Goal: Task Accomplishment & Management: Use online tool/utility

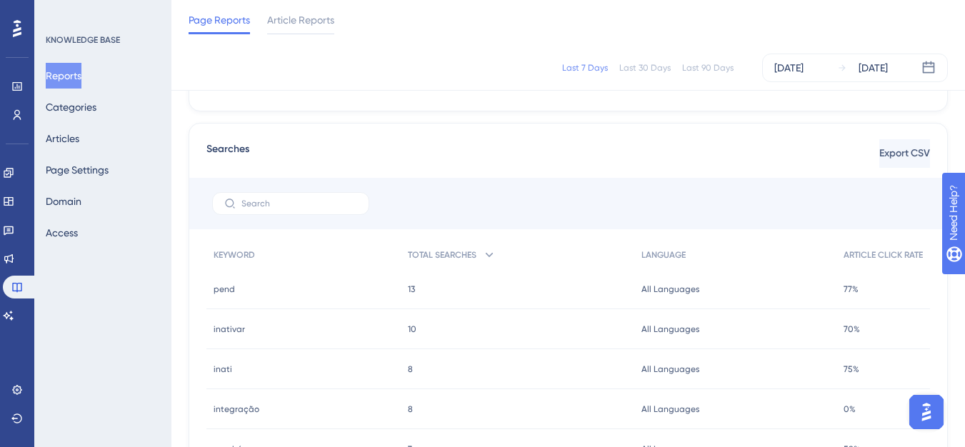
scroll to position [572, 0]
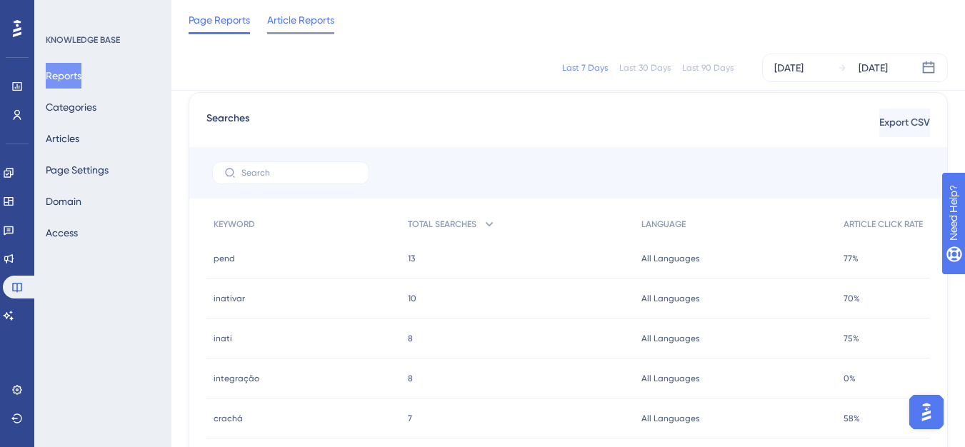
click at [295, 26] on span "Article Reports" at bounding box center [300, 19] width 67 height 17
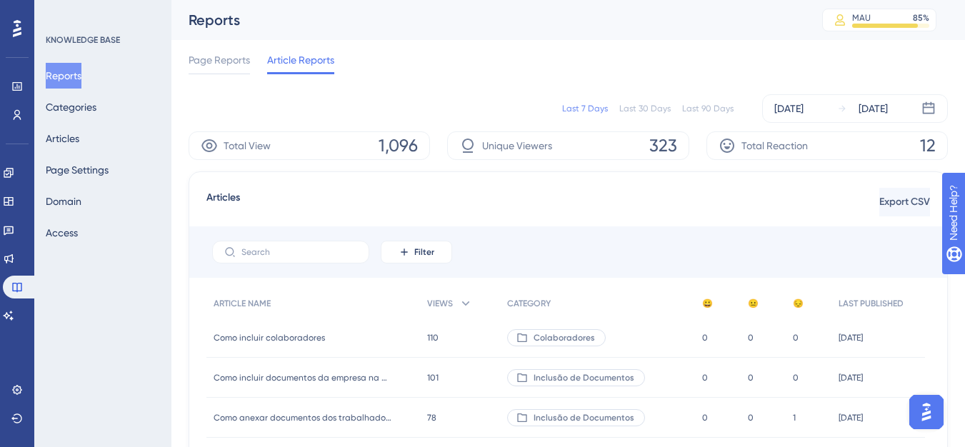
scroll to position [71, 0]
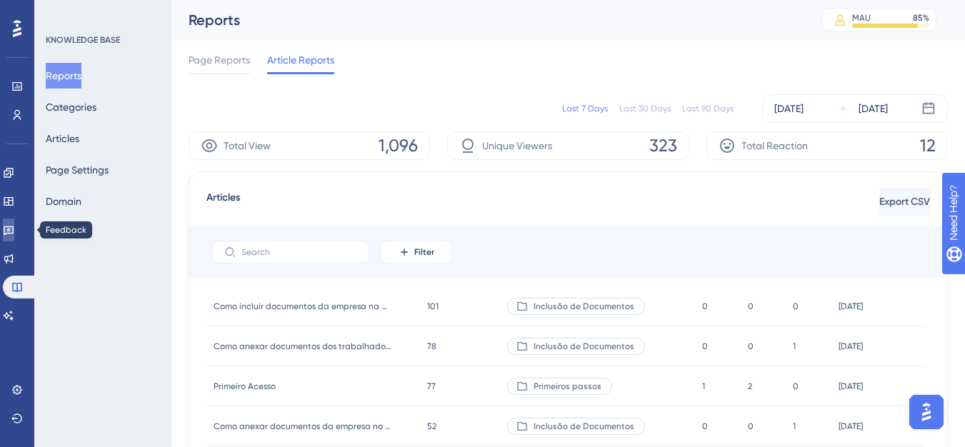
click at [11, 229] on icon at bounding box center [8, 229] width 11 height 11
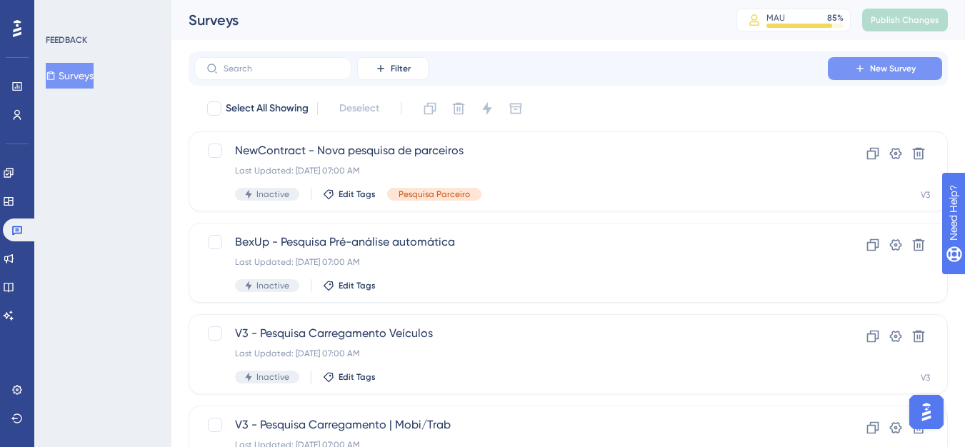
click at [887, 74] on button "New Survey" at bounding box center [885, 68] width 114 height 23
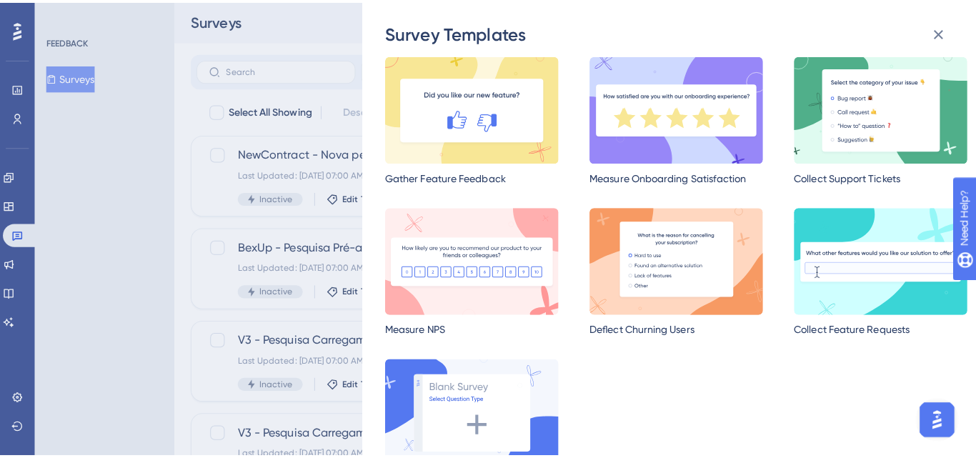
scroll to position [90, 0]
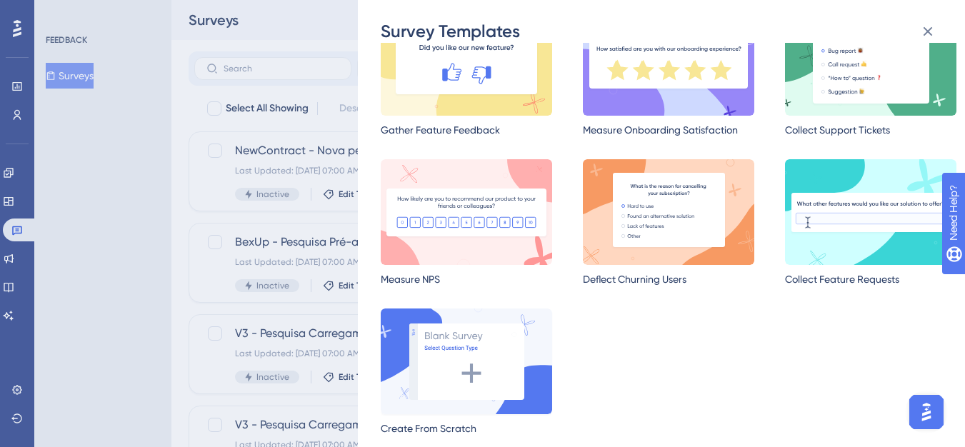
click at [472, 371] on img at bounding box center [466, 362] width 171 height 106
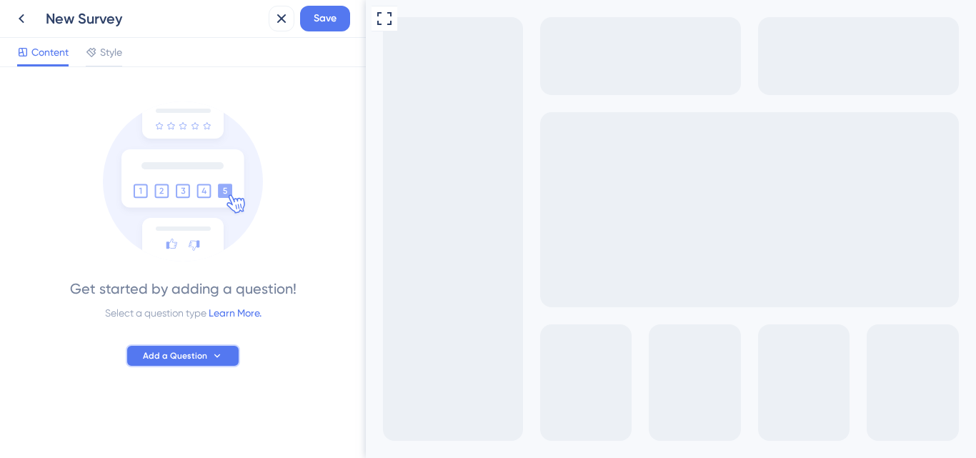
click at [151, 346] on button "Add a Question" at bounding box center [183, 355] width 114 height 23
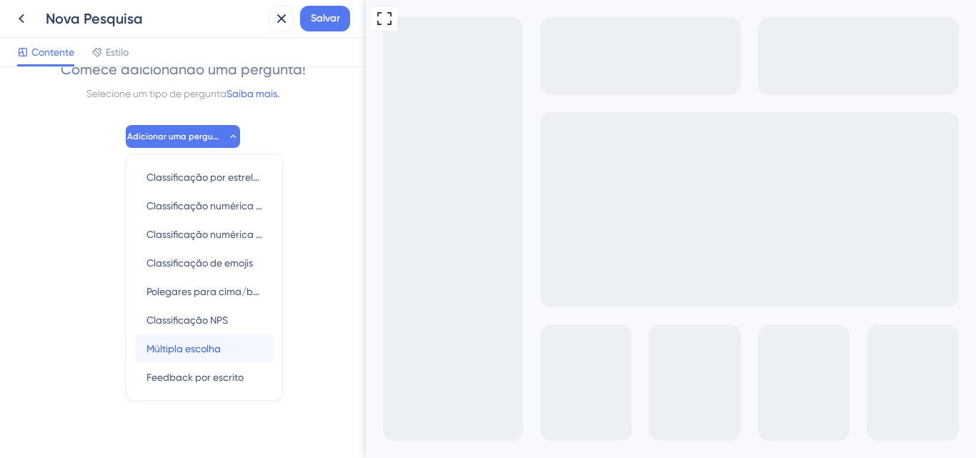
click at [154, 355] on span "Múltipla escolha" at bounding box center [183, 348] width 74 height 17
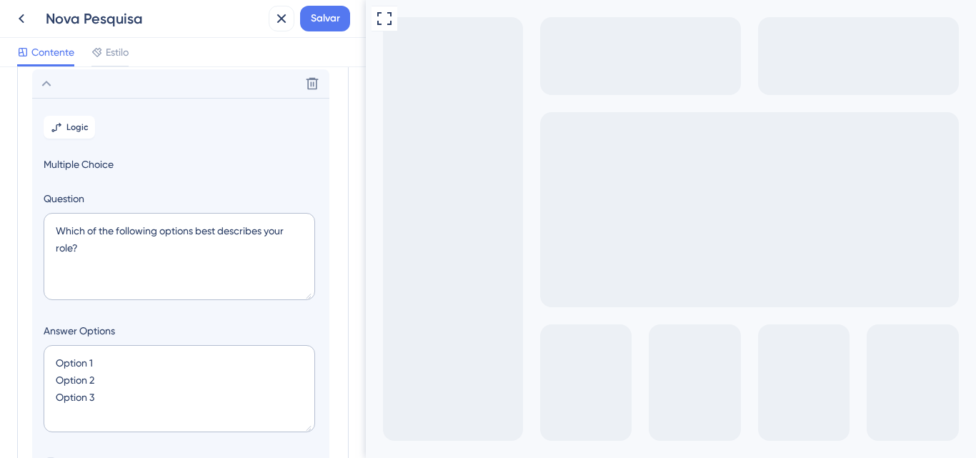
scroll to position [101, 0]
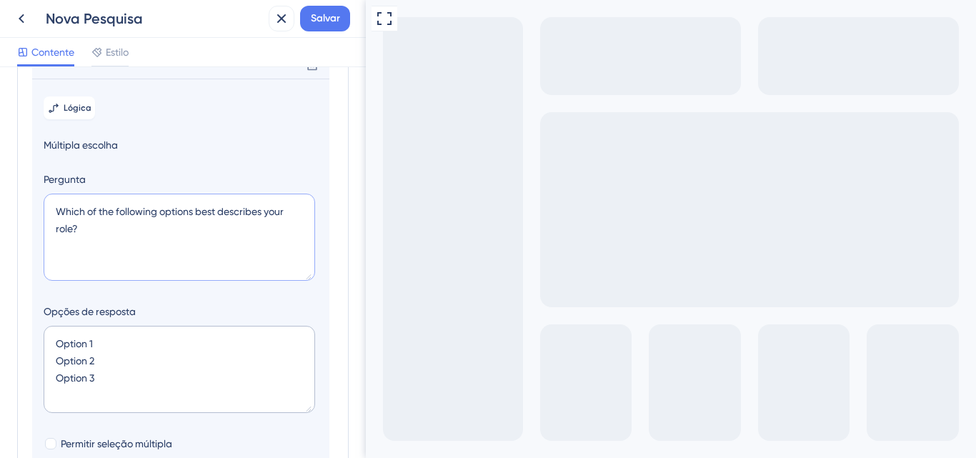
drag, startPoint x: 126, startPoint y: 261, endPoint x: 57, endPoint y: 229, distance: 75.8
click at [57, 229] on textarea "Which of the following options best describes your role?" at bounding box center [180, 237] width 272 height 87
paste textarea "Você sabia que a inteligência artificial já faz parte das nossas análises"
type textarea "Você sabia que a inteligência artificial já faz parte das nossas análises?"
drag, startPoint x: 104, startPoint y: 403, endPoint x: 35, endPoint y: 356, distance: 83.8
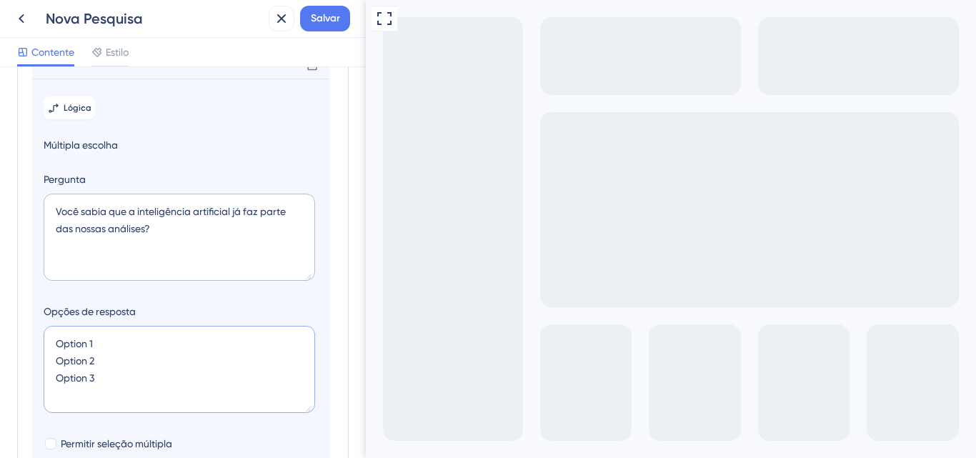
click at [35, 356] on section "Lógica Múltipla escolha Pergunta Você sabia que a inteligência artificial já fa…" at bounding box center [180, 340] width 297 height 522
type textarea "S"
type input "40"
type textarea "Sim N"
type input "84"
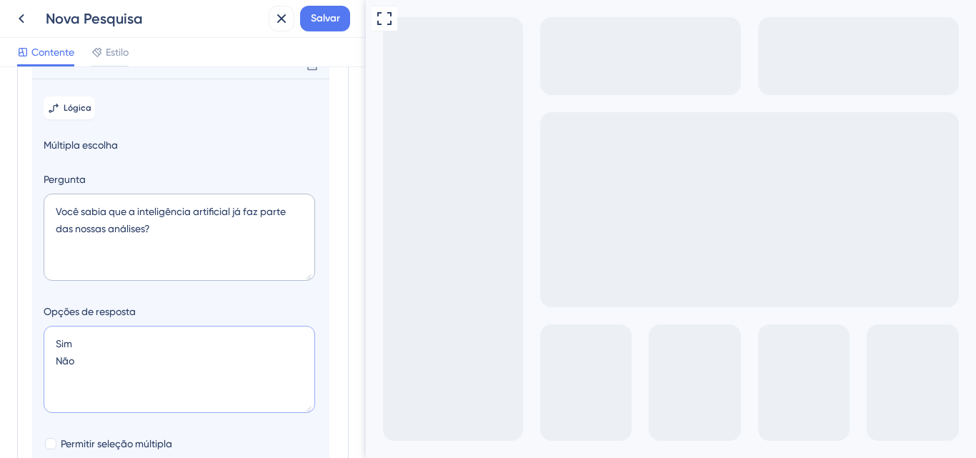
type textarea "Sim Não"
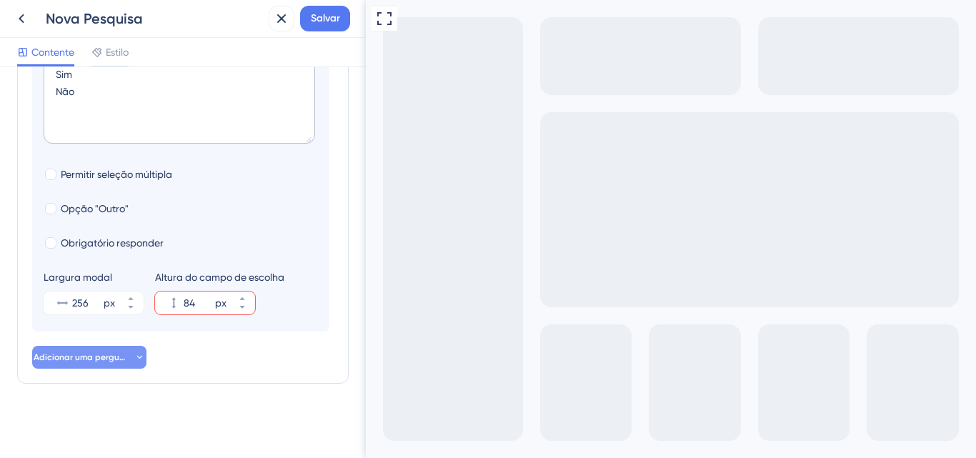
scroll to position [387, 0]
click at [241, 299] on icon at bounding box center [241, 298] width 5 height 3
click at [234, 306] on button "89 px" at bounding box center [242, 308] width 26 height 11
type input "88"
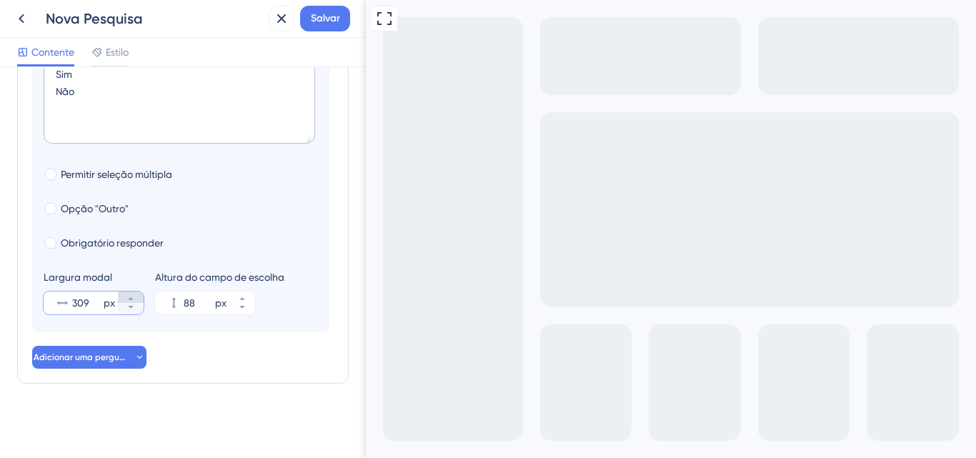
click at [136, 299] on button "309 px" at bounding box center [131, 297] width 26 height 11
type input "310"
click at [52, 247] on div at bounding box center [50, 242] width 11 height 11
checkbox input "true"
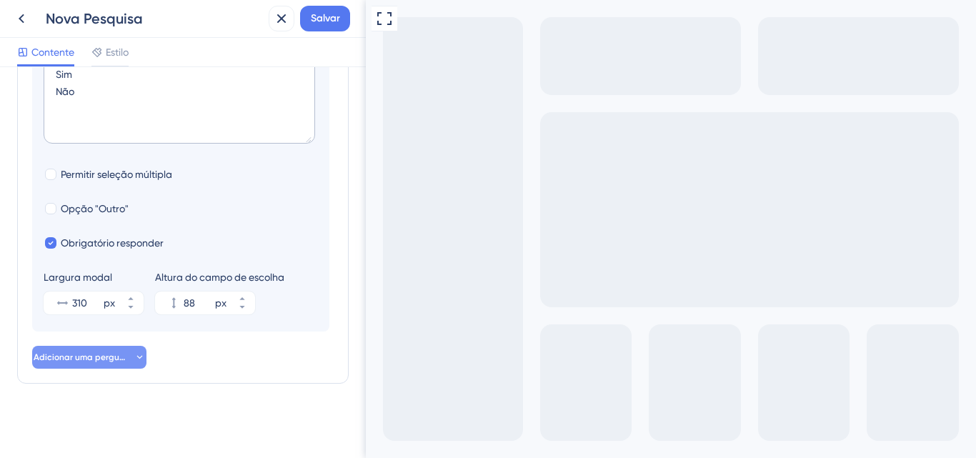
click at [99, 363] on button "Adicionar uma pergunta" at bounding box center [89, 357] width 114 height 23
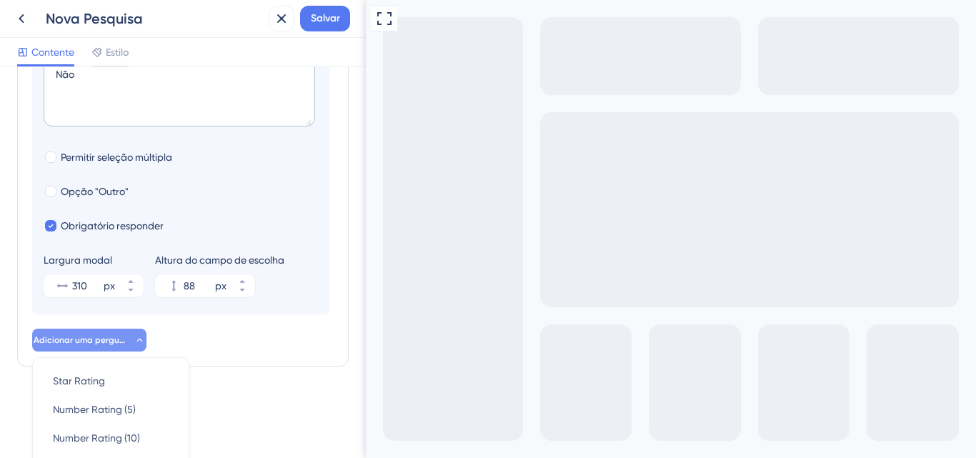
scroll to position [608, 0]
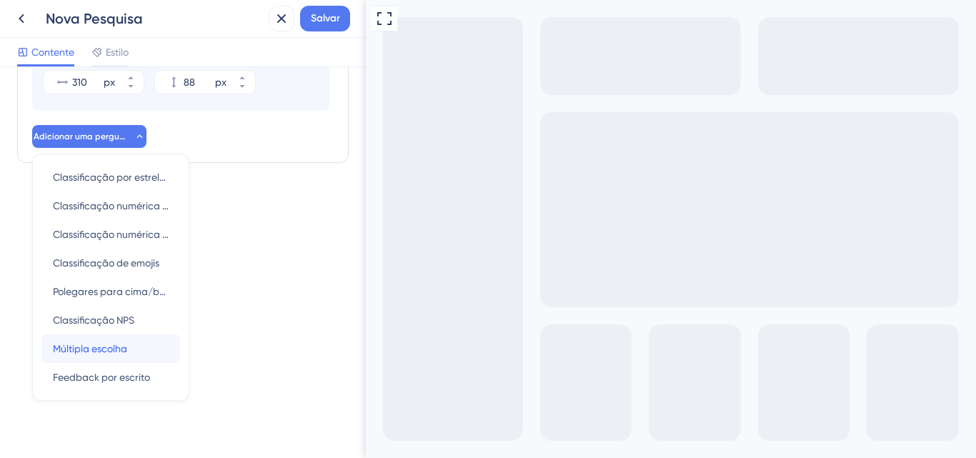
click at [101, 354] on font "Múltipla escolha" at bounding box center [90, 348] width 74 height 11
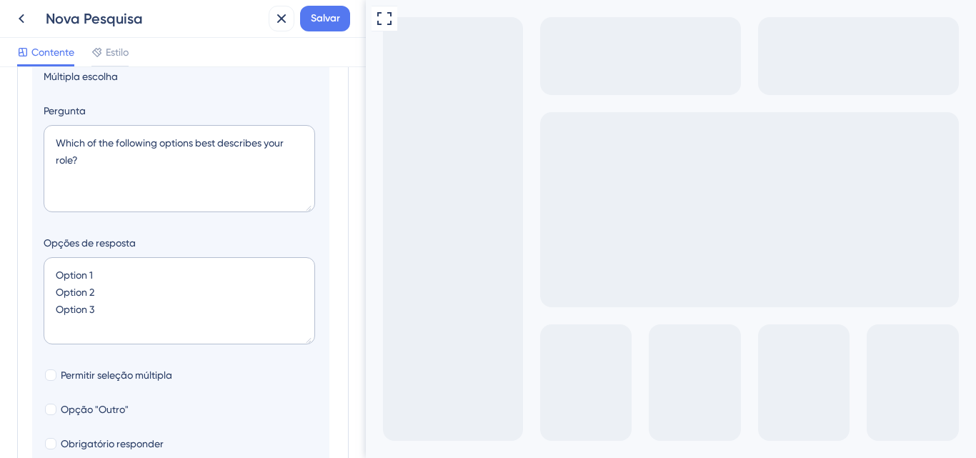
scroll to position [141, 0]
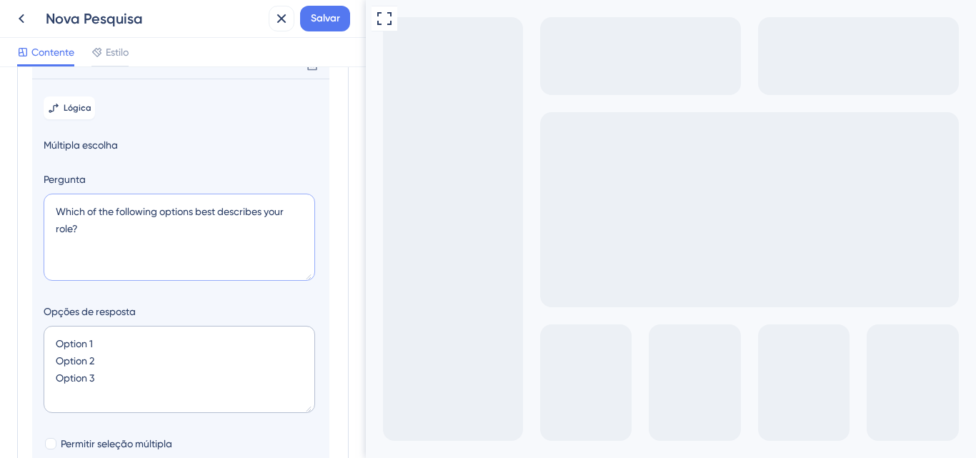
drag, startPoint x: 82, startPoint y: 244, endPoint x: 21, endPoint y: 218, distance: 66.9
click at [21, 218] on div "Perguntas da pesquisa Adicione perguntas à sua pesquisa e edite-as abaixo. Saib…" at bounding box center [183, 298] width 332 height 709
paste textarea "Você já utiliza a análise automática ao carregar documentos na plataforma"
paste textarea "Você já utiliza a análise automática ao carregar documentos na plataforma?"
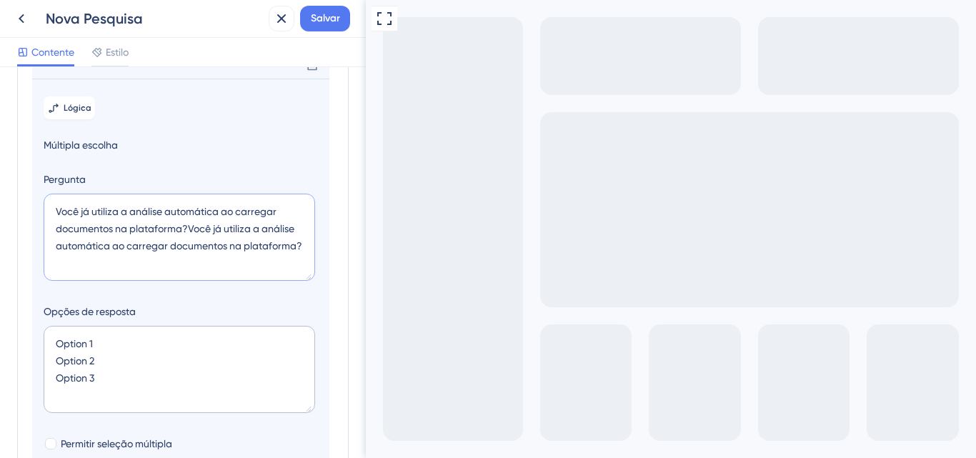
click at [91, 232] on textarea "Você já utiliza a análise automática ao carregar documentos na plataforma?Você …" at bounding box center [180, 237] width 272 height 87
paste textarea
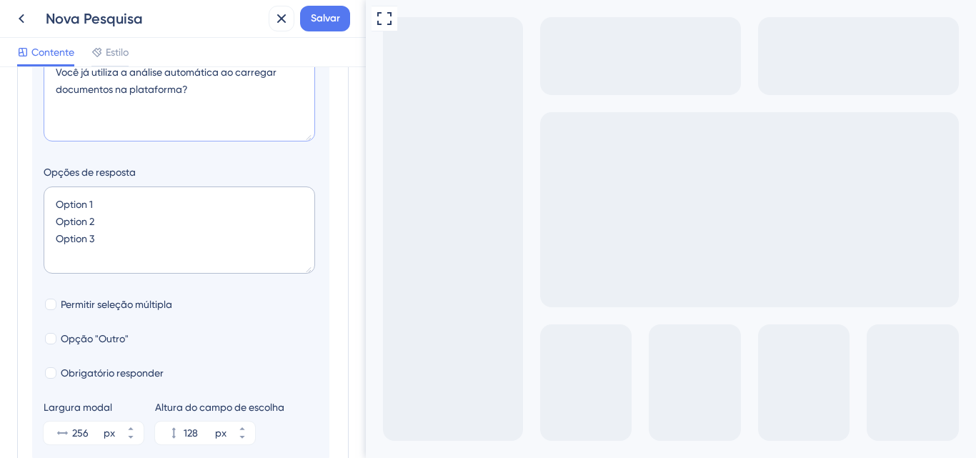
scroll to position [284, 0]
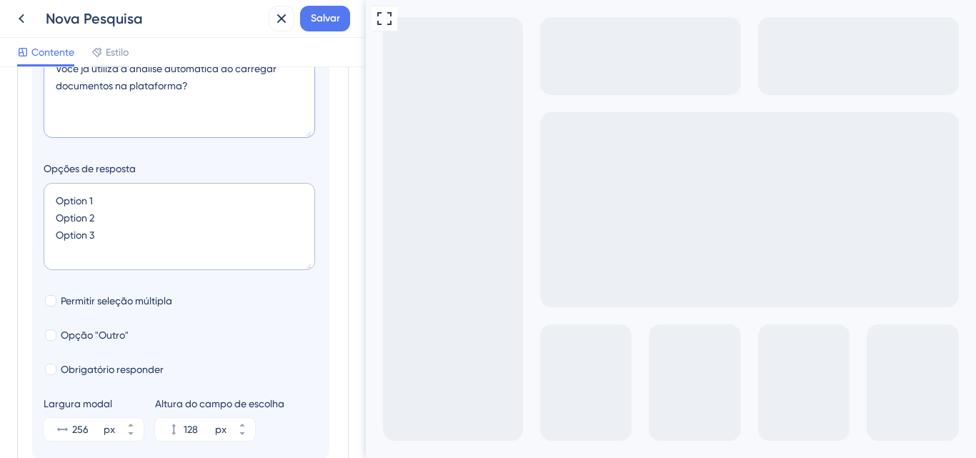
type textarea "Você já utiliza a análise automática ao carregar documentos na plataforma?"
drag, startPoint x: 139, startPoint y: 262, endPoint x: 0, endPoint y: 174, distance: 163.7
click at [0, 175] on div "Perguntas da pesquisa Adicione perguntas à sua pesquisa e edite-as abaixo. Saib…" at bounding box center [183, 262] width 366 height 391
type textarea "S"
type input "40"
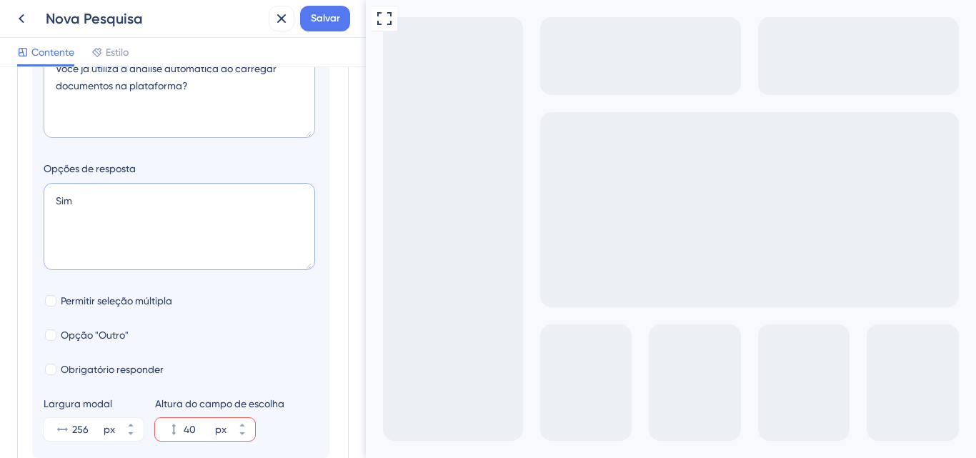
type textarea "Sim N"
type input "84"
type textarea "Sim Não"
click at [59, 378] on label "Obrigatório responder" at bounding box center [104, 369] width 120 height 17
checkbox input "true"
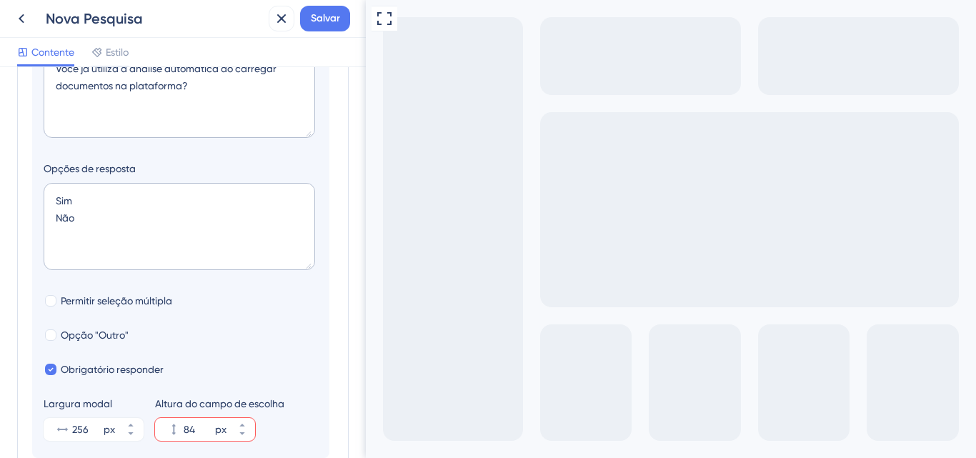
scroll to position [355, 0]
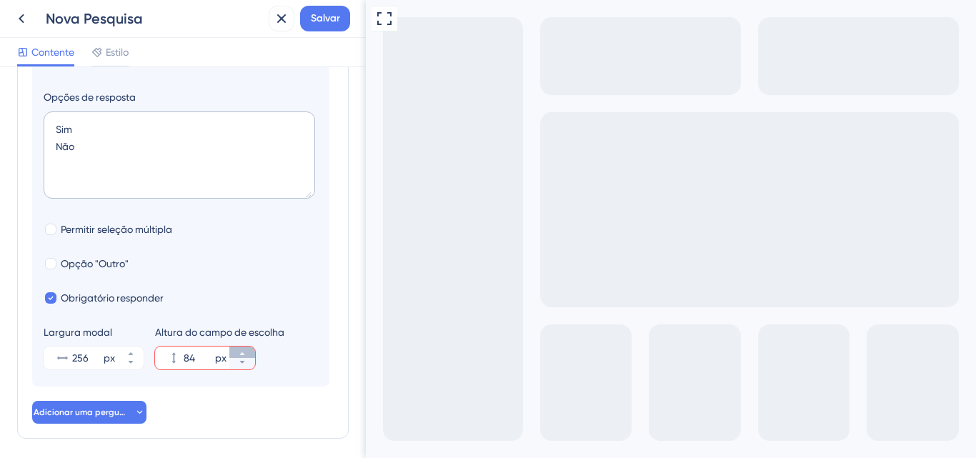
click at [244, 358] on button "84 px" at bounding box center [242, 352] width 26 height 11
click at [244, 358] on button "88 px" at bounding box center [242, 352] width 26 height 11
click at [243, 367] on icon at bounding box center [242, 362] width 9 height 9
type input "88"
click at [129, 358] on icon at bounding box center [130, 353] width 9 height 9
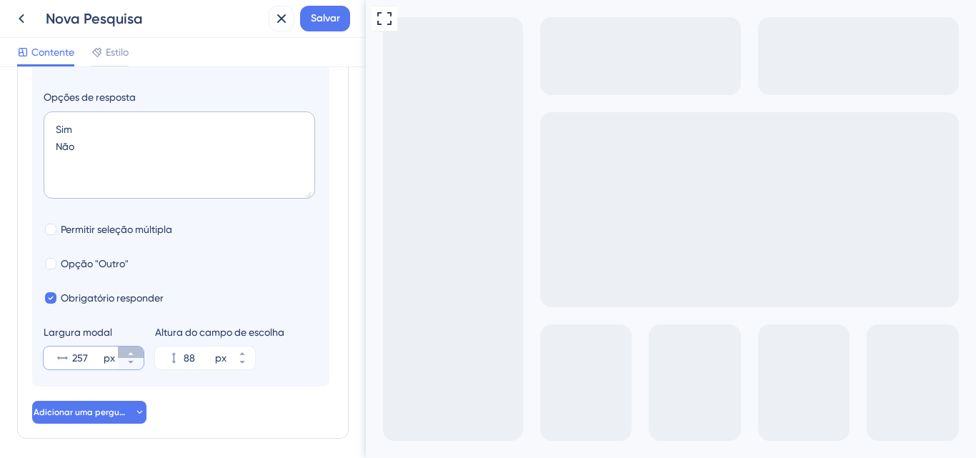
click at [129, 358] on icon at bounding box center [130, 353] width 9 height 9
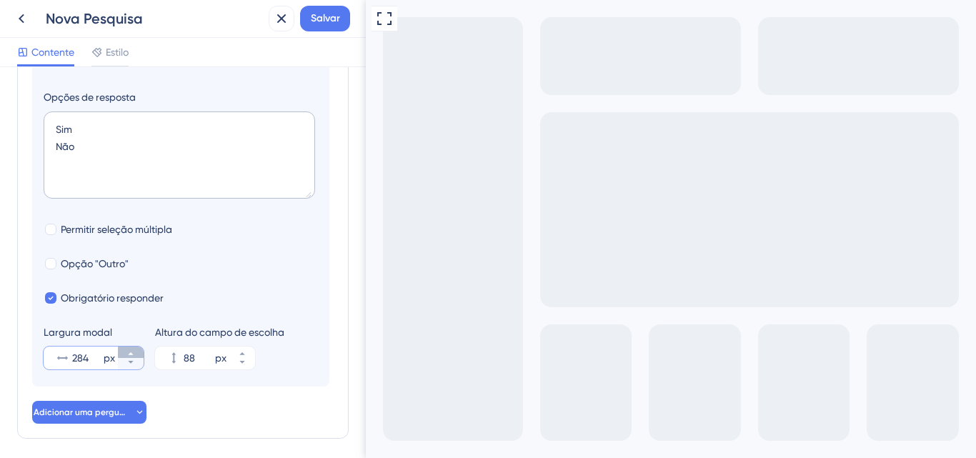
click at [129, 358] on icon at bounding box center [130, 353] width 9 height 9
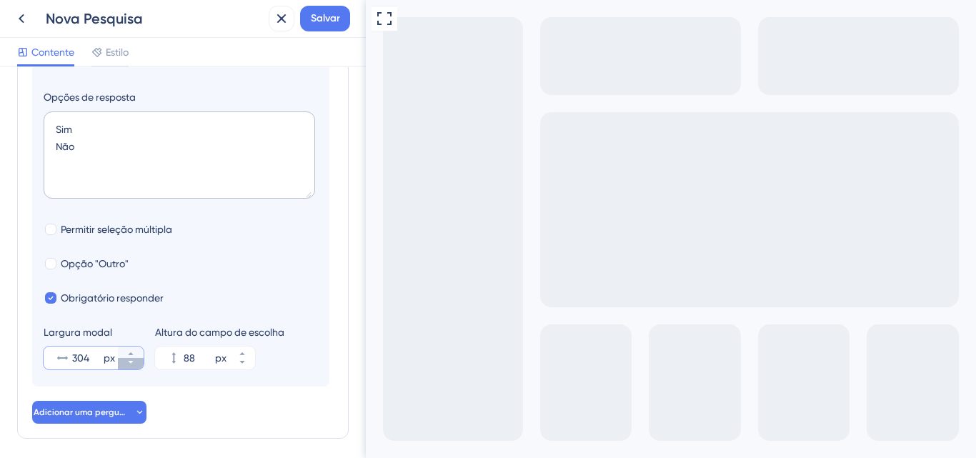
click at [129, 367] on icon at bounding box center [130, 362] width 9 height 9
type input "300"
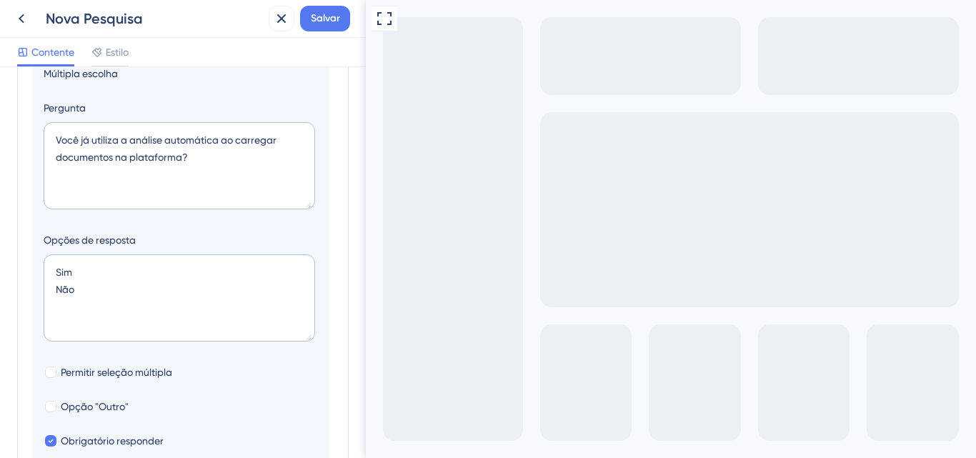
scroll to position [0, 0]
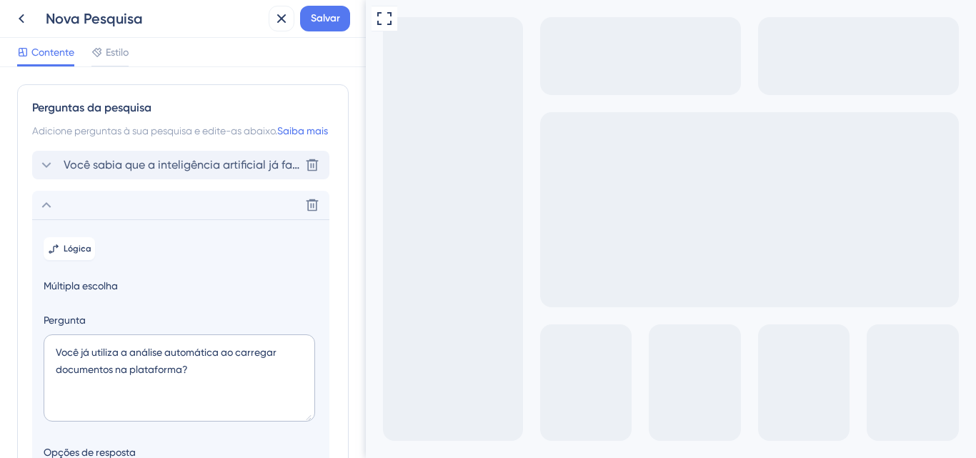
click at [91, 171] on font "Você sabia que a inteligência artificial já faz parte das nossas análises?" at bounding box center [253, 165] width 378 height 14
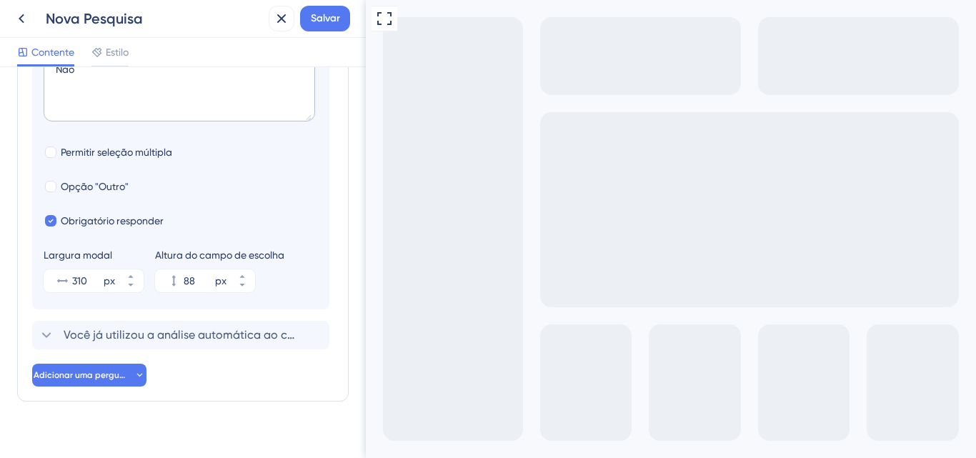
scroll to position [424, 0]
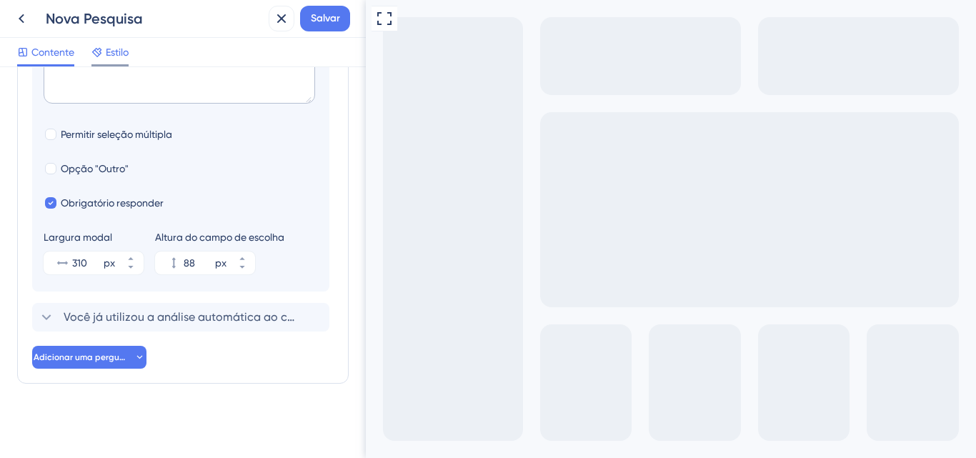
click at [112, 53] on font "Estilo" at bounding box center [117, 51] width 23 height 11
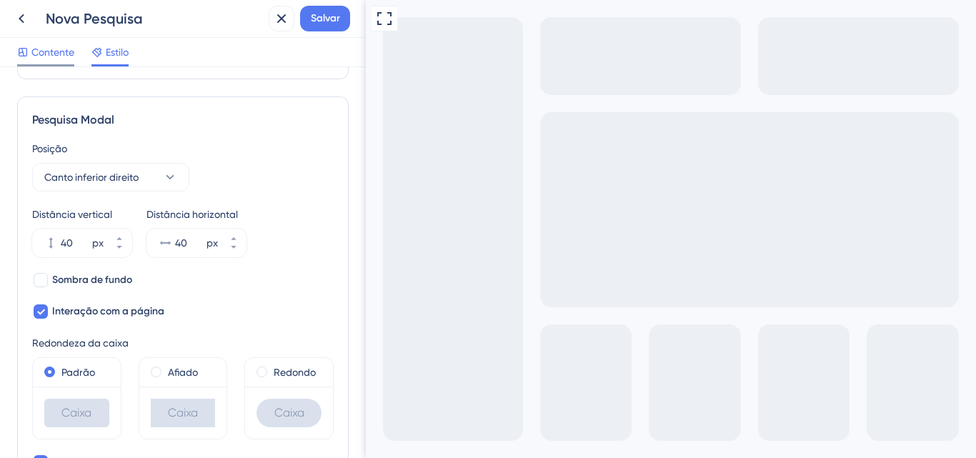
click at [54, 60] on span "Contente" at bounding box center [52, 52] width 43 height 17
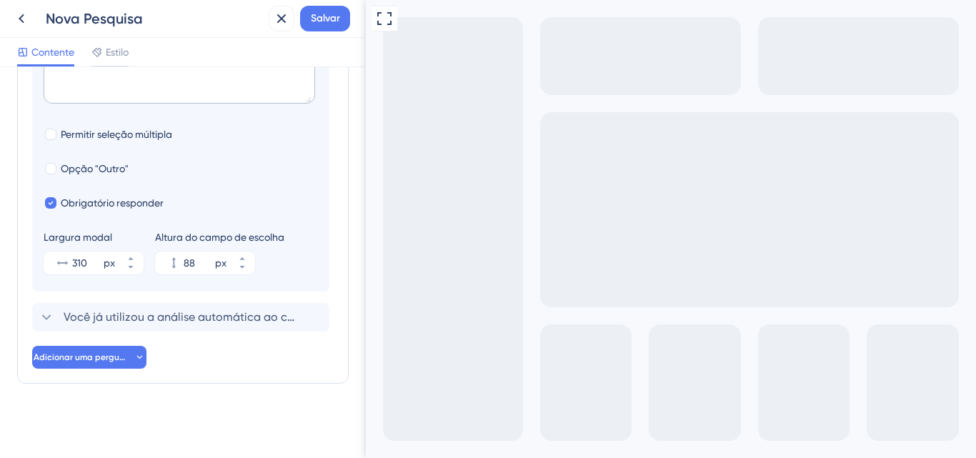
click at [66, 332] on div "Excluir Lógica Múltipla escolha Pergunta Você sabia que a inteligência artifici…" at bounding box center [183, 55] width 302 height 628
click at [74, 327] on div "Você já utilizou a análise automática ao carregar documentos na plataforma? Del…" at bounding box center [180, 317] width 297 height 29
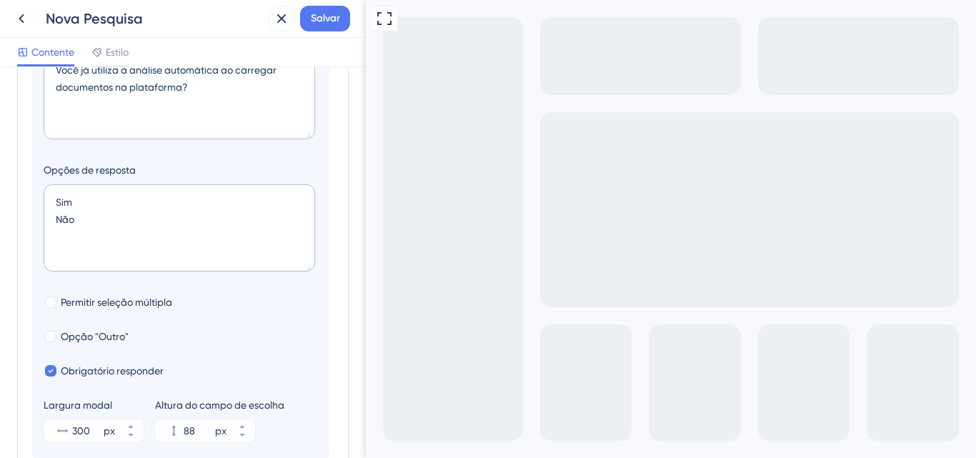
scroll to position [355, 0]
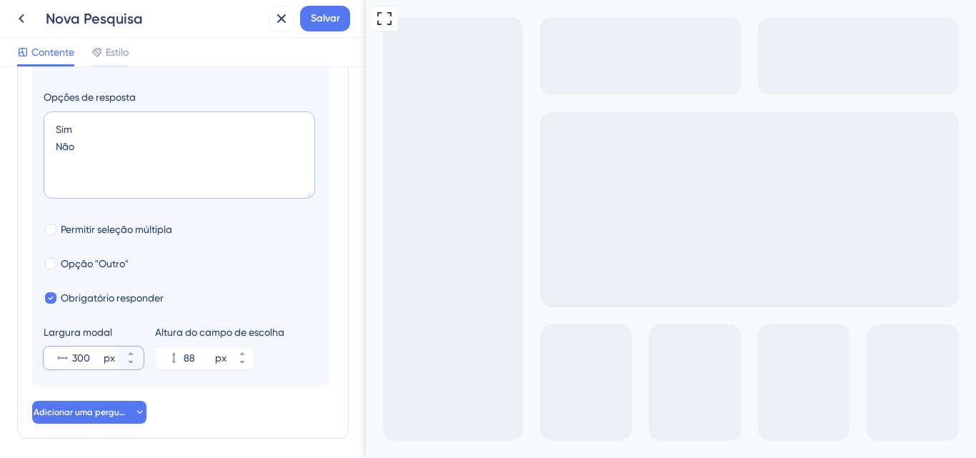
drag, startPoint x: 96, startPoint y: 381, endPoint x: 50, endPoint y: 379, distance: 46.5
click at [50, 369] on div "300 px" at bounding box center [81, 358] width 74 height 23
click at [72, 367] on input "300" at bounding box center [86, 357] width 29 height 17
click at [125, 358] on button "298 px" at bounding box center [131, 352] width 26 height 11
click at [125, 358] on button "299 px" at bounding box center [131, 352] width 26 height 11
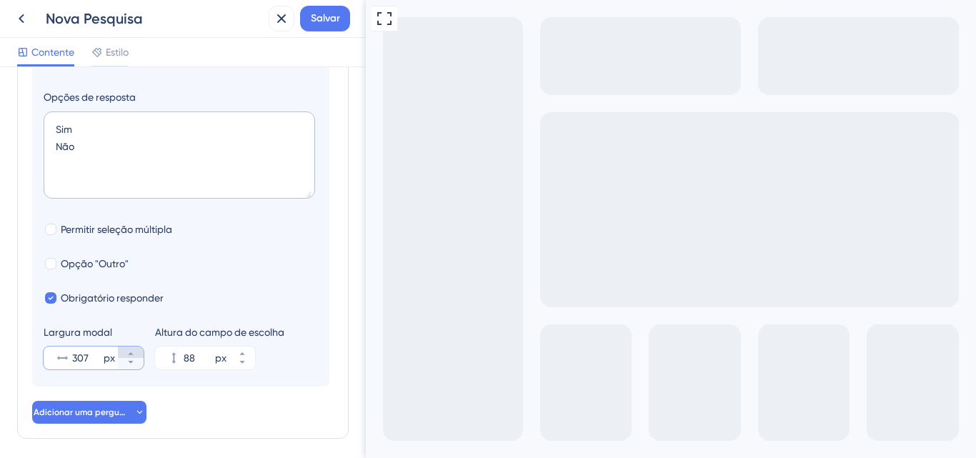
click at [125, 358] on button "307 px" at bounding box center [131, 352] width 26 height 11
click at [125, 358] on button "308 px" at bounding box center [131, 352] width 26 height 11
click at [125, 358] on button "309 px" at bounding box center [131, 352] width 26 height 11
type input "310"
click at [91, 417] on font "Adicionar uma pergunta" at bounding box center [84, 412] width 100 height 10
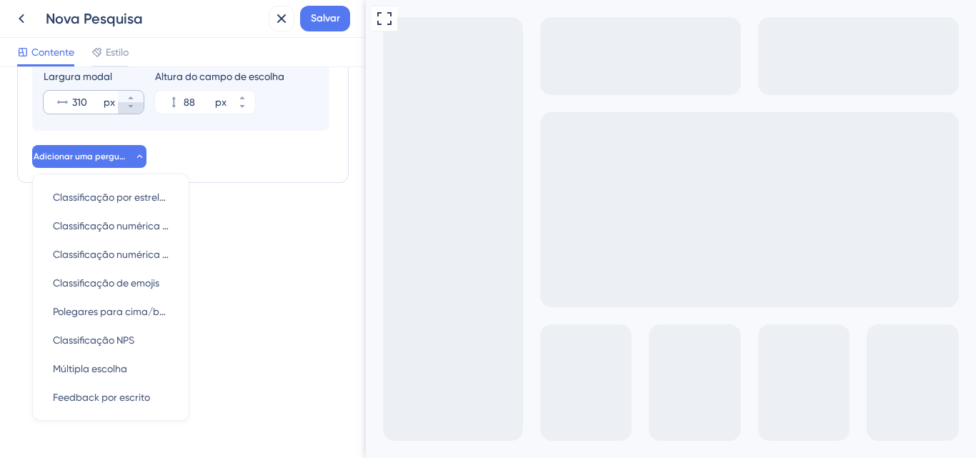
scroll to position [577, 0]
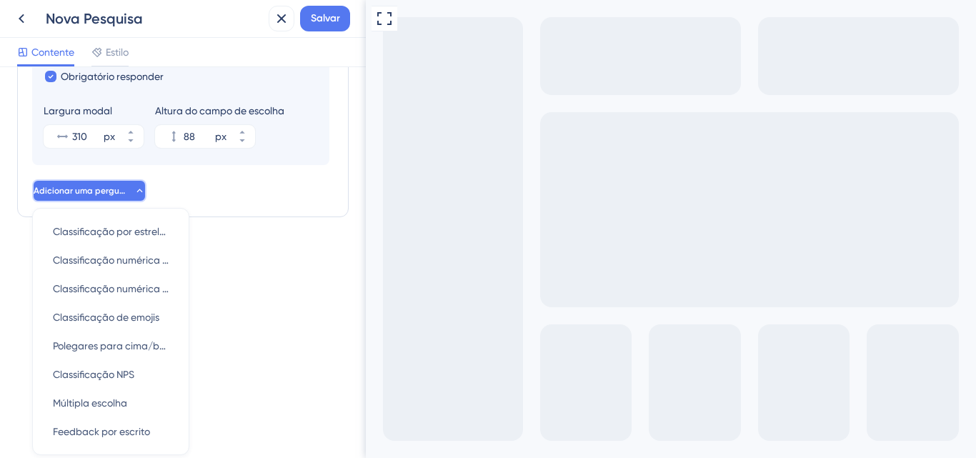
click at [96, 202] on button "Adicionar uma pergunta" at bounding box center [89, 190] width 114 height 23
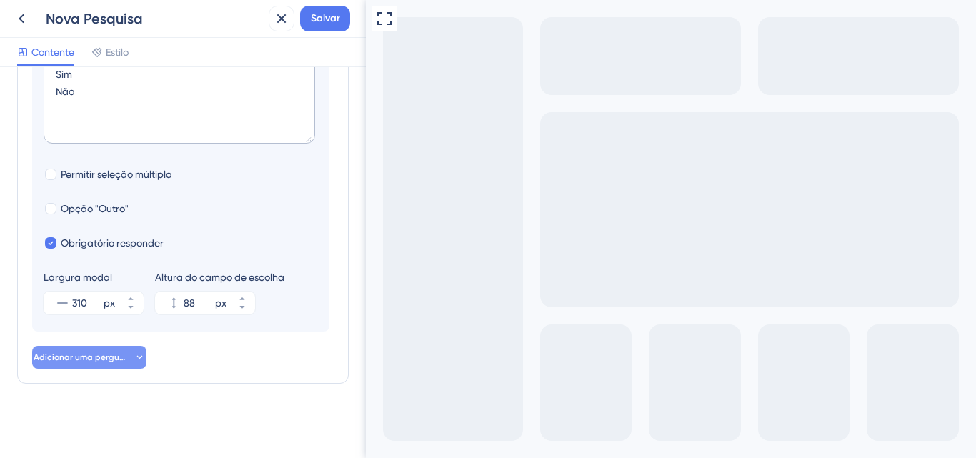
scroll to position [427, 0]
click at [71, 367] on button "Adicionar uma pergunta" at bounding box center [89, 357] width 114 height 23
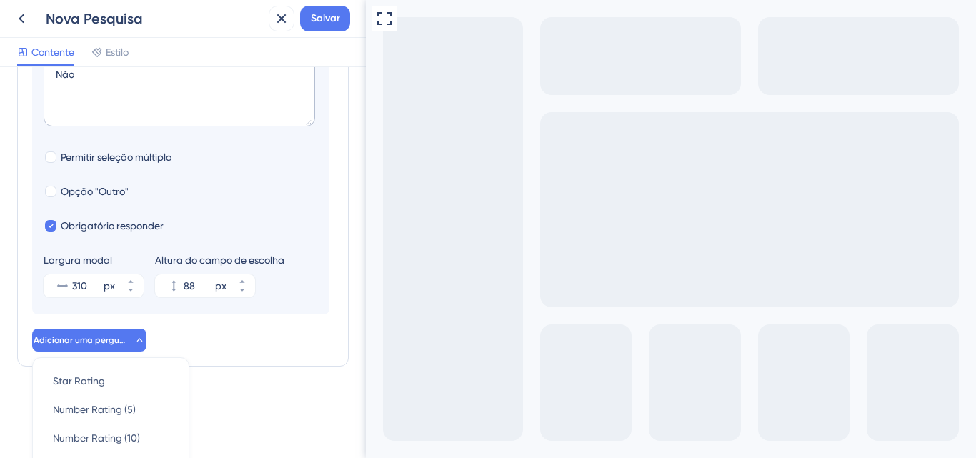
scroll to position [648, 0]
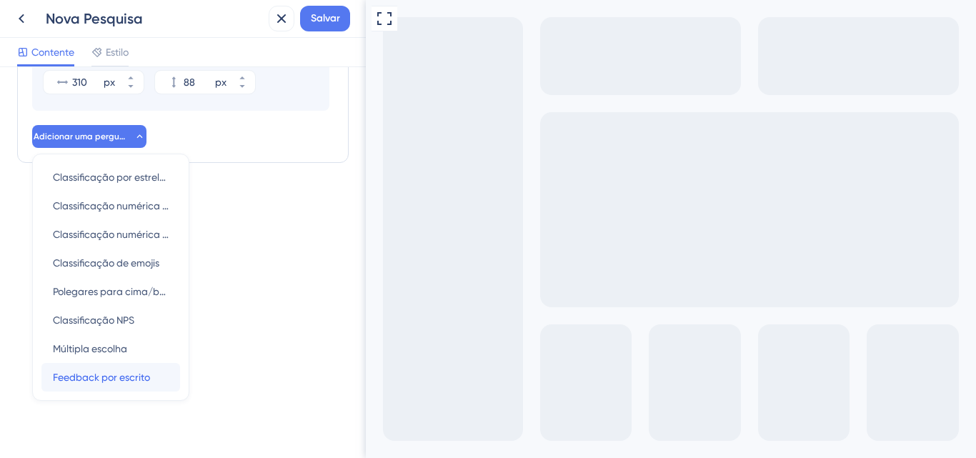
click at [69, 372] on font "Feedback por escrito" at bounding box center [101, 377] width 97 height 11
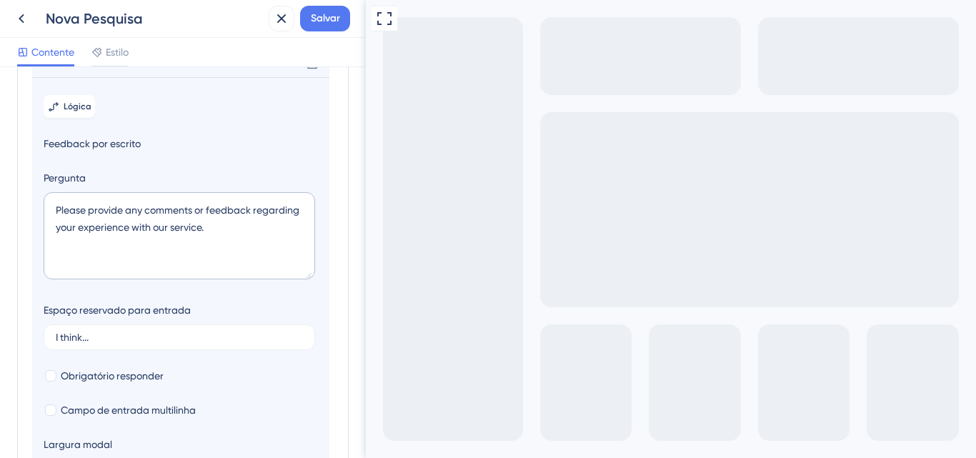
scroll to position [181, 0]
drag, startPoint x: 221, startPoint y: 252, endPoint x: 39, endPoint y: 224, distance: 184.3
click at [39, 224] on section "Lógica Feedback por escrito Pergunta Please provide any comments or feedback re…" at bounding box center [180, 290] width 297 height 422
paste textarea "Na sua opinião, quais são os principais benefícios trazidos pela análise automá…"
drag, startPoint x: 161, startPoint y: 279, endPoint x: 67, endPoint y: 254, distance: 96.9
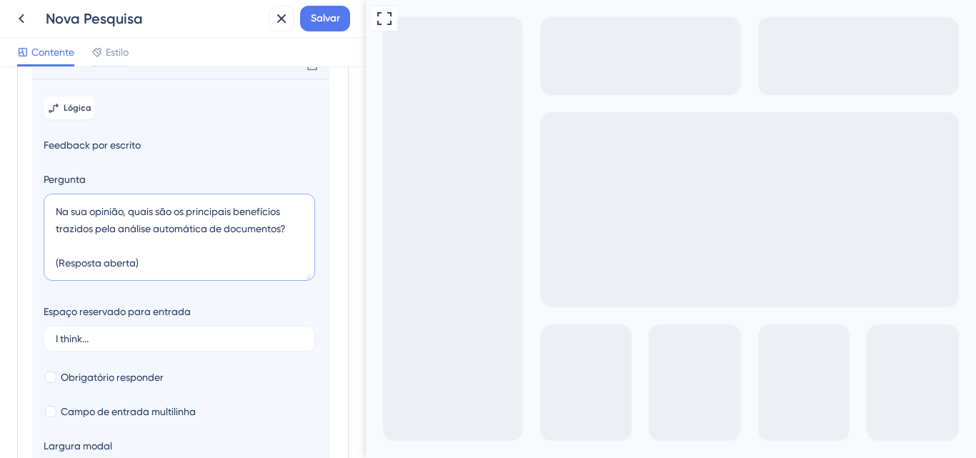
click at [67, 254] on textarea "Na sua opinião, quais são os principais benefícios trazidos pela análise automá…" at bounding box center [180, 237] width 272 height 87
click at [53, 260] on textarea "Na sua opinião, quais são os principais benefícios trazidos pela análise automá…" at bounding box center [180, 237] width 272 height 87
drag, startPoint x: 53, startPoint y: 260, endPoint x: 164, endPoint y: 279, distance: 113.0
click at [164, 279] on textarea "Na sua opinião, quais são os principais benefícios trazidos pela análise automá…" at bounding box center [180, 237] width 272 height 87
click at [132, 281] on textarea "Na sua opinião, quais são os principais benefícios trazidos pela análise automá…" at bounding box center [180, 237] width 272 height 87
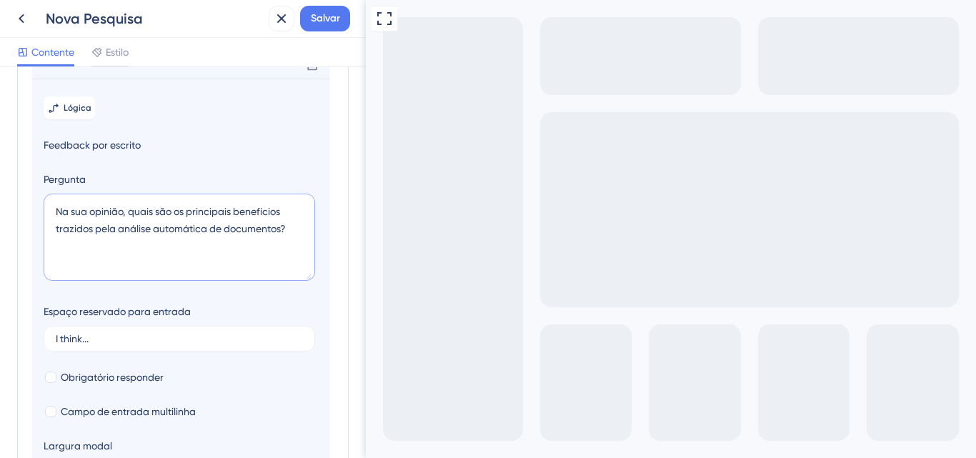
click at [131, 281] on textarea "Na sua opinião, quais são os principais benefícios trazidos pela análise automá…" at bounding box center [180, 237] width 272 height 87
click at [131, 278] on textarea "Na sua opinião, quais são os principais benefícios trazidos pela análise automá…" at bounding box center [180, 237] width 272 height 87
click at [133, 268] on textarea "Na sua opinião, quais são os principais benefícios trazidos pela análise automá…" at bounding box center [180, 237] width 272 height 87
click at [306, 250] on textarea "Na sua opinião, quais são os principais benefícios trazidos pela análise automá…" at bounding box center [180, 237] width 272 height 87
click at [267, 266] on textarea "Na sua opinião, quais são os principais benefícios trazidos pela análise automá…" at bounding box center [180, 237] width 272 height 87
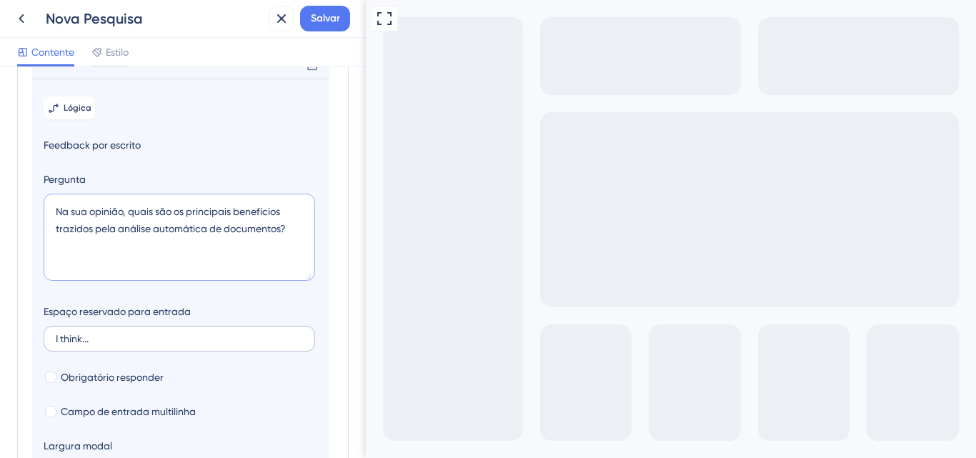
type textarea "Na sua opinião, quais são os principais benefícios trazidos pela análise automá…"
drag, startPoint x: 109, startPoint y: 354, endPoint x: 0, endPoint y: 348, distance: 108.8
click at [0, 348] on div "Perguntas da pesquisa Adicione perguntas à sua pesquisa e edite-as abaixo. Saib…" at bounding box center [183, 262] width 366 height 391
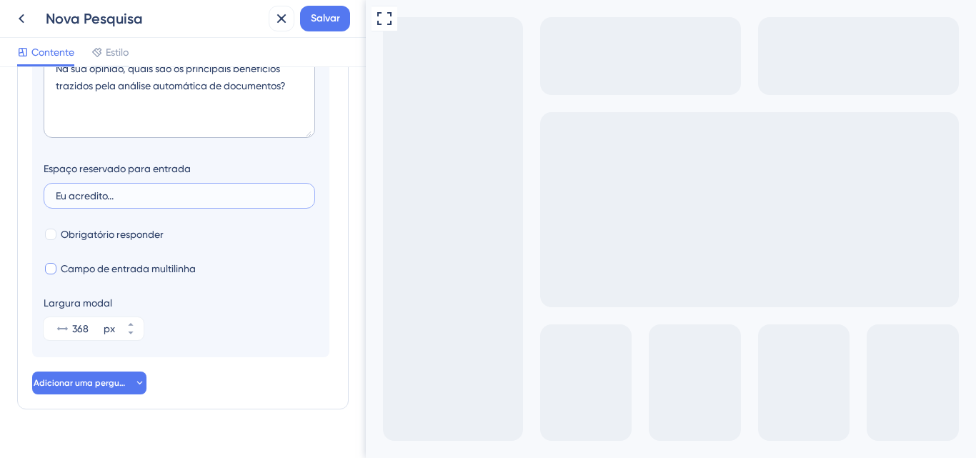
type input "Eu acredito..."
click at [54, 274] on div at bounding box center [50, 268] width 11 height 11
checkbox input "true"
click at [48, 240] on div at bounding box center [50, 234] width 11 height 11
checkbox input "true"
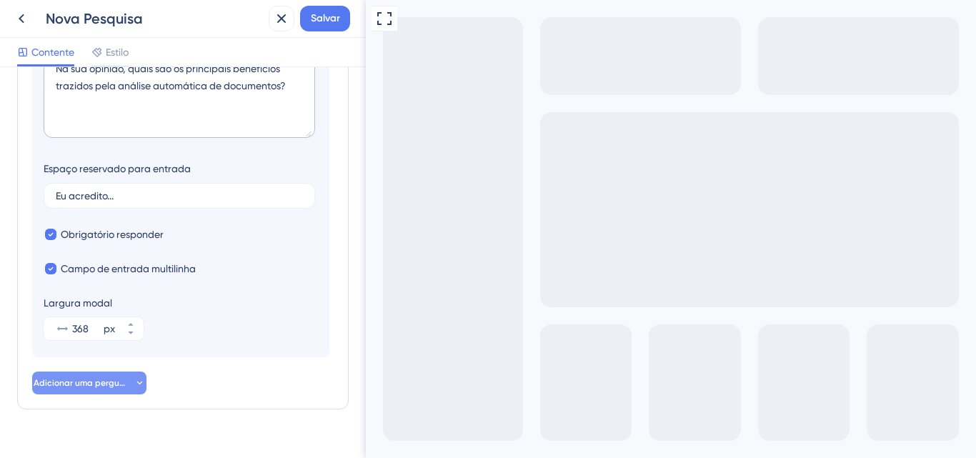
click at [115, 394] on button "Adicionar uma pergunta" at bounding box center [89, 383] width 114 height 23
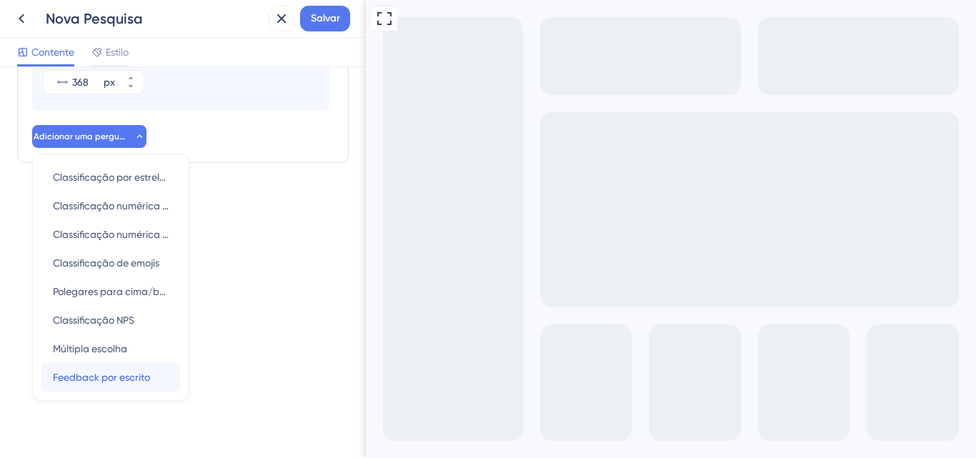
click at [79, 387] on div "Feedback por escrito Feedback por escrito" at bounding box center [111, 377] width 116 height 29
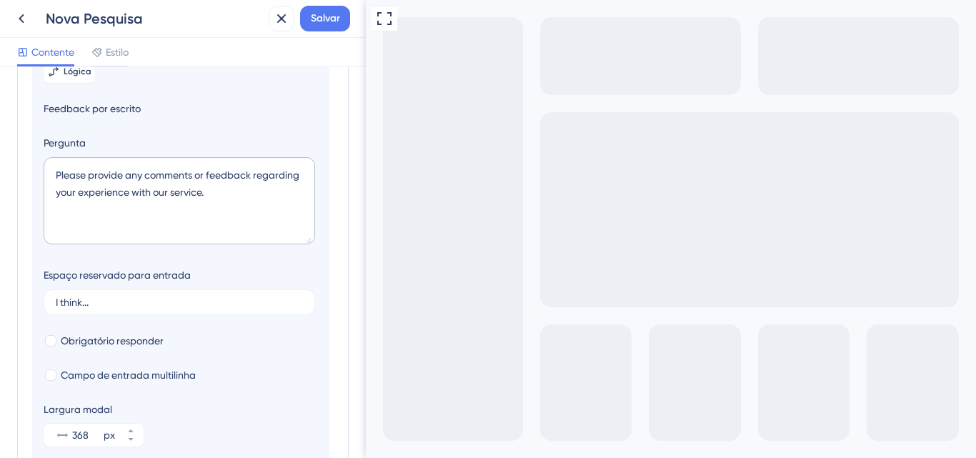
scroll to position [221, 0]
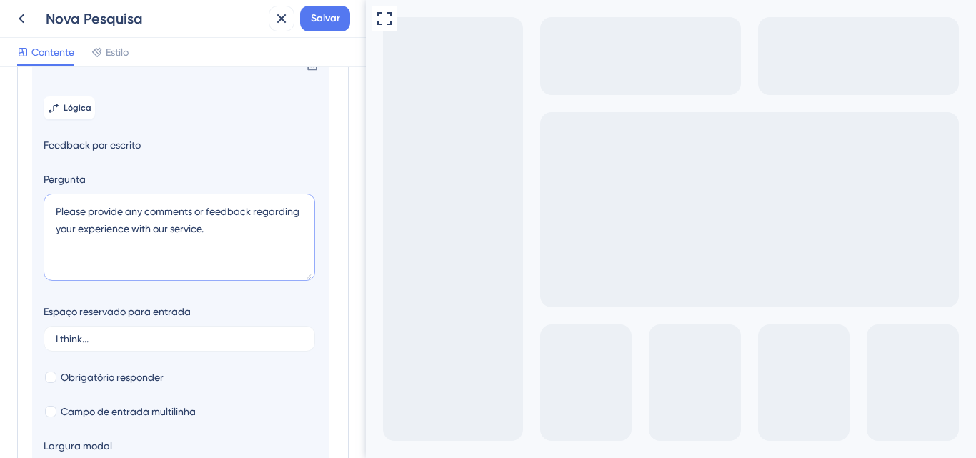
click at [210, 267] on textarea "Please provide any comments or feedback regarding your experience with our serv…" at bounding box center [180, 237] width 272 height 87
drag, startPoint x: 214, startPoint y: 250, endPoint x: 1, endPoint y: 211, distance: 216.5
click at [1, 211] on div "Perguntas da pesquisa Adicione perguntas à sua pesquisa e edite-as abaixo. Saib…" at bounding box center [183, 262] width 366 height 391
paste textarea "Qual é a sua empresa?"
type textarea "Qual é a sua empresa?"
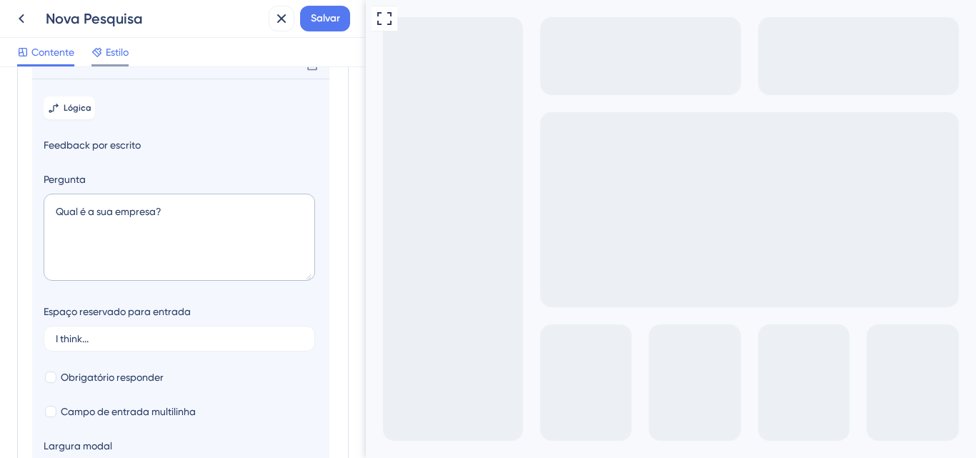
click at [112, 48] on font "Estilo" at bounding box center [117, 51] width 23 height 11
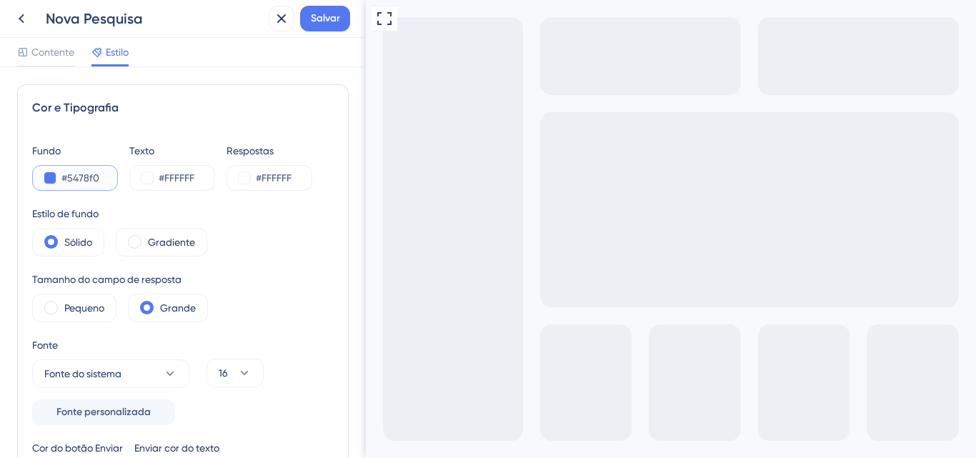
click at [87, 179] on input "#5478f0" at bounding box center [90, 177] width 59 height 17
paste input "7A5AFF"
type input "#7A5AFF"
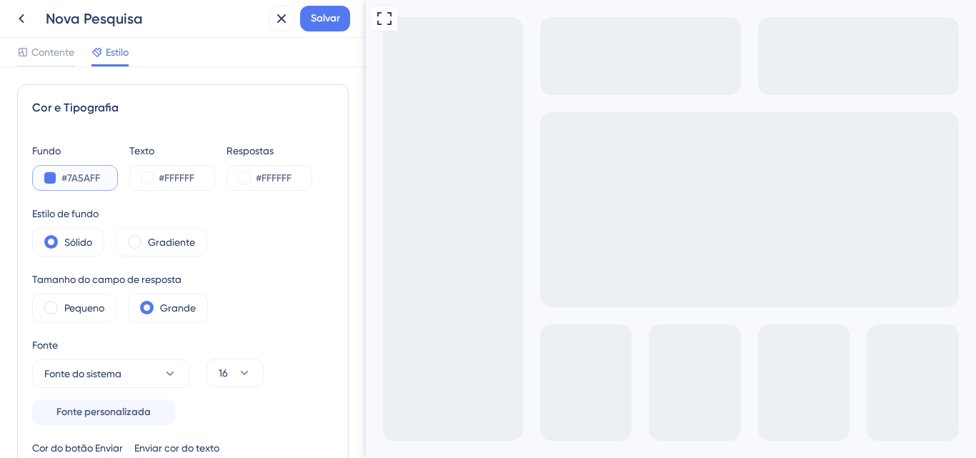
type input "#7A5AFF"
click at [159, 249] on label "Gradiente" at bounding box center [171, 242] width 47 height 17
click at [77, 249] on label "Sólido" at bounding box center [78, 242] width 28 height 17
click at [79, 302] on font "Pequeno" at bounding box center [84, 307] width 40 height 11
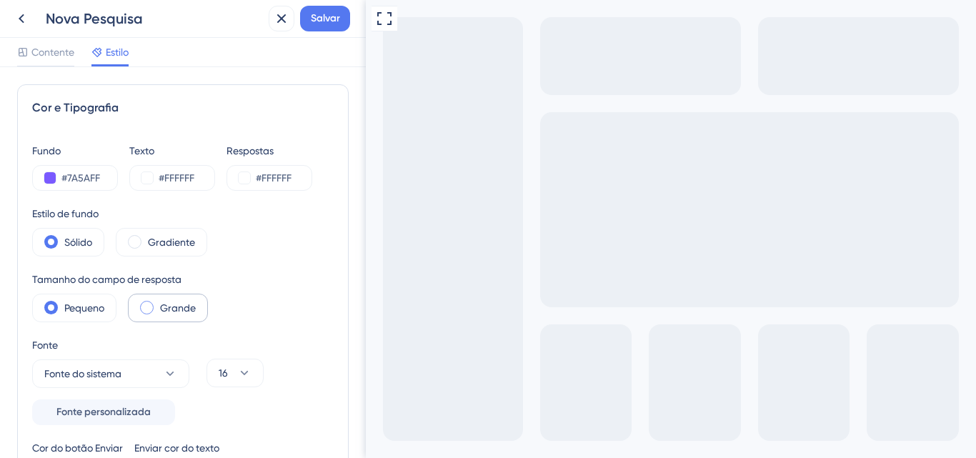
click at [162, 309] on font "Grande" at bounding box center [178, 307] width 36 height 11
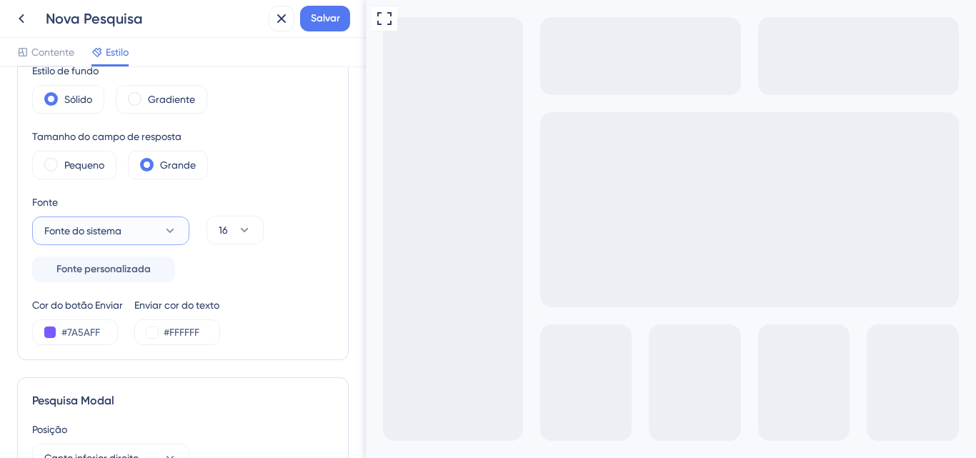
click at [135, 239] on button "Fonte do sistema" at bounding box center [110, 230] width 157 height 29
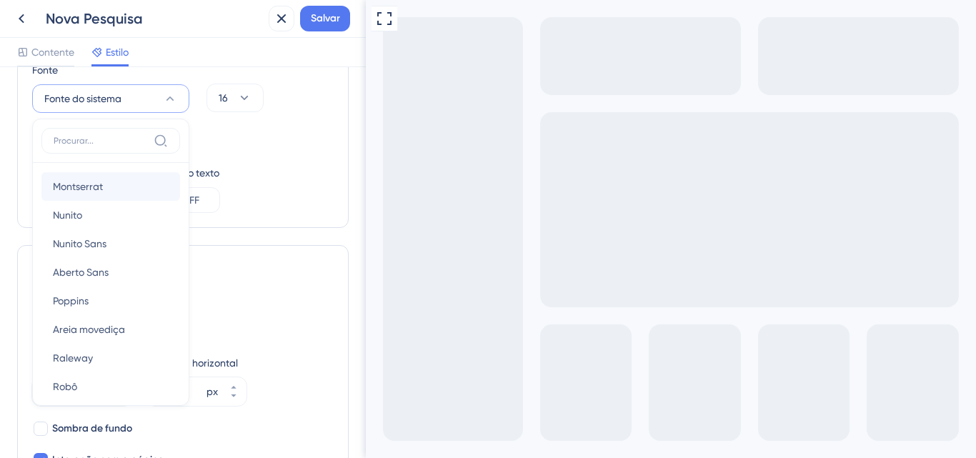
scroll to position [143, 0]
click at [81, 297] on font "Poppins" at bounding box center [71, 299] width 36 height 11
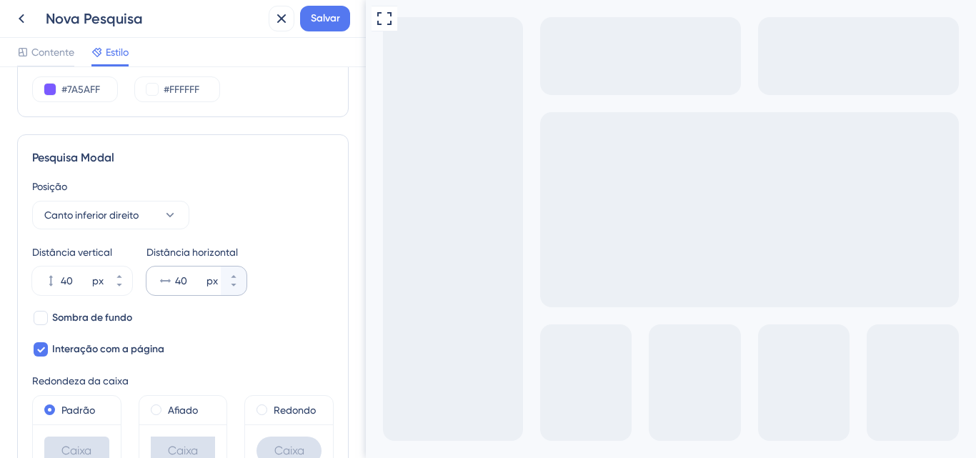
scroll to position [418, 0]
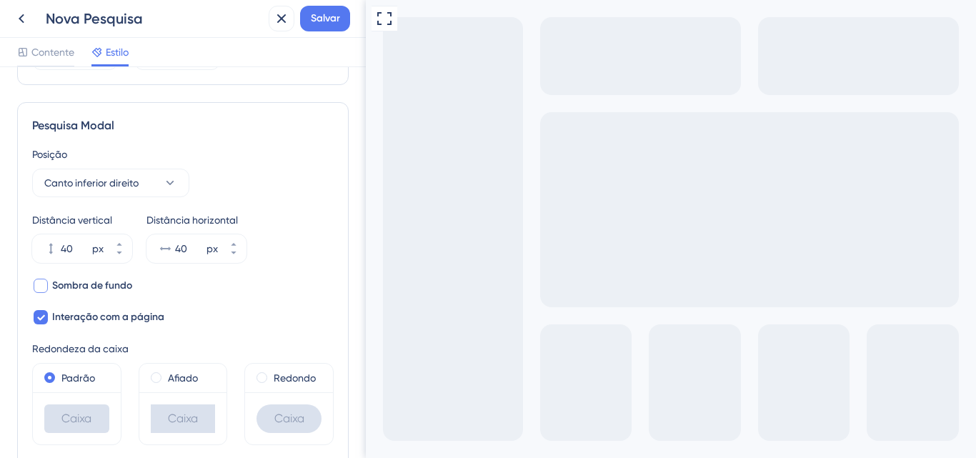
click at [116, 287] on font "Sombra de fundo" at bounding box center [92, 285] width 80 height 12
checkbox input "true"
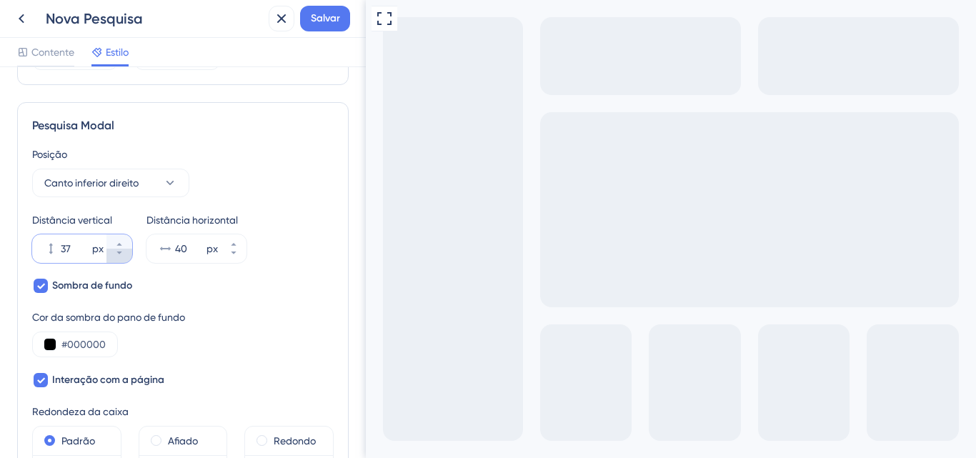
click at [117, 252] on icon at bounding box center [118, 253] width 5 height 3
type input "28"
click at [131, 183] on font "Canto inferior direito" at bounding box center [91, 182] width 94 height 11
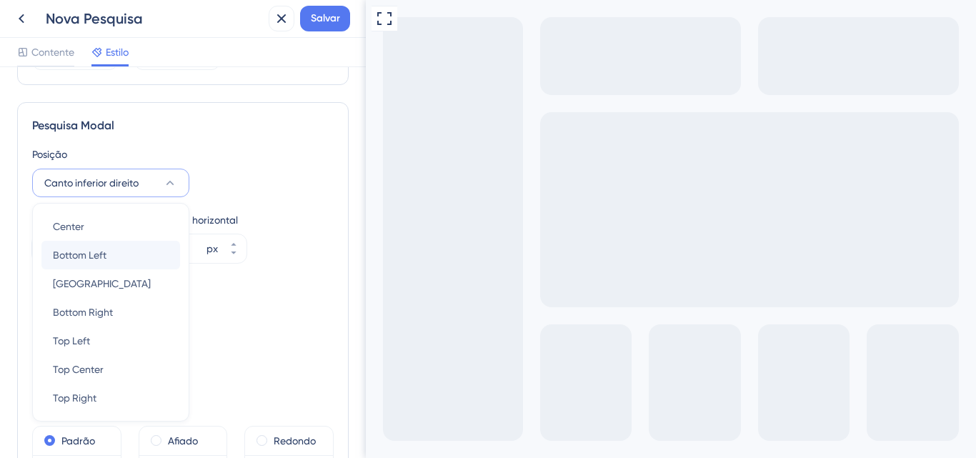
scroll to position [468, 0]
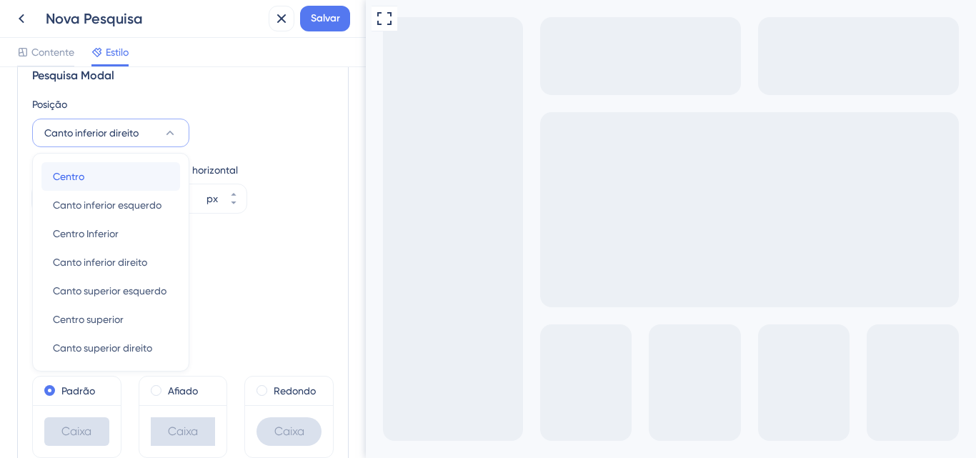
click at [96, 184] on div "Centro Centro" at bounding box center [111, 176] width 116 height 29
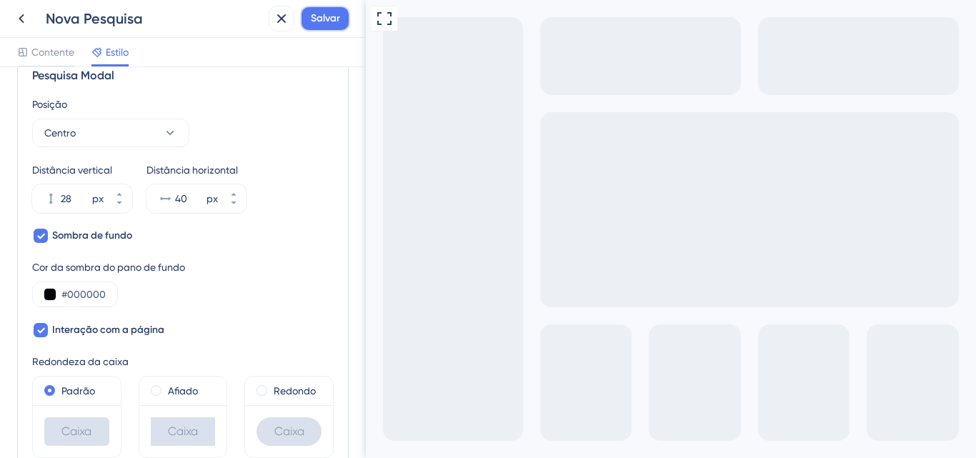
click at [321, 19] on font "Salvar" at bounding box center [325, 18] width 29 height 12
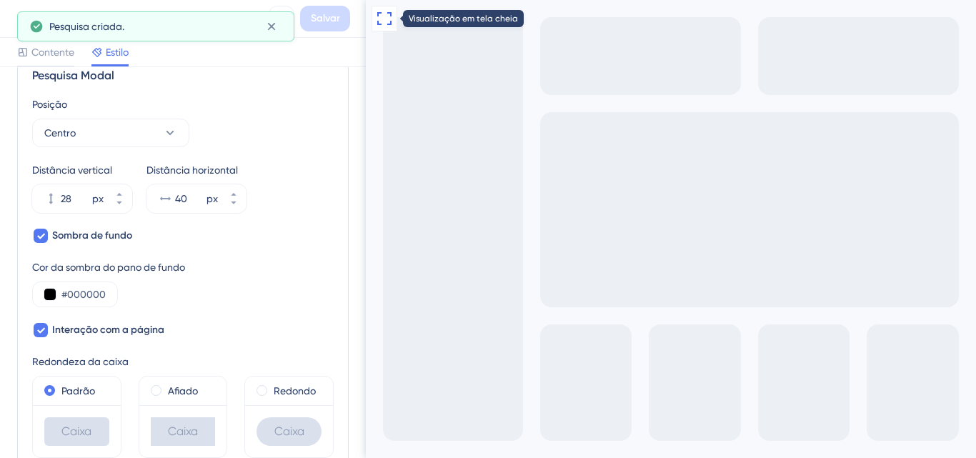
click at [387, 23] on icon at bounding box center [384, 18] width 17 height 17
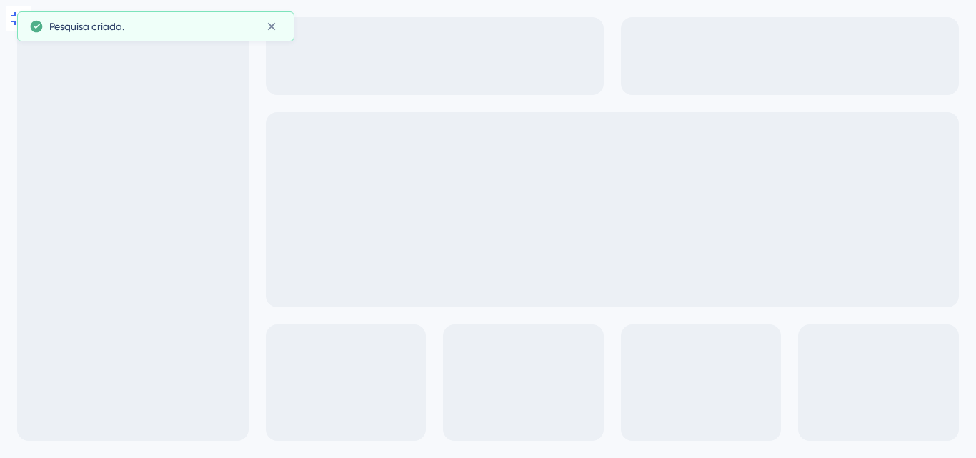
click at [17, 447] on div "Go to Question 3" at bounding box center [8, 466] width 17 height 17
click at [14, 447] on icon "Go to Question 2" at bounding box center [8, 466] width 11 height 11
click at [14, 447] on div "Go to Question 1" at bounding box center [8, 466] width 17 height 17
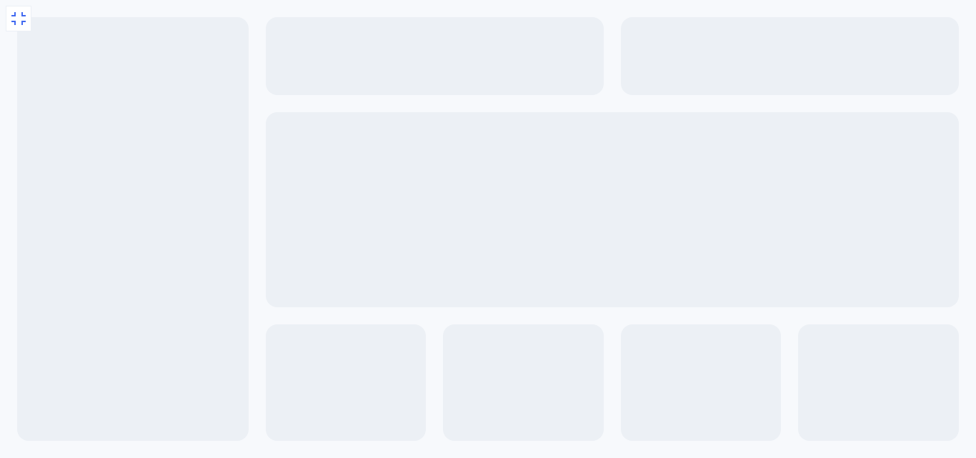
type textarea "da"
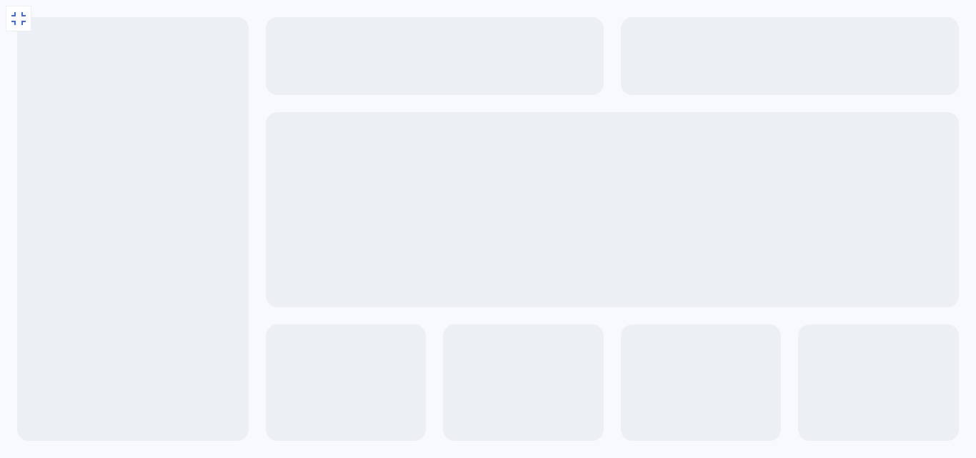
type input "da"
drag, startPoint x: 216, startPoint y: 482, endPoint x: 227, endPoint y: 482, distance: 10.7
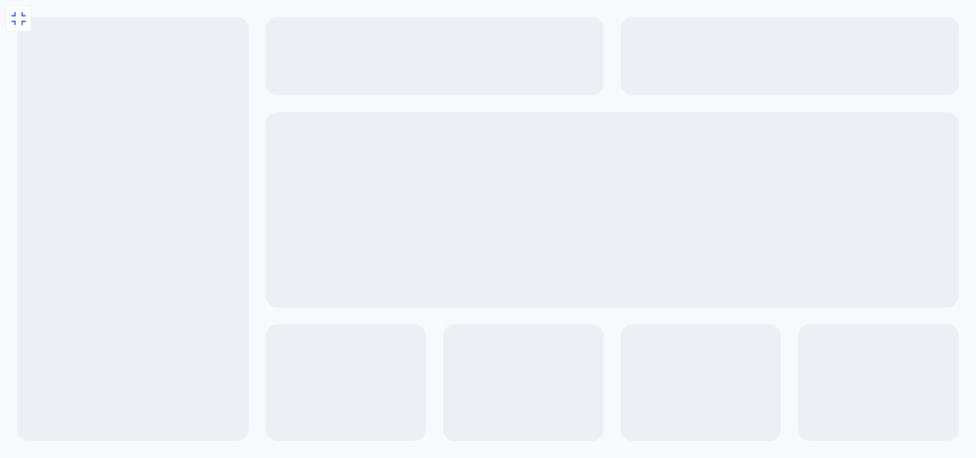
click at [13, 18] on icon at bounding box center [18, 18] width 17 height 17
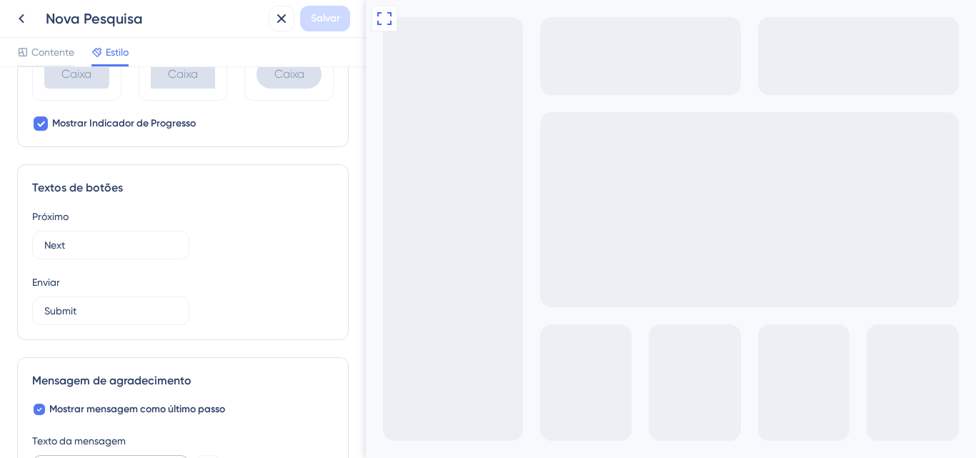
scroll to position [897, 0]
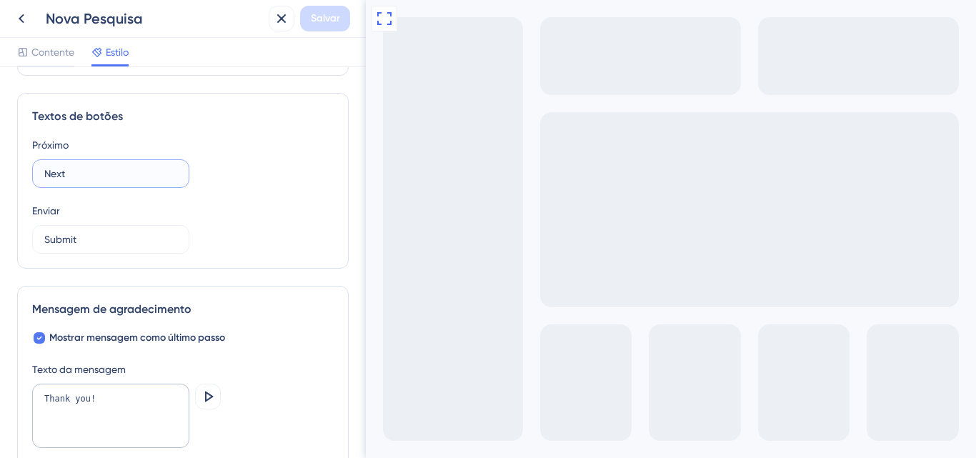
drag, startPoint x: 119, startPoint y: 174, endPoint x: 35, endPoint y: 170, distance: 84.4
click at [35, 171] on label "Next" at bounding box center [110, 173] width 157 height 29
click at [42, 147] on font "Próximo" at bounding box center [50, 144] width 36 height 11
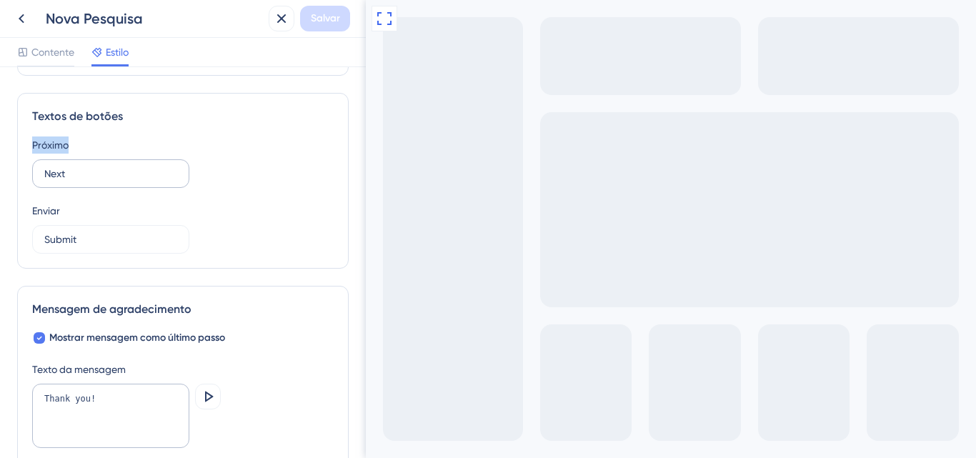
copy font "Próximo"
click at [47, 171] on input "Next" at bounding box center [110, 174] width 133 height 16
paste input "Próximo"
type input "Próximo"
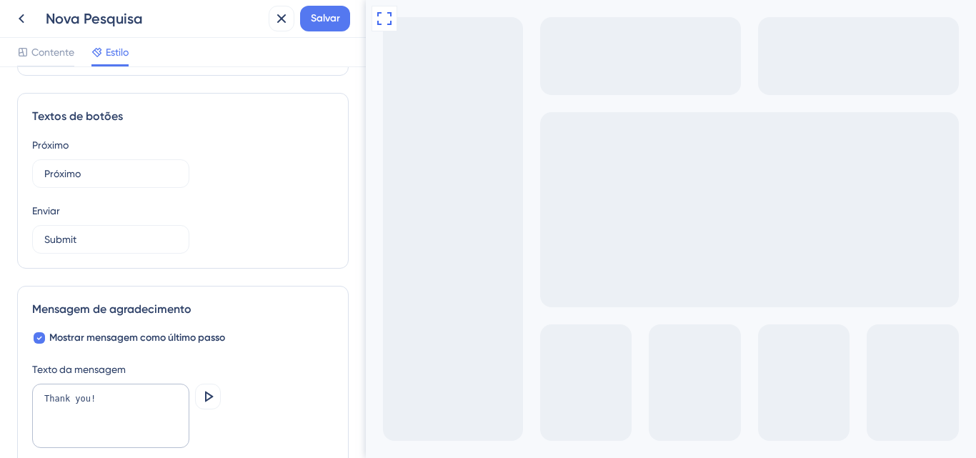
click at [55, 209] on font "Enviar" at bounding box center [46, 210] width 28 height 11
copy font "Enviar"
click at [104, 242] on input "Submit" at bounding box center [110, 239] width 133 height 16
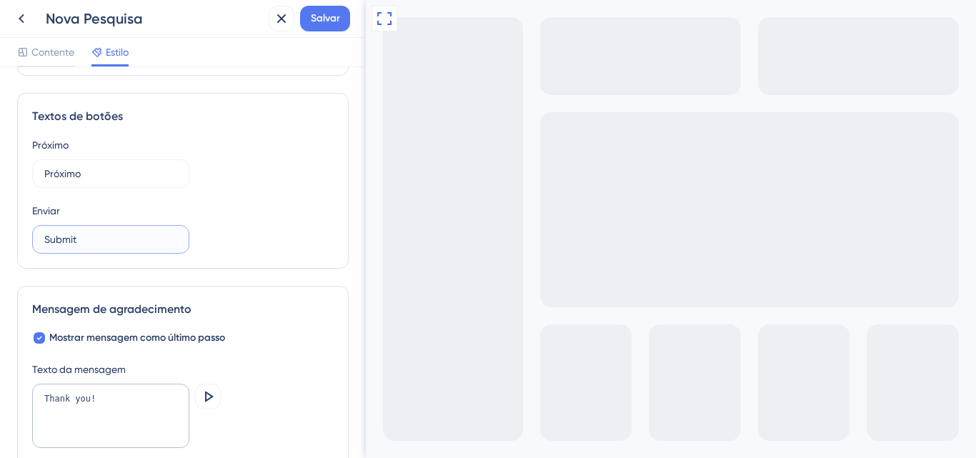
click at [104, 242] on input "Submit" at bounding box center [110, 239] width 133 height 16
paste input "Enviar"
type input "Enviar"
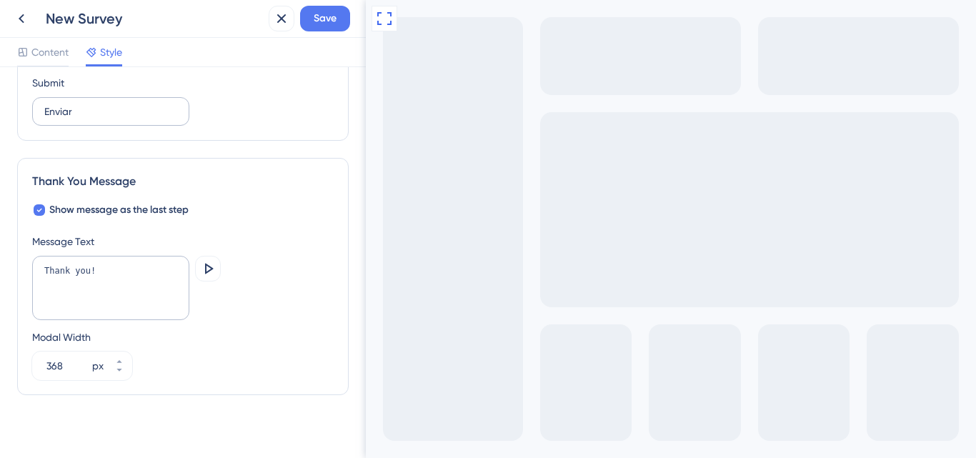
scroll to position [1036, 0]
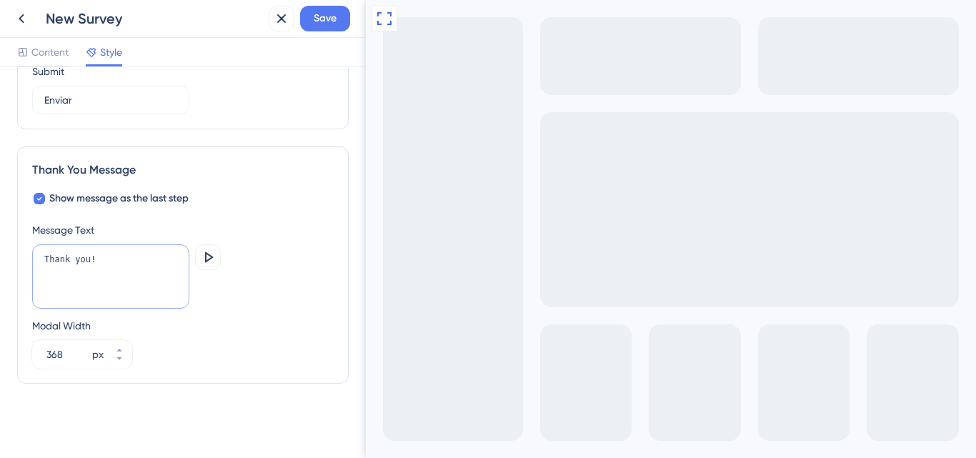
drag, startPoint x: 98, startPoint y: 264, endPoint x: 26, endPoint y: 251, distance: 72.7
click at [26, 251] on div "Thank You Message Show message as the last step Message Text Thank you! Preview…" at bounding box center [183, 264] width 332 height 237
type textarea "M"
type textarea "W"
type textarea "e"
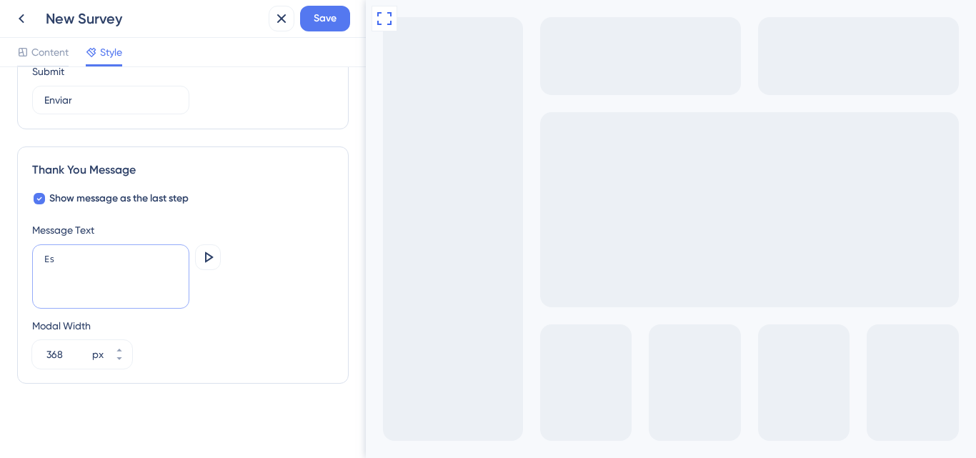
type textarea "E"
click at [65, 248] on textarea "Agradeçemos se" at bounding box center [110, 276] width 157 height 64
click at [75, 252] on textarea "Agradeçemos se" at bounding box center [110, 276] width 157 height 64
type textarea "Agradecemos seu feedback!"
drag, startPoint x: 68, startPoint y: 355, endPoint x: 42, endPoint y: 355, distance: 25.7
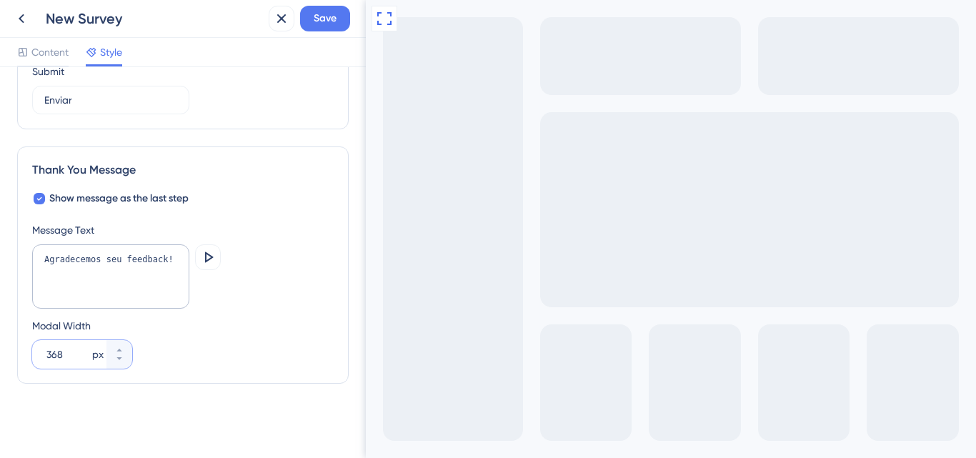
click at [42, 355] on div "368 px" at bounding box center [69, 354] width 74 height 29
click at [201, 257] on icon at bounding box center [207, 257] width 17 height 17
click at [116, 353] on icon at bounding box center [119, 350] width 9 height 9
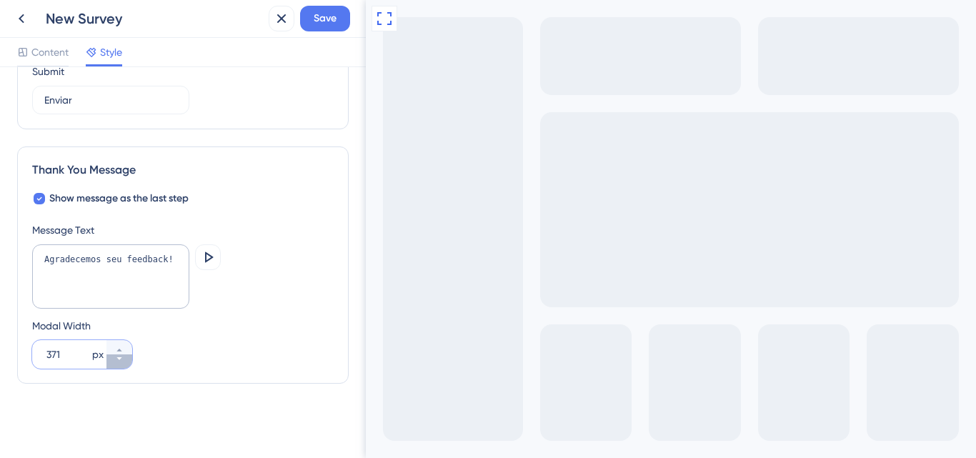
click at [122, 359] on icon at bounding box center [119, 358] width 9 height 9
click at [124, 350] on button "370 px" at bounding box center [119, 347] width 26 height 14
click at [124, 350] on button "371 px" at bounding box center [119, 347] width 26 height 14
click at [124, 350] on button "372 px" at bounding box center [119, 347] width 26 height 14
click at [124, 350] on button "373 px" at bounding box center [119, 347] width 26 height 14
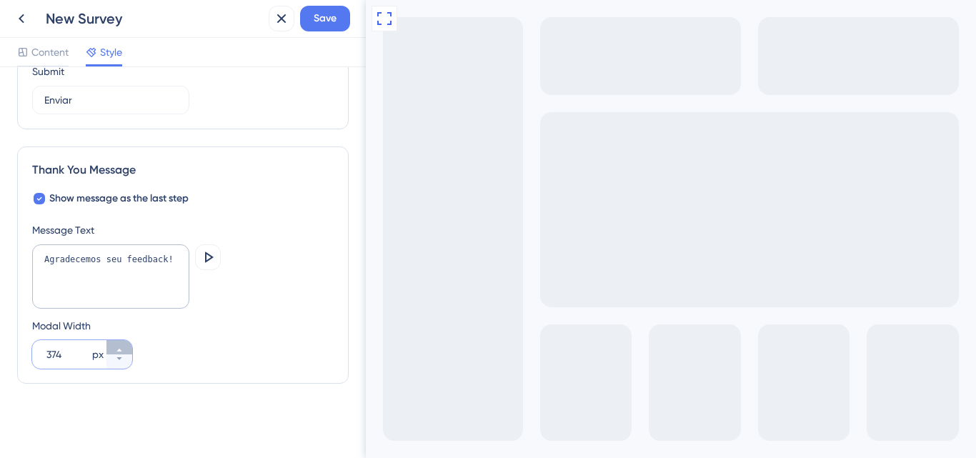
click at [124, 350] on button "374 px" at bounding box center [119, 347] width 26 height 14
click at [124, 350] on button "375 px" at bounding box center [119, 347] width 26 height 14
type input "376"
click at [332, 19] on span "Save" at bounding box center [325, 18] width 23 height 17
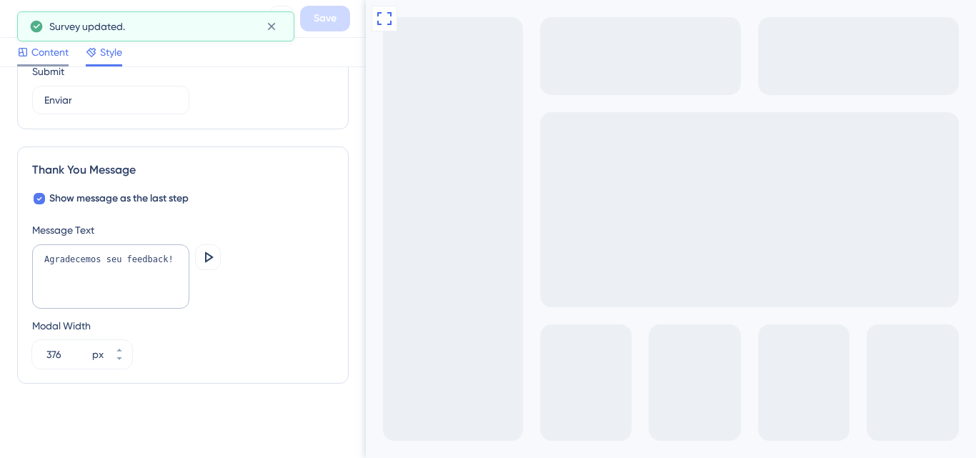
click at [41, 51] on span "Content" at bounding box center [49, 52] width 37 height 17
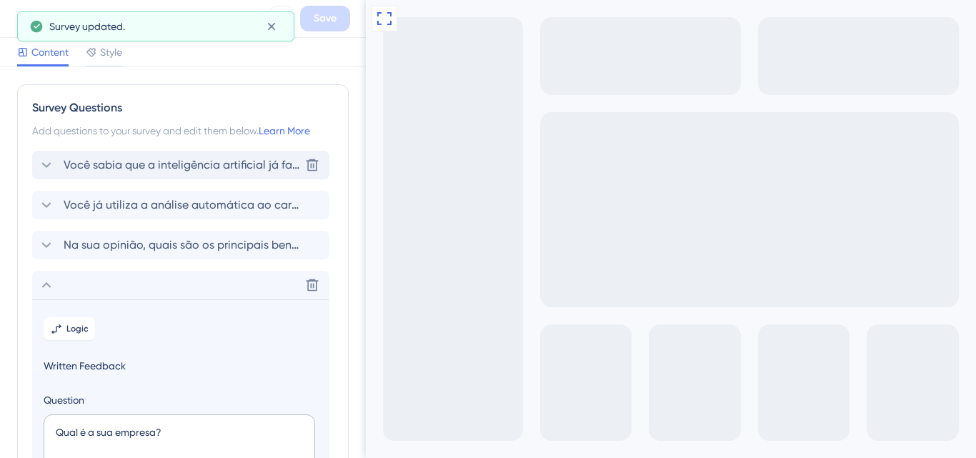
click at [99, 161] on span "Você sabia que a inteligência artificial já faz parte das nossas análises?" at bounding box center [182, 164] width 236 height 17
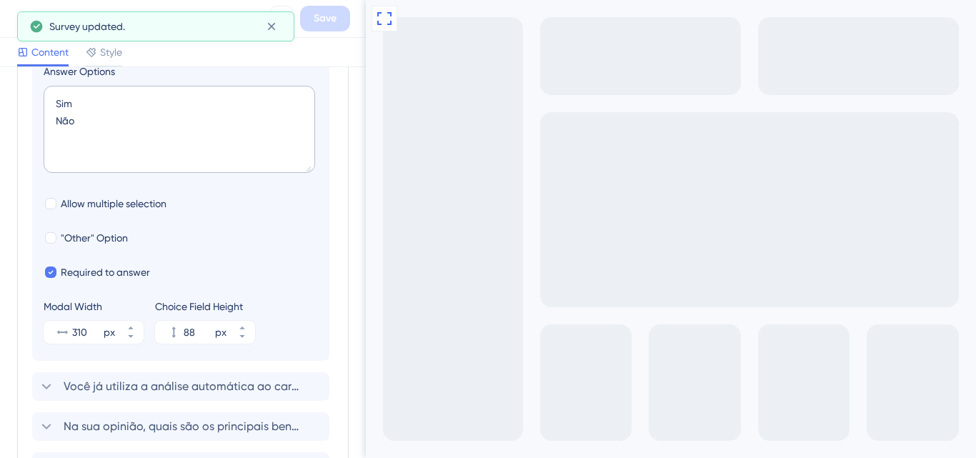
scroll to position [369, 0]
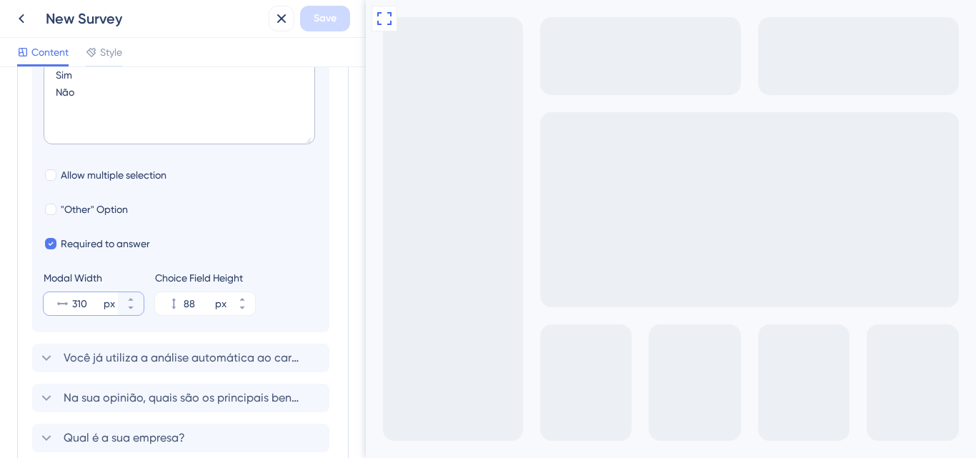
drag, startPoint x: 82, startPoint y: 302, endPoint x: 62, endPoint y: 298, distance: 20.3
click at [62, 298] on div "310 px" at bounding box center [81, 303] width 74 height 23
click at [72, 298] on input "310" at bounding box center [86, 303] width 29 height 17
click at [98, 306] on input "310" at bounding box center [86, 303] width 29 height 17
type input "376"
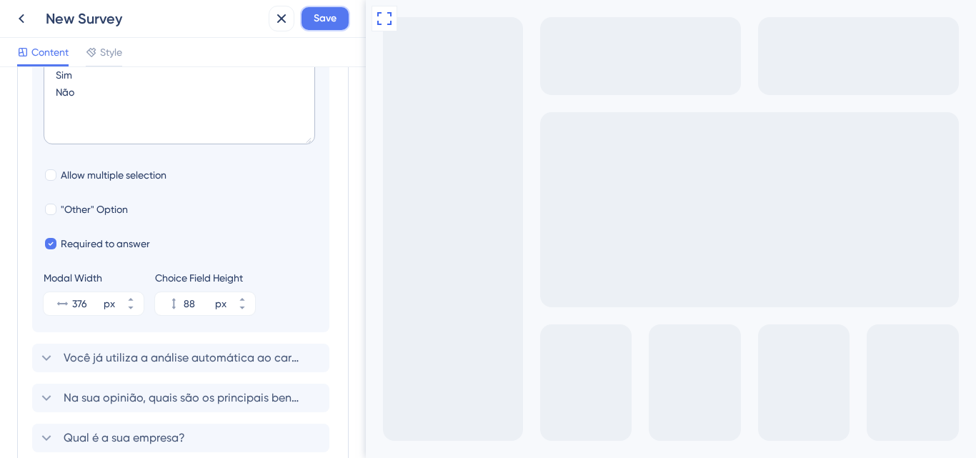
click at [324, 31] on button "Save" at bounding box center [325, 19] width 50 height 26
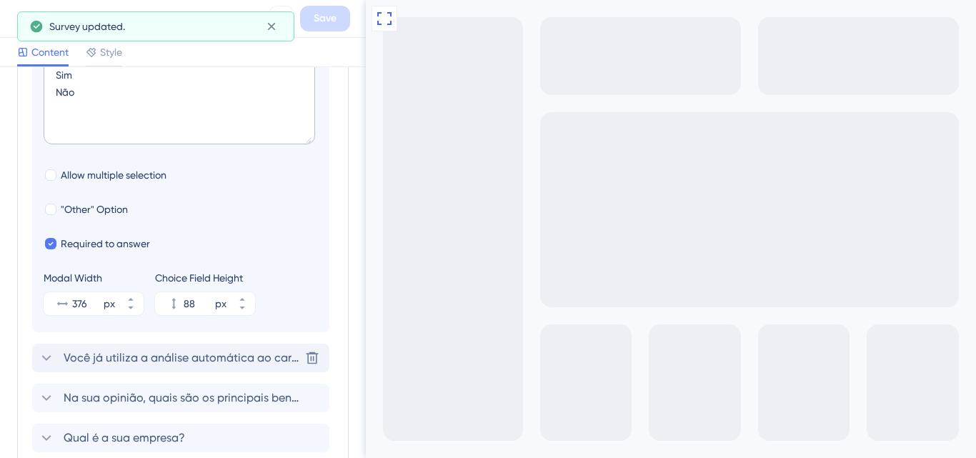
click at [117, 353] on span "Você já utiliza a análise automática ao carregar documentos na plataforma?" at bounding box center [182, 357] width 236 height 17
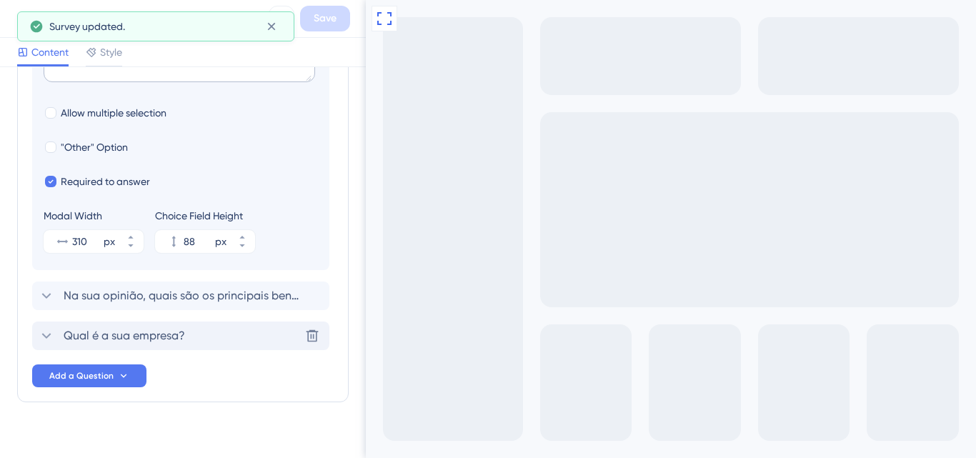
scroll to position [481, 0]
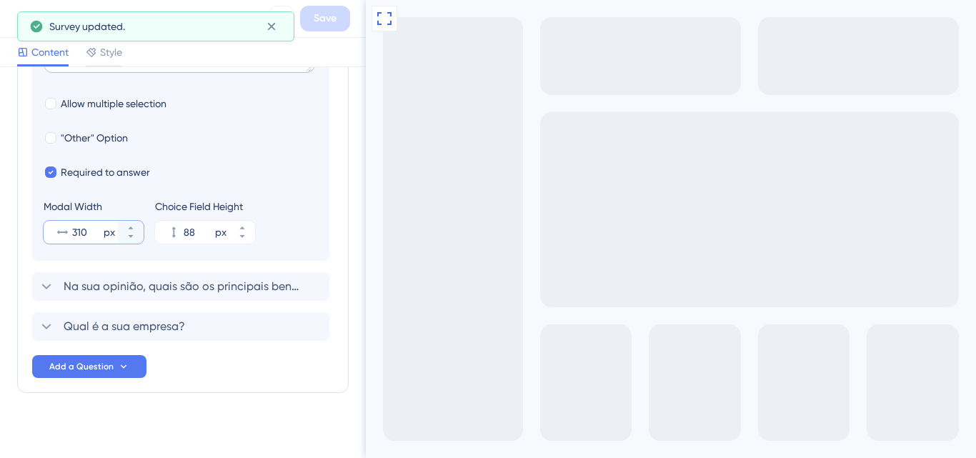
click at [94, 232] on input "310" at bounding box center [86, 232] width 29 height 17
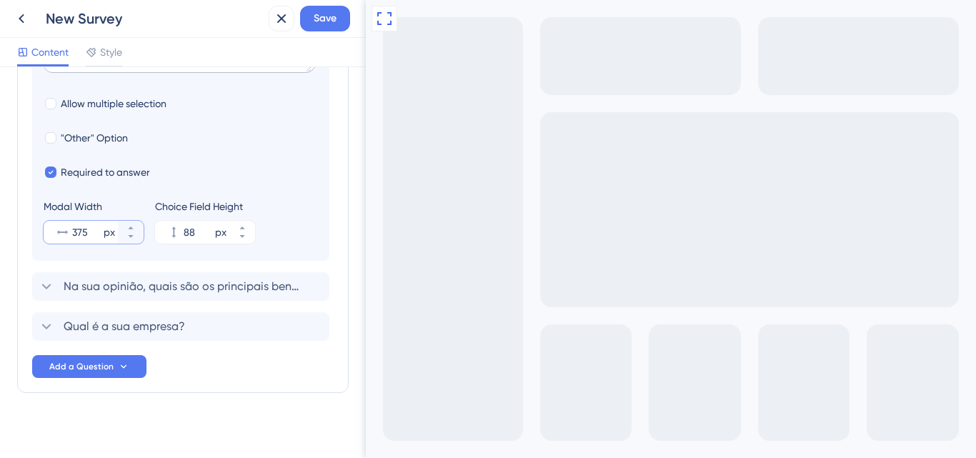
type input "376"
click at [151, 296] on div "Na sua opinião, quais são os principais benefícios trazidos pela análise automá…" at bounding box center [180, 286] width 297 height 29
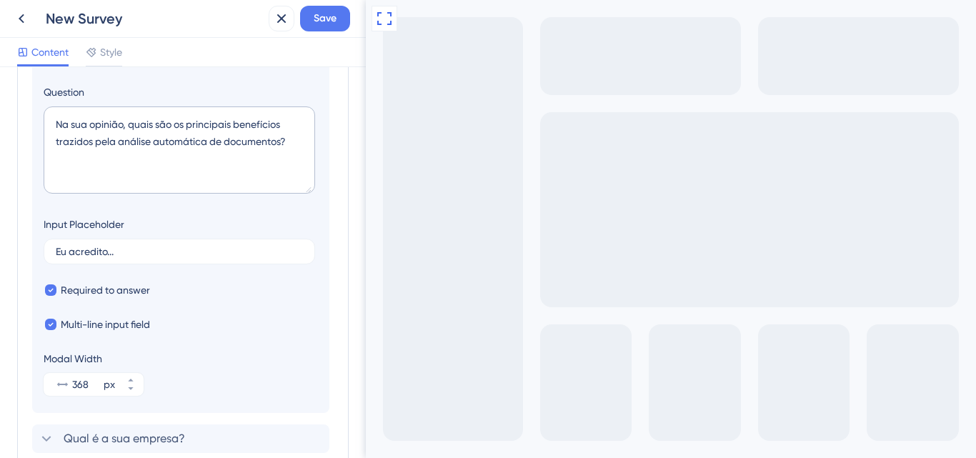
scroll to position [307, 0]
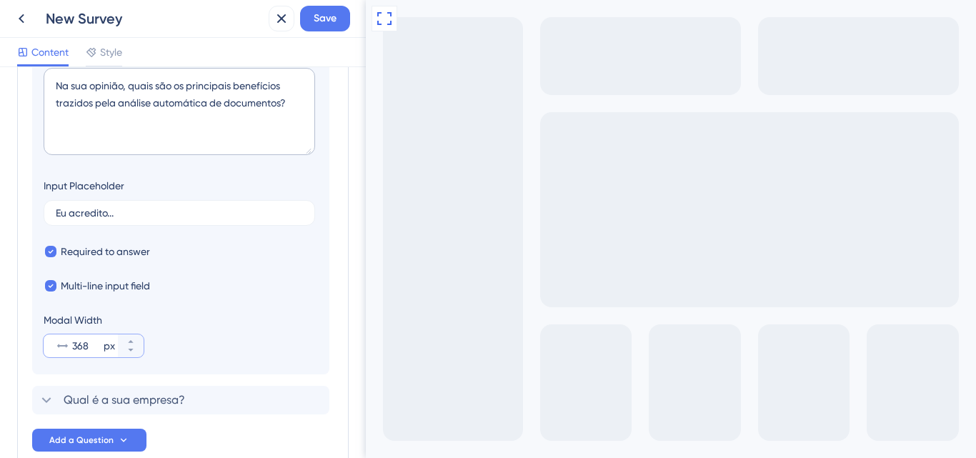
click at [89, 337] on input "368" at bounding box center [86, 345] width 29 height 17
type input "376"
click at [100, 295] on section "Logic Written Feedback Question Na sua opinião, quais são os principais benefíc…" at bounding box center [180, 164] width 297 height 422
click at [100, 290] on span "Multi-line input field" at bounding box center [105, 285] width 89 height 17
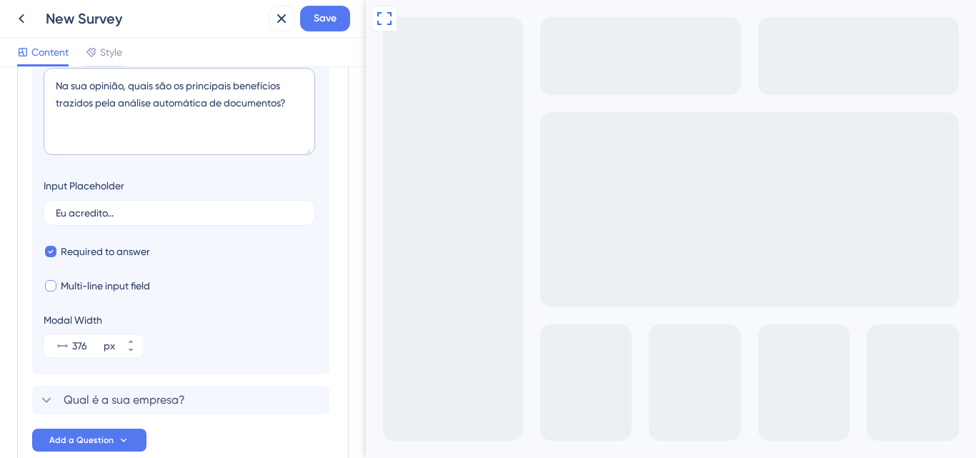
checkbox input "true"
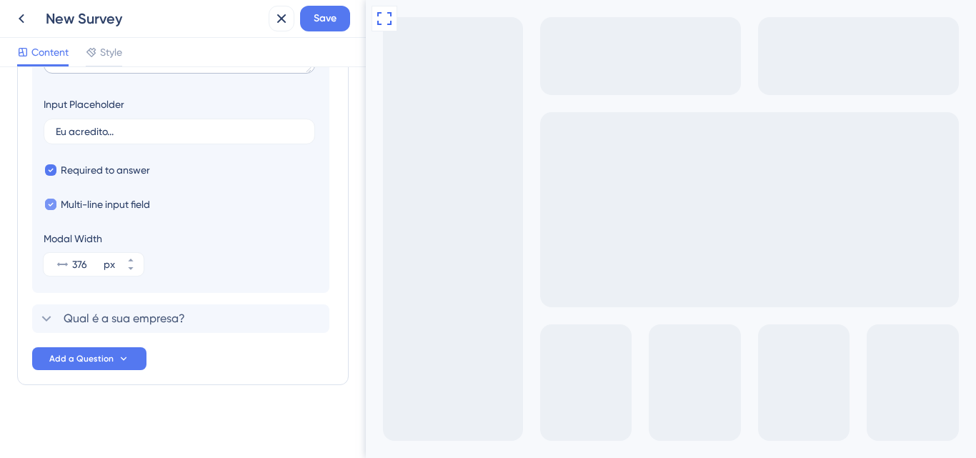
scroll to position [389, 0]
click at [102, 314] on span "Qual é a sua empresa?" at bounding box center [124, 317] width 121 height 17
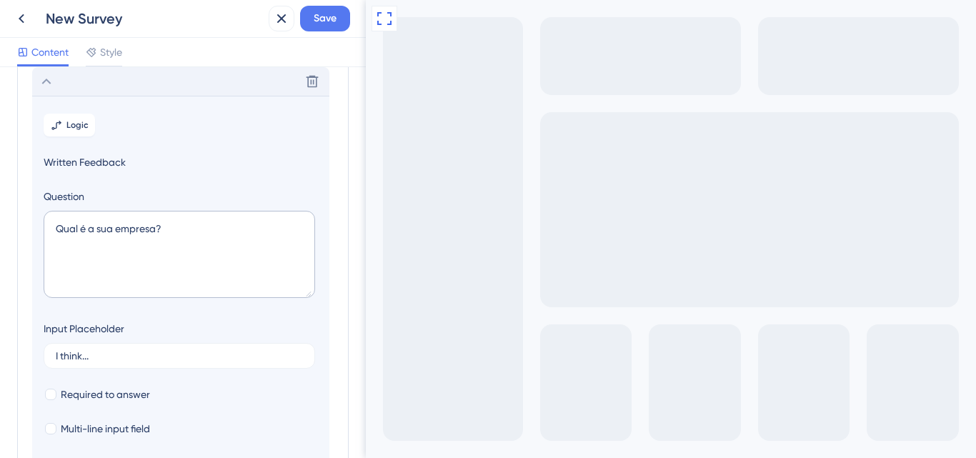
scroll to position [275, 0]
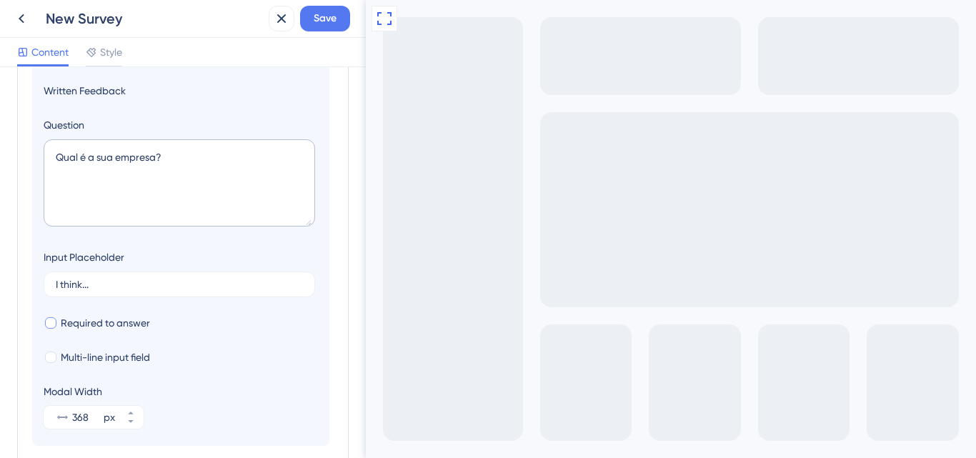
click at [97, 315] on span "Required to answer" at bounding box center [105, 322] width 89 height 17
click at [110, 331] on span "Required to answer" at bounding box center [105, 322] width 89 height 17
checkbox input "false"
drag, startPoint x: 111, startPoint y: 292, endPoint x: 46, endPoint y: 287, distance: 66.0
click at [46, 287] on label "I think..." at bounding box center [180, 285] width 272 height 26
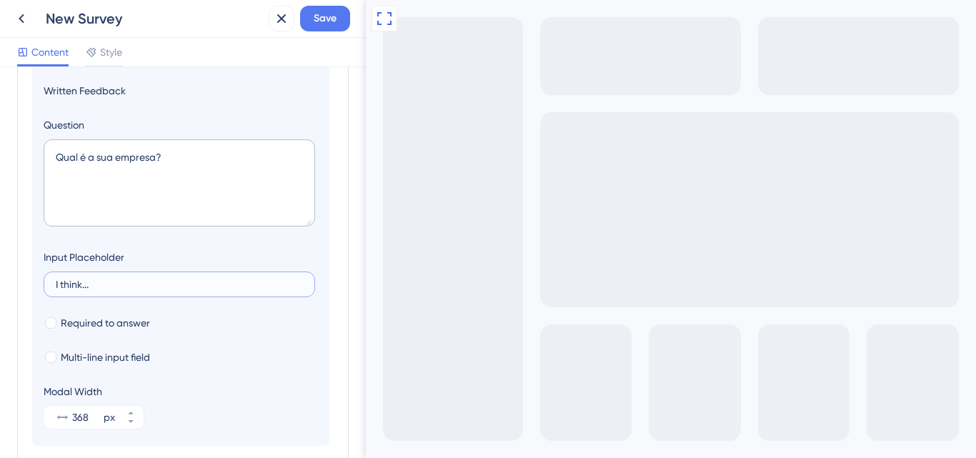
click at [56, 287] on input "I think..." at bounding box center [179, 284] width 247 height 10
click at [55, 285] on label "I think..." at bounding box center [180, 285] width 272 height 26
click at [56, 285] on input "I think..." at bounding box center [179, 284] width 247 height 10
click at [55, 285] on label "I think..." at bounding box center [180, 285] width 272 height 26
click at [56, 285] on input "I think..." at bounding box center [179, 284] width 247 height 10
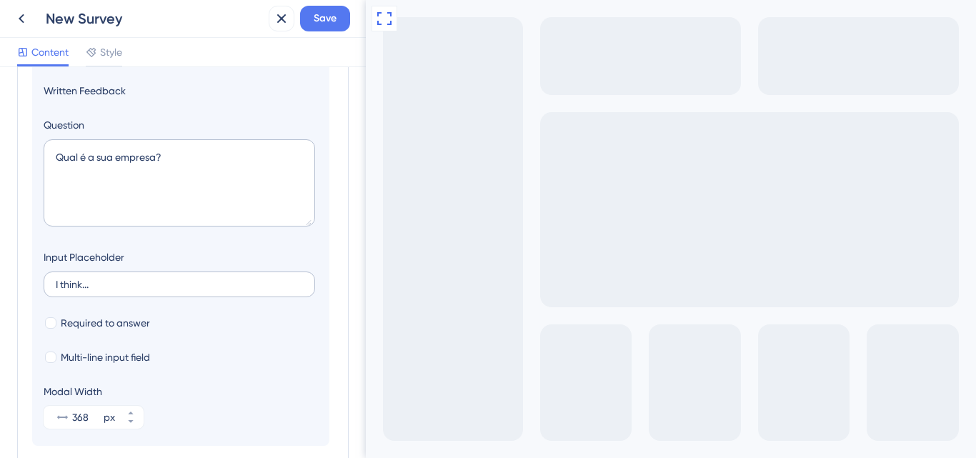
click at [55, 285] on label "I think..." at bounding box center [180, 285] width 272 height 26
click at [56, 285] on input "I think..." at bounding box center [179, 284] width 247 height 10
click at [80, 283] on input "I think..." at bounding box center [179, 284] width 247 height 10
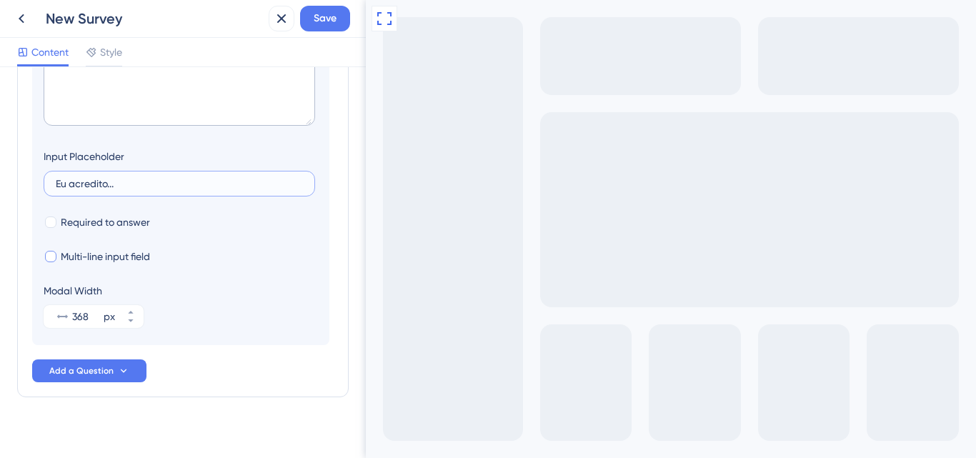
scroll to position [389, 0]
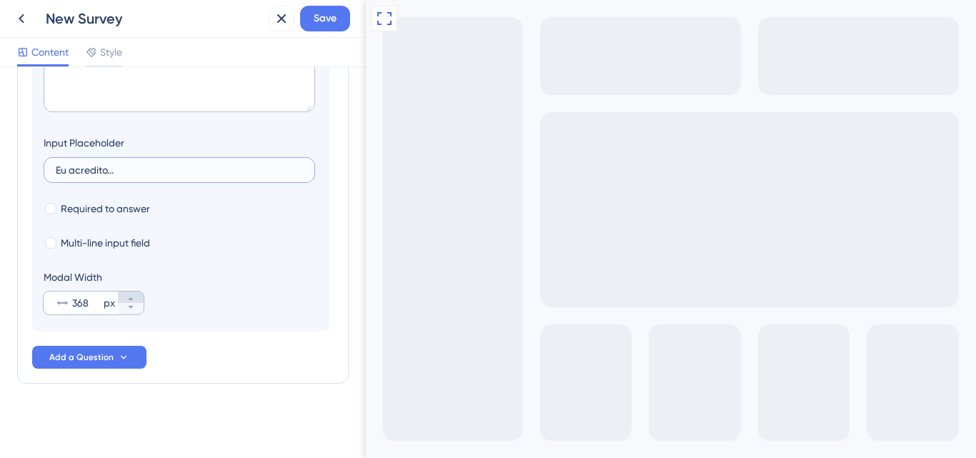
type input "Eu acredito..."
click at [130, 302] on icon at bounding box center [130, 298] width 9 height 9
type input "376"
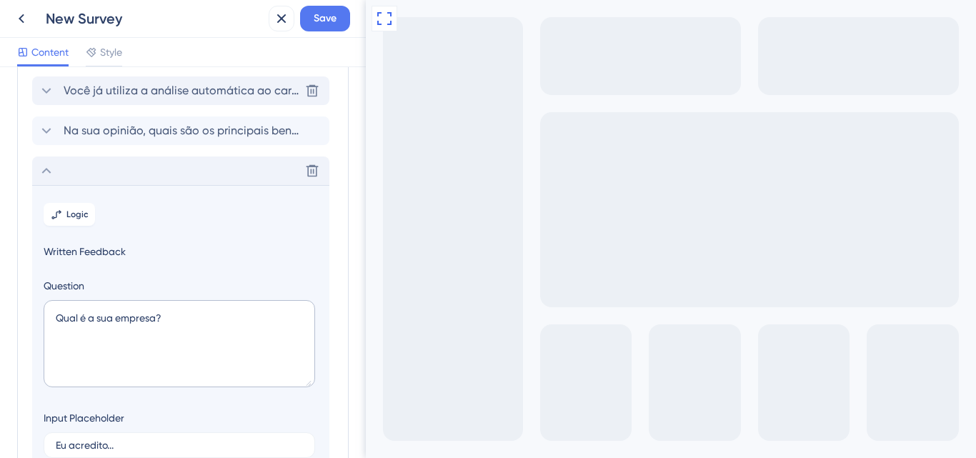
scroll to position [32, 0]
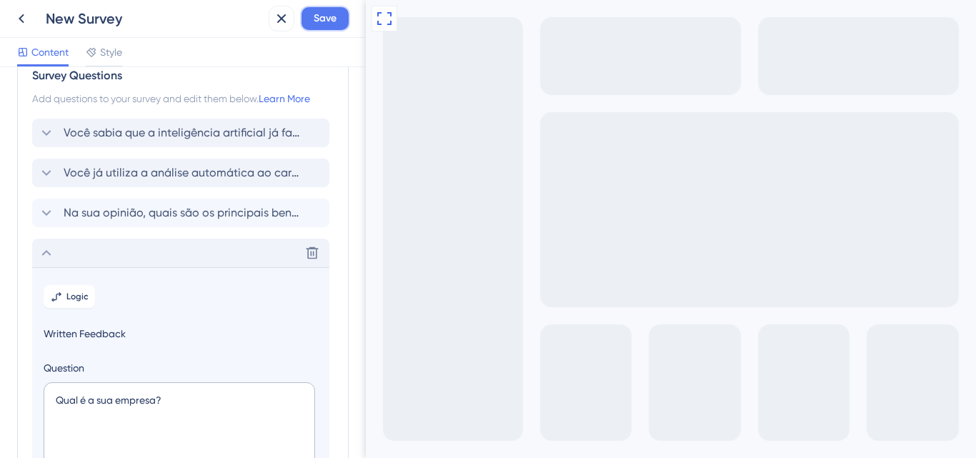
click at [317, 24] on span "Save" at bounding box center [325, 18] width 23 height 17
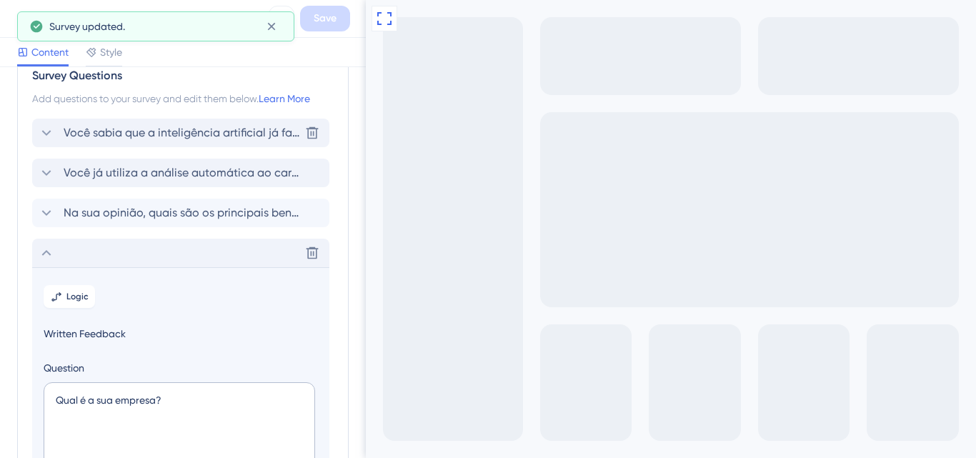
click at [77, 130] on span "Você sabia que a inteligência artificial já faz parte das nossas análises?" at bounding box center [182, 132] width 236 height 17
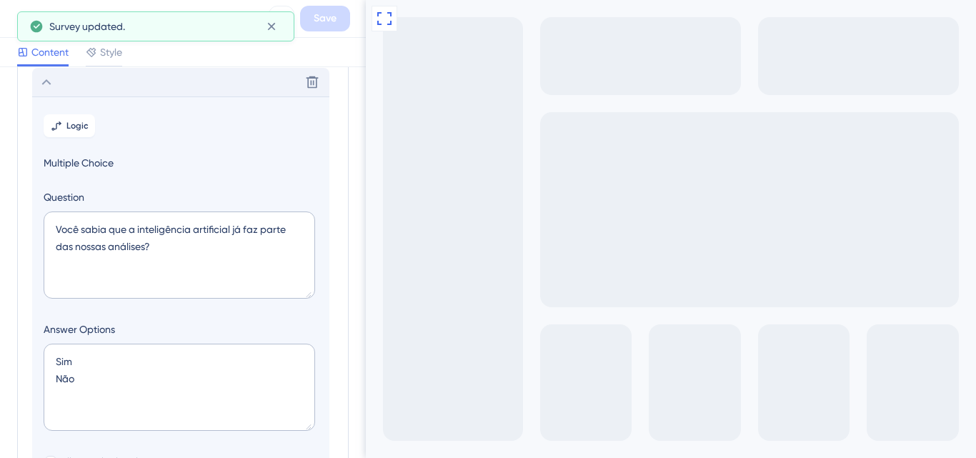
scroll to position [84, 0]
click at [387, 29] on button at bounding box center [385, 19] width 26 height 26
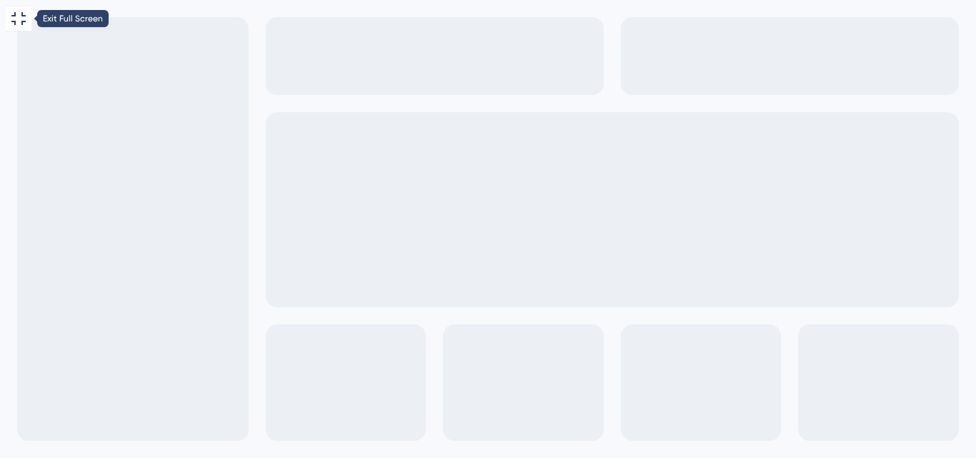
click at [18, 10] on icon at bounding box center [18, 18] width 17 height 17
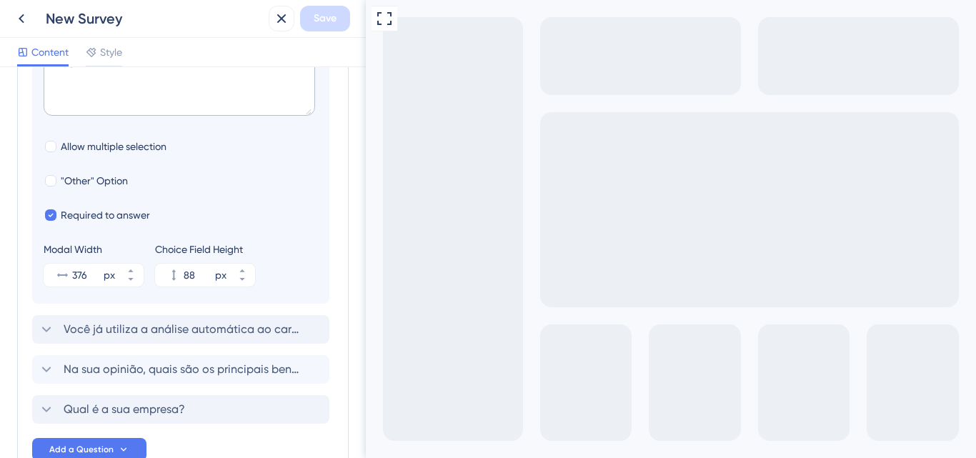
scroll to position [490, 0]
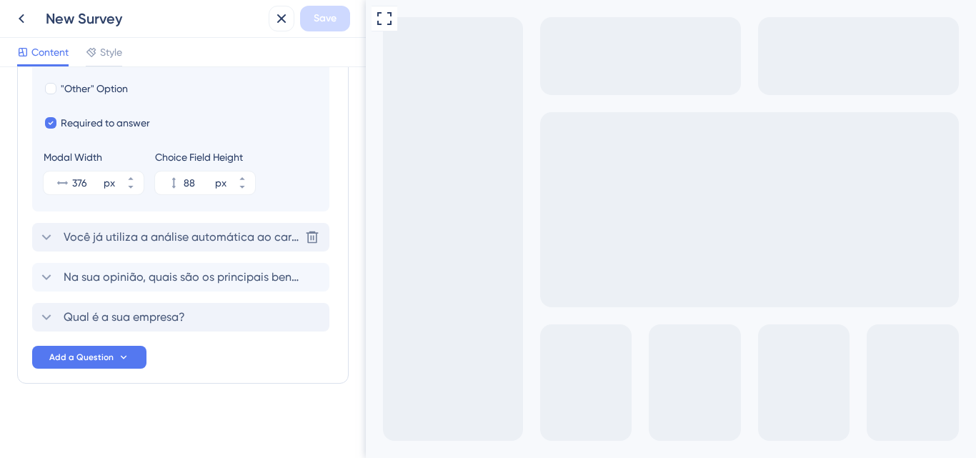
click at [145, 240] on span "Você já utiliza a análise automática ao carregar documentos na plataforma?" at bounding box center [182, 237] width 236 height 17
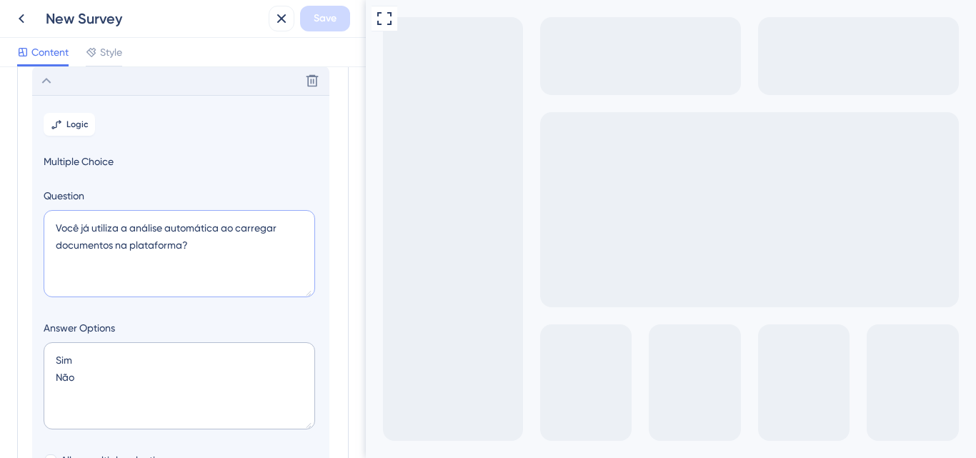
click at [134, 275] on textarea "Você já utiliza a análise automática ao carregar documentos na plataforma?" at bounding box center [180, 253] width 272 height 87
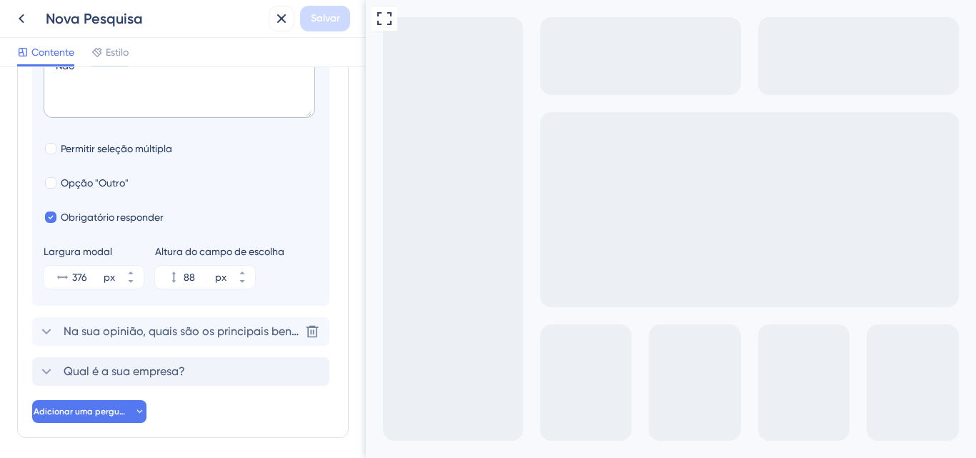
click at [62, 339] on div "Na sua opinião, quais são os principais benefícios trazidos pela análise automá…" at bounding box center [180, 331] width 297 height 29
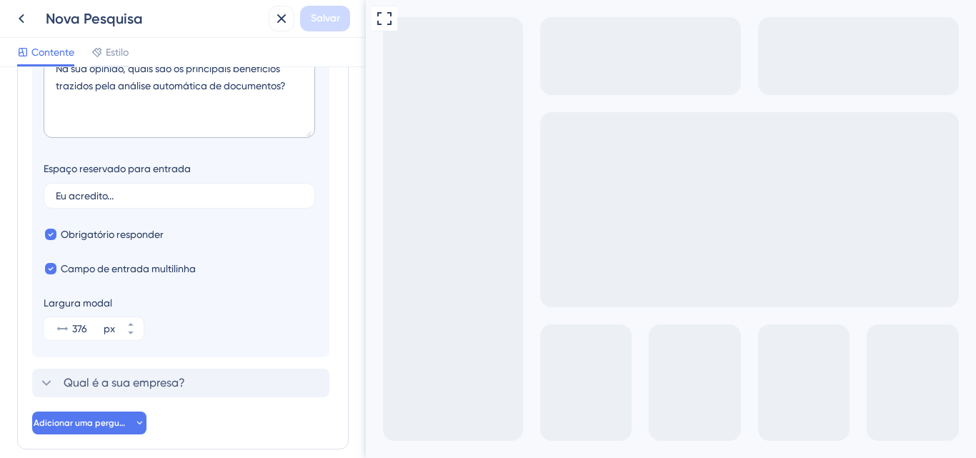
scroll to position [252, 0]
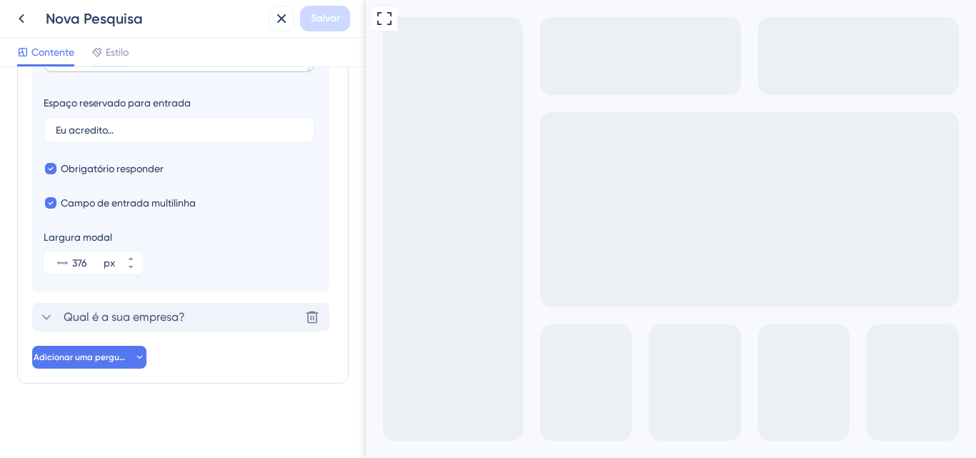
click at [96, 325] on span "Qual é a sua empresa?" at bounding box center [124, 317] width 121 height 17
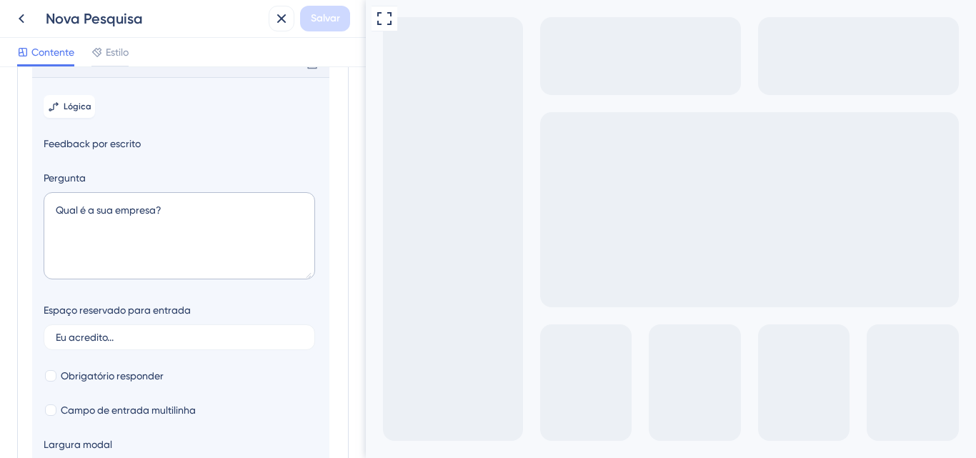
scroll to position [221, 0]
click at [66, 383] on font "Obrigatório responder" at bounding box center [112, 377] width 103 height 11
checkbox input "true"
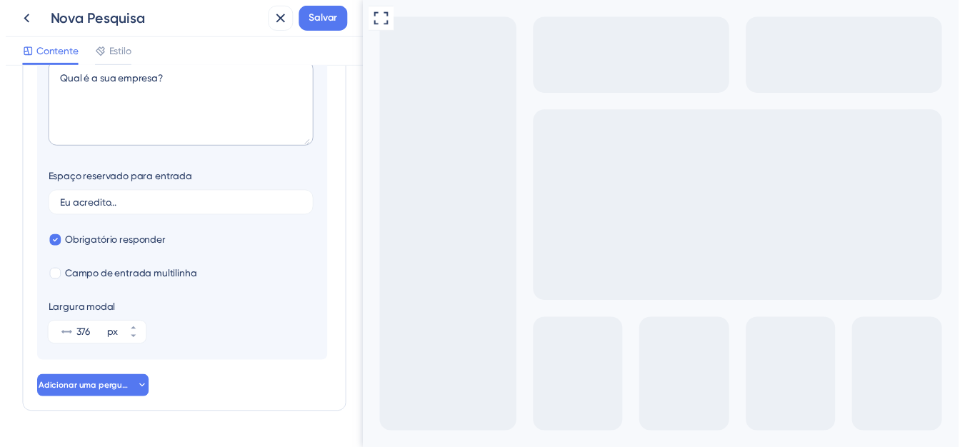
scroll to position [364, 0]
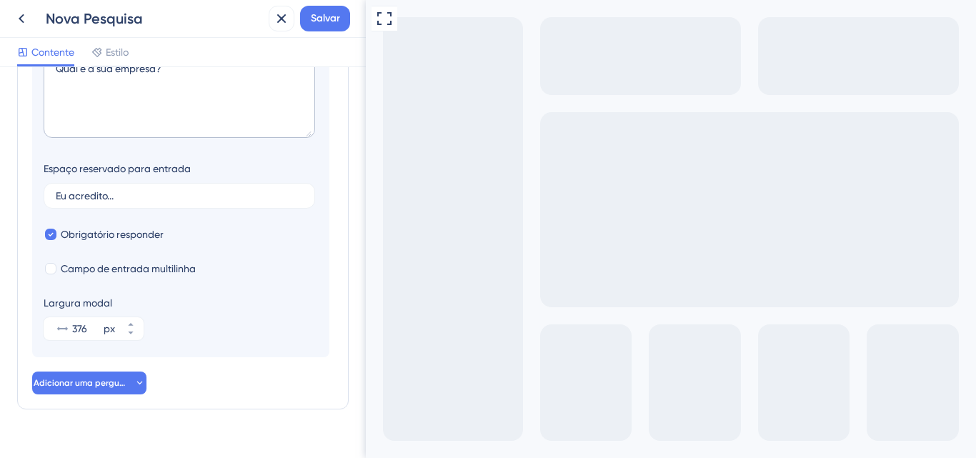
click at [329, 39] on div "Contente Estilo" at bounding box center [183, 52] width 366 height 29
click at [334, 24] on font "Salvar" at bounding box center [325, 18] width 29 height 12
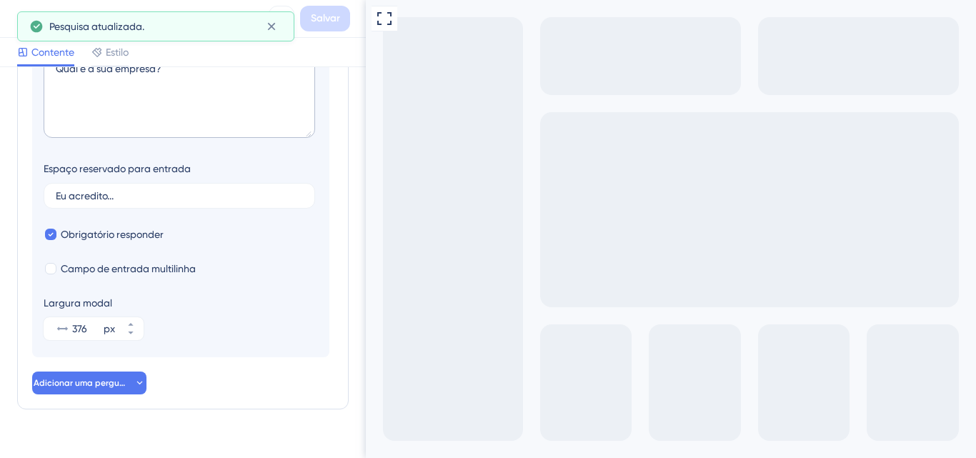
click at [12, 19] on button at bounding box center [22, 19] width 26 height 26
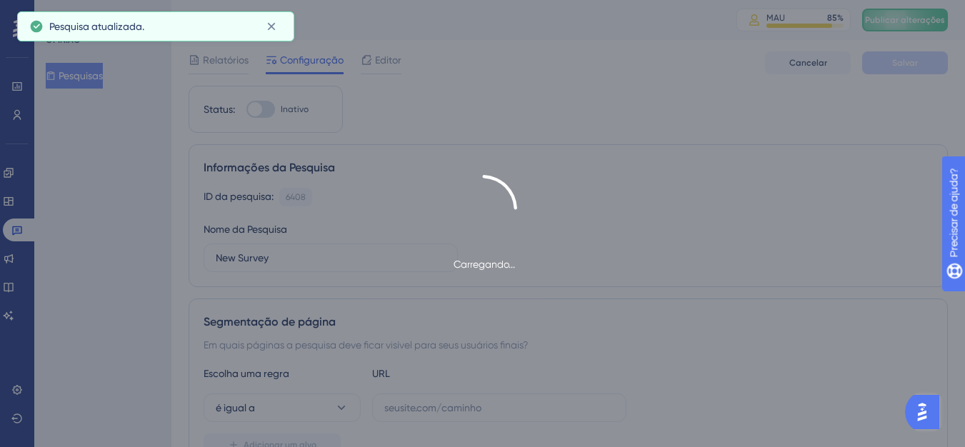
click at [303, 251] on div "Carregando..." at bounding box center [482, 224] width 965 height 98
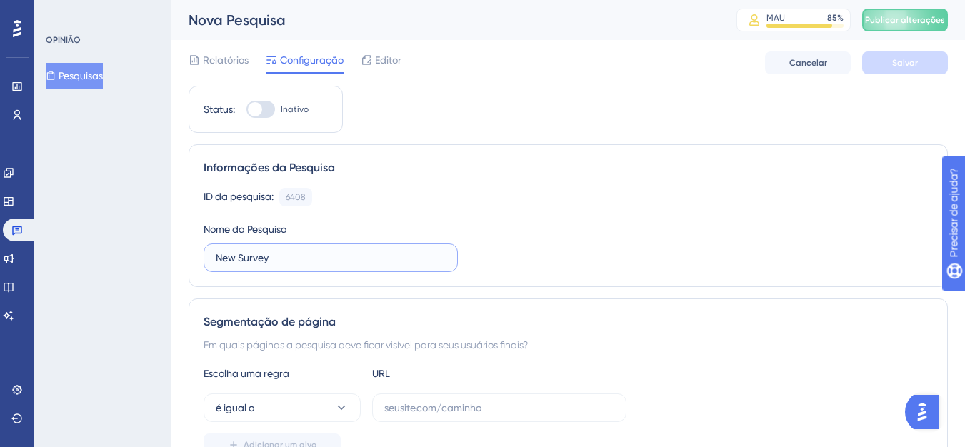
drag, startPoint x: 303, startPoint y: 251, endPoint x: 207, endPoint y: 248, distance: 95.8
click at [207, 248] on label "New Survey" at bounding box center [331, 258] width 254 height 29
drag, startPoint x: 268, startPoint y: 252, endPoint x: 93, endPoint y: 251, distance: 175.1
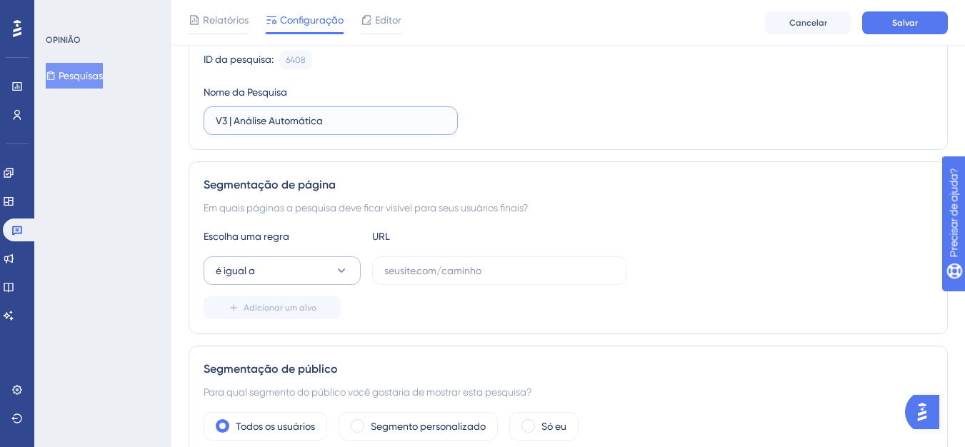
type input "V3 | Análise Automática"
click at [319, 277] on button "é igual a" at bounding box center [282, 271] width 157 height 29
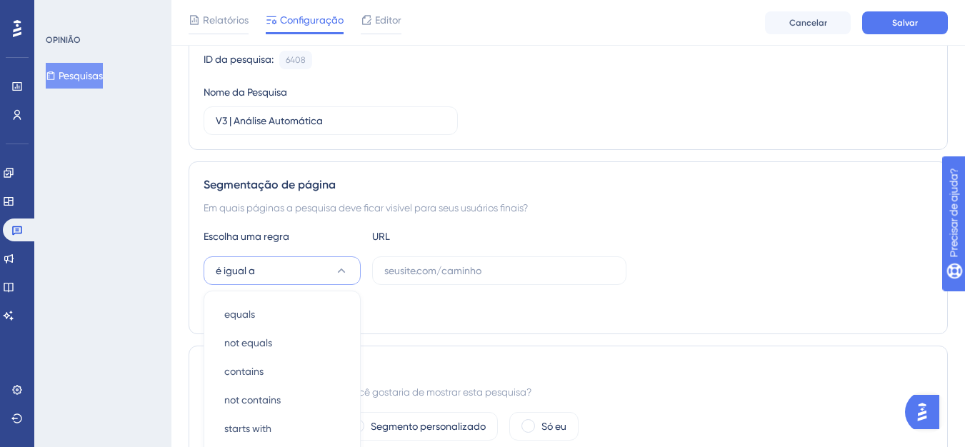
scroll to position [319, 0]
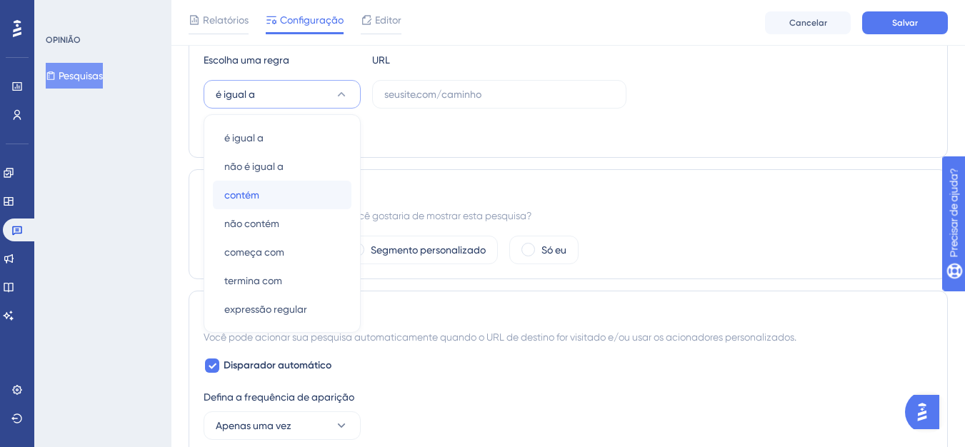
click at [266, 195] on div "contém contém" at bounding box center [282, 195] width 116 height 29
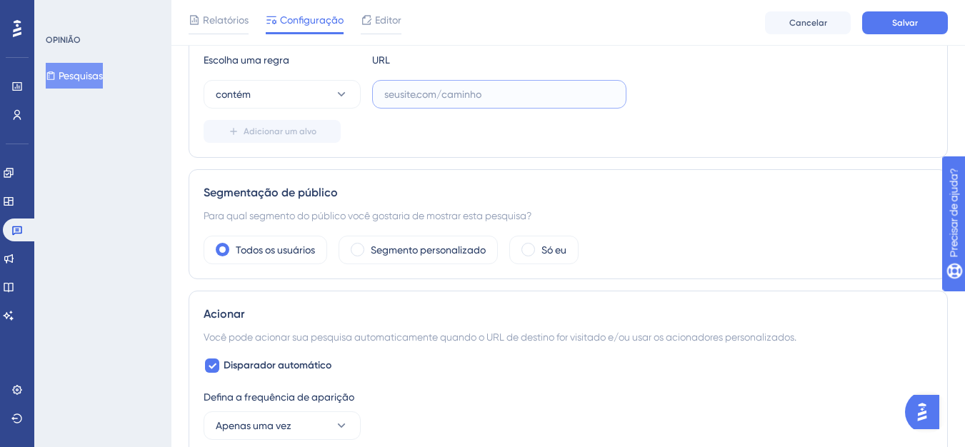
click at [420, 96] on input "text" at bounding box center [499, 94] width 230 height 16
paste input "https://newcontract.contractweb.com.br/Home"
type input "https://newcontract.contractweb.com.br/"
click at [439, 239] on div "Segmento personalizado" at bounding box center [418, 250] width 159 height 29
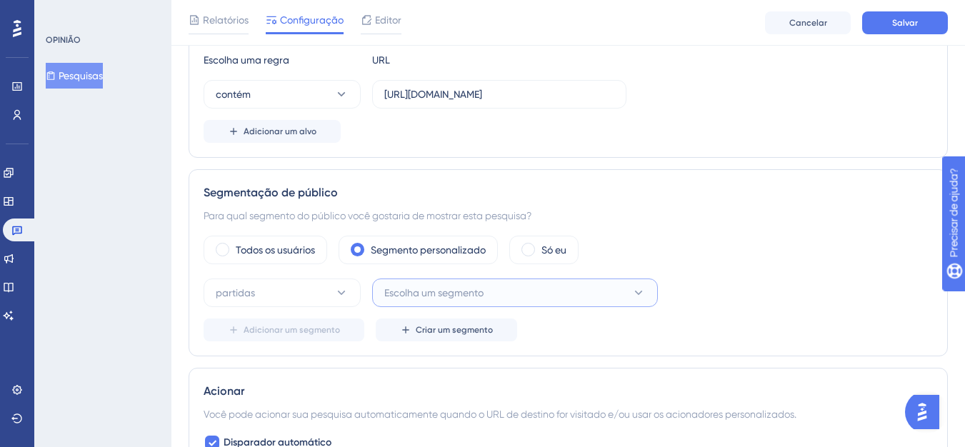
click at [423, 283] on button "Escolha um segmento" at bounding box center [515, 293] width 286 height 29
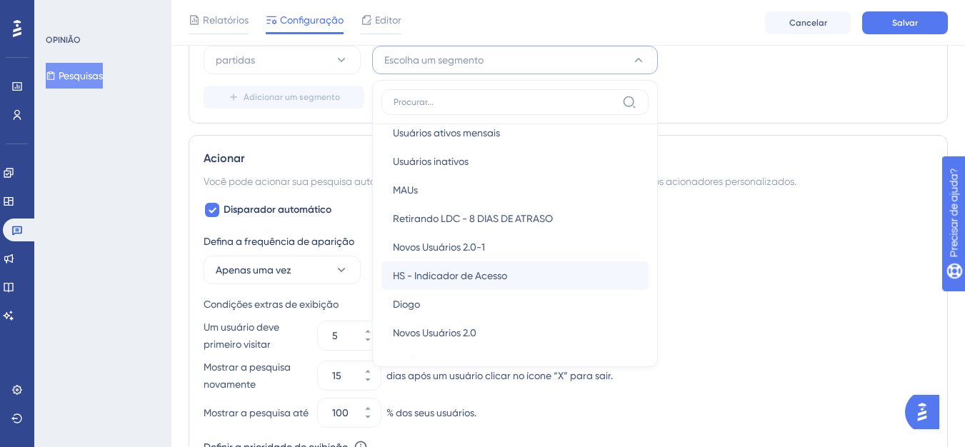
scroll to position [0, 0]
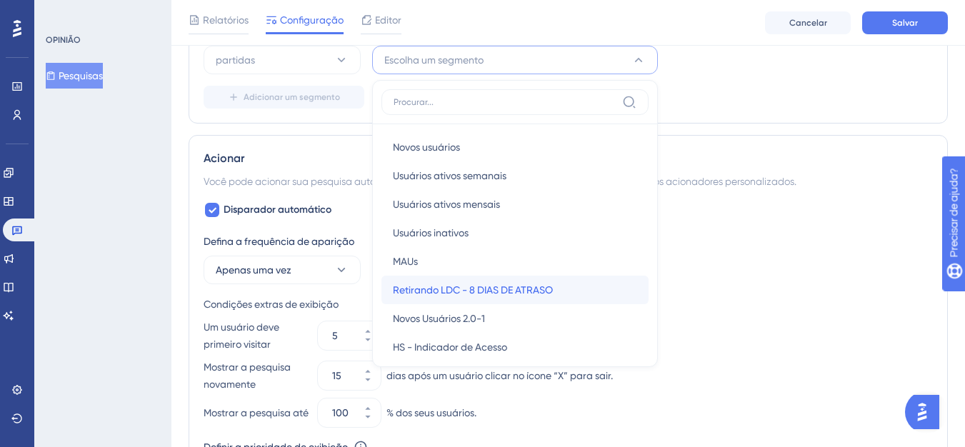
click at [453, 294] on font "Retirando LDC - 8 DIAS DE ATRASO" at bounding box center [473, 289] width 160 height 11
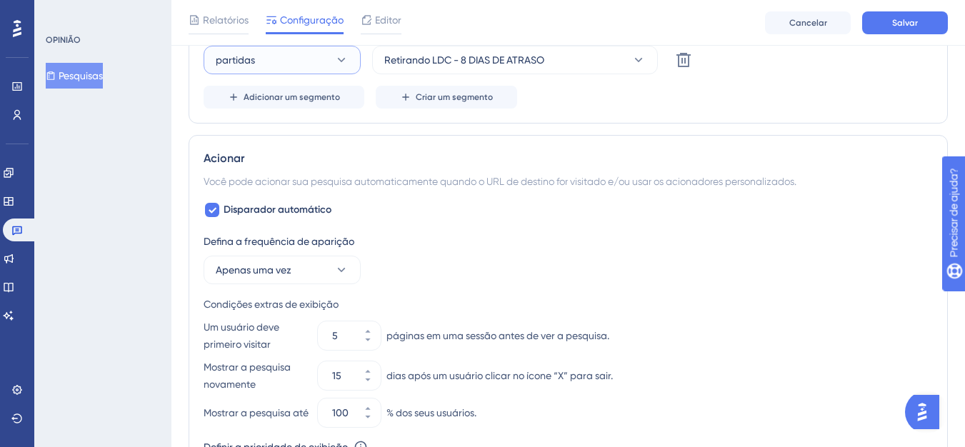
click at [297, 66] on button "partidas" at bounding box center [282, 60] width 157 height 29
click at [287, 104] on div "partidas partidas" at bounding box center [282, 103] width 116 height 29
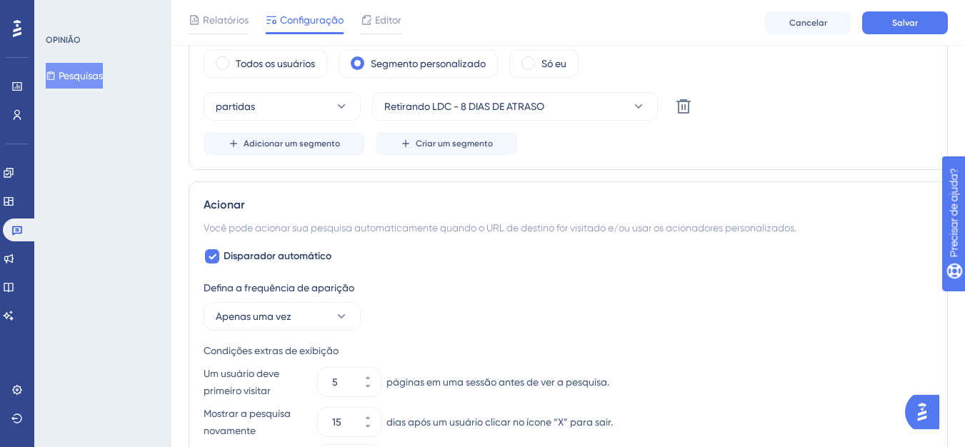
scroll to position [481, 0]
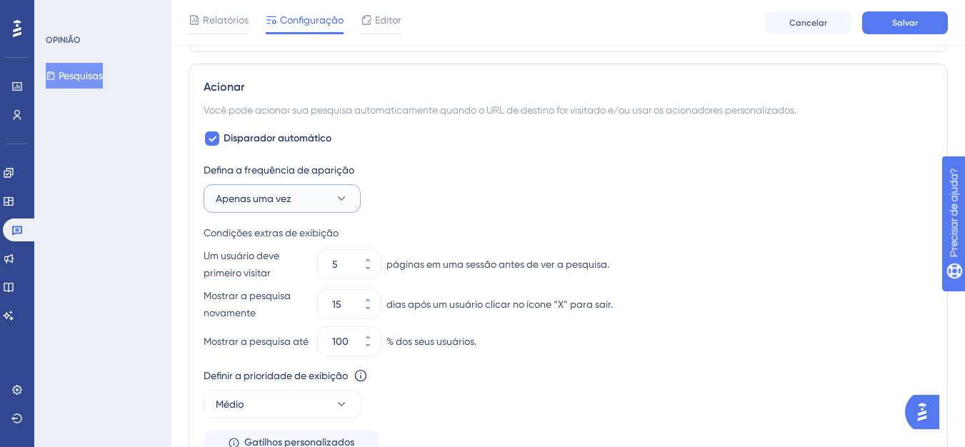
click at [321, 204] on button "Apenas uma vez" at bounding box center [282, 198] width 157 height 29
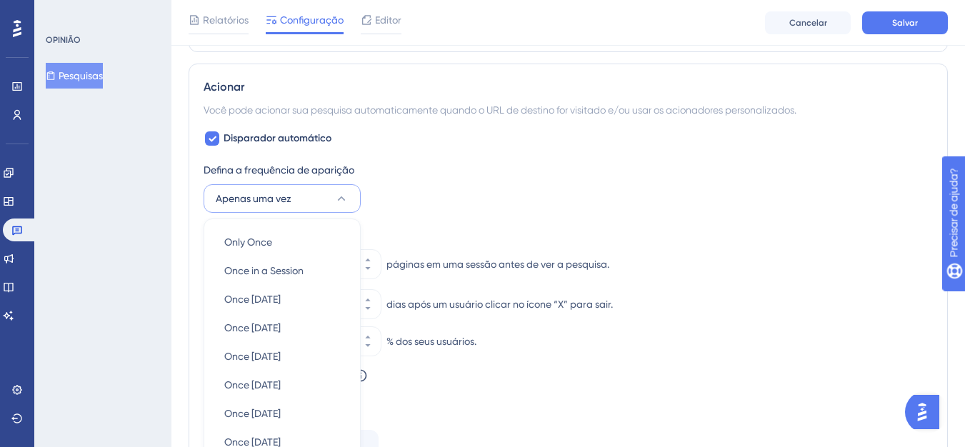
scroll to position [757, 0]
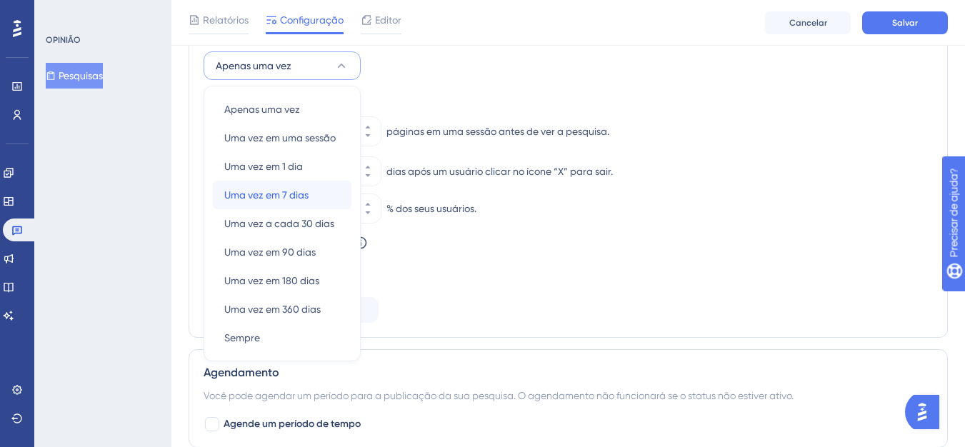
click at [238, 207] on div "Uma vez em 7 dias Uma vez em 7 dias" at bounding box center [282, 195] width 116 height 29
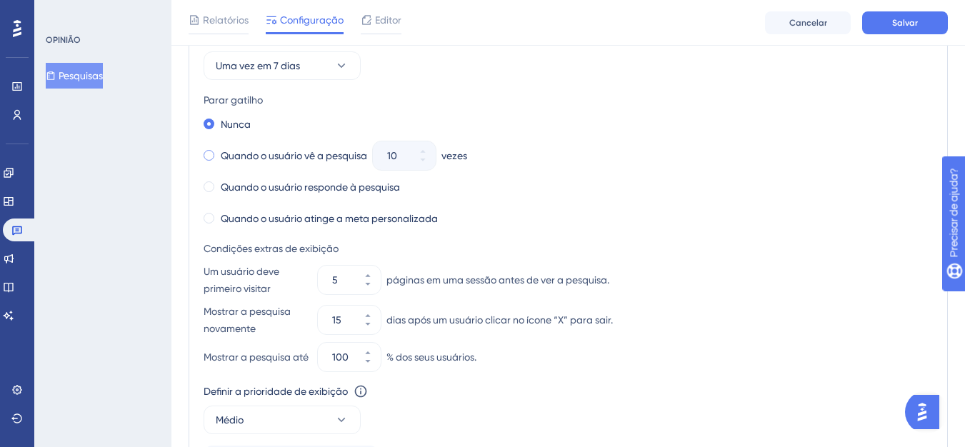
click at [254, 162] on label "Quando o usuário vê a pesquisa" at bounding box center [294, 155] width 146 height 17
click at [419, 159] on button "10" at bounding box center [423, 163] width 26 height 14
click at [419, 159] on button "9" at bounding box center [423, 163] width 26 height 14
click at [419, 159] on button "8" at bounding box center [423, 163] width 26 height 14
click at [419, 159] on button "7" at bounding box center [423, 163] width 26 height 14
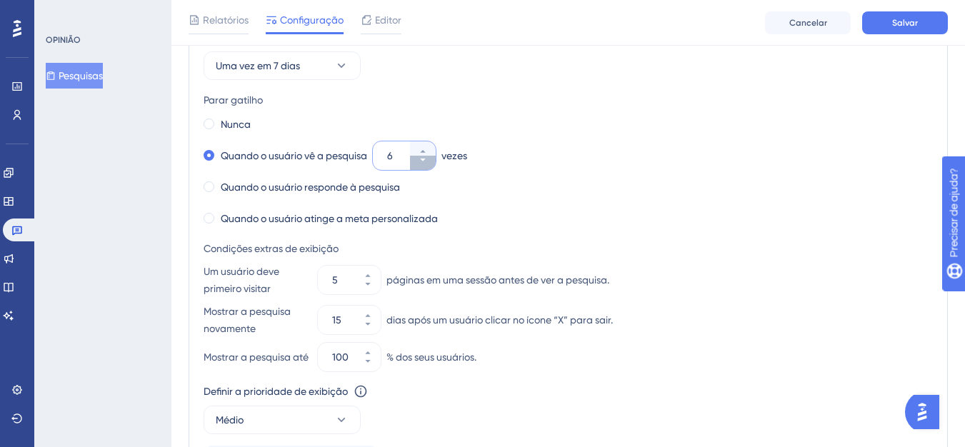
click at [419, 159] on button "6" at bounding box center [423, 163] width 26 height 14
click at [419, 159] on button "5" at bounding box center [423, 163] width 26 height 14
type input "4"
click at [372, 196] on div "Quando o usuário responde à pesquisa" at bounding box center [302, 187] width 196 height 20
click at [369, 289] on button "5" at bounding box center [368, 287] width 26 height 14
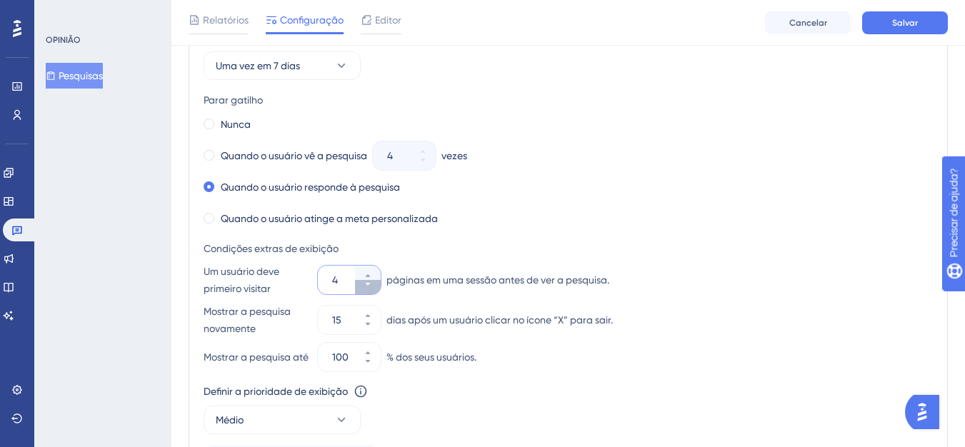
click at [369, 289] on button "4" at bounding box center [368, 287] width 26 height 14
click at [369, 289] on button "3" at bounding box center [368, 287] width 26 height 14
type input "2"
click at [366, 324] on icon at bounding box center [368, 324] width 9 height 9
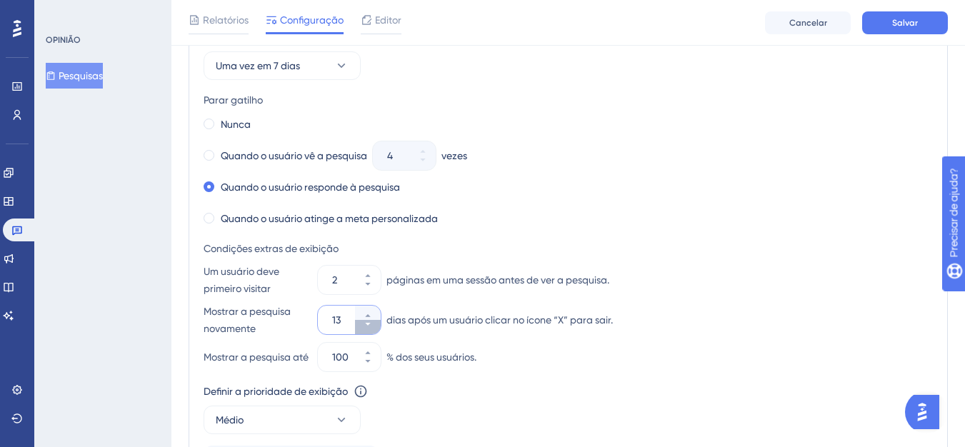
click at [366, 324] on icon at bounding box center [368, 324] width 9 height 9
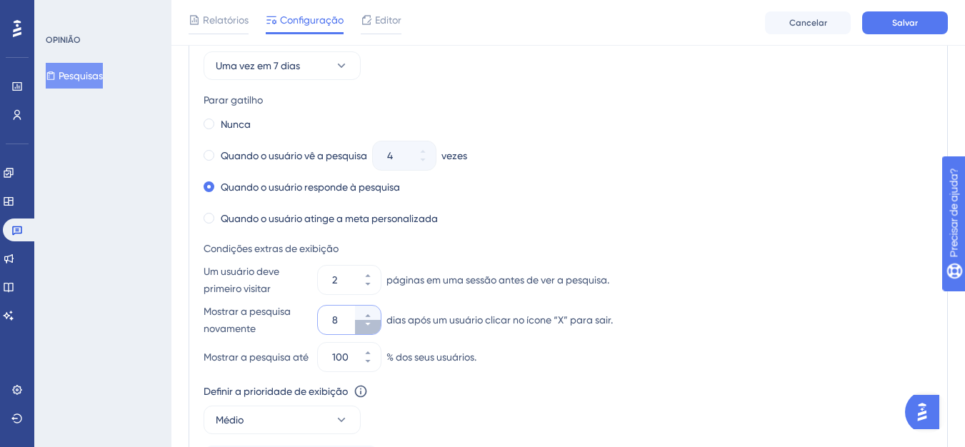
click at [367, 321] on icon at bounding box center [368, 324] width 9 height 9
type input "7"
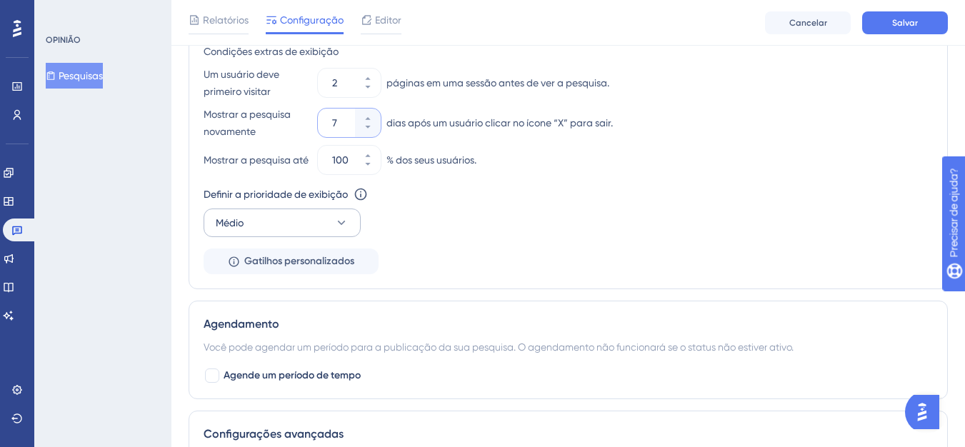
scroll to position [1042, 0]
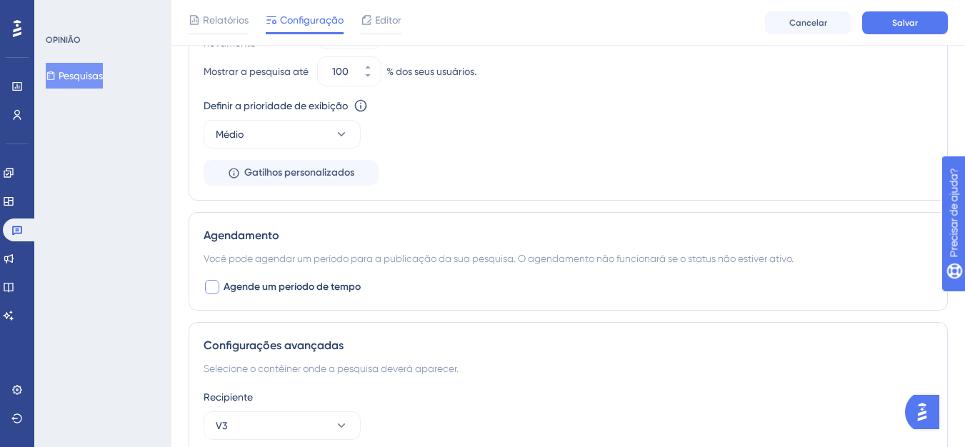
click at [320, 293] on font "Agende um período de tempo" at bounding box center [292, 287] width 137 height 12
checkbox input "true"
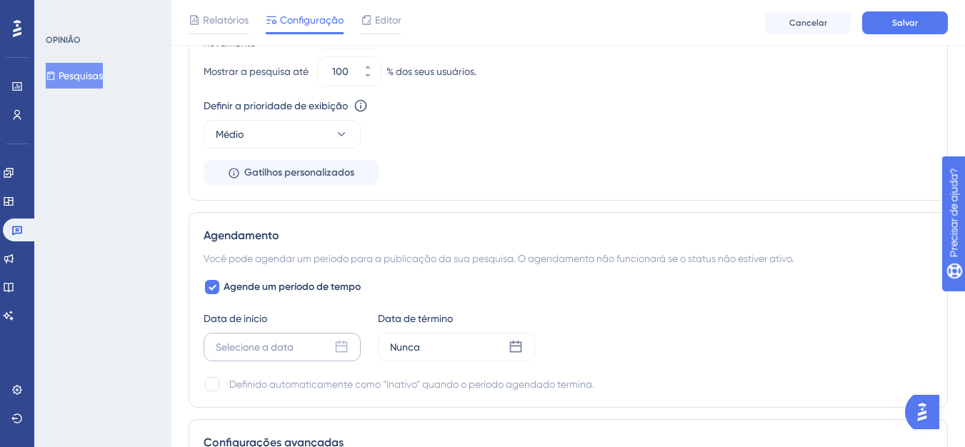
click at [287, 344] on div "Selecione a data" at bounding box center [282, 347] width 157 height 29
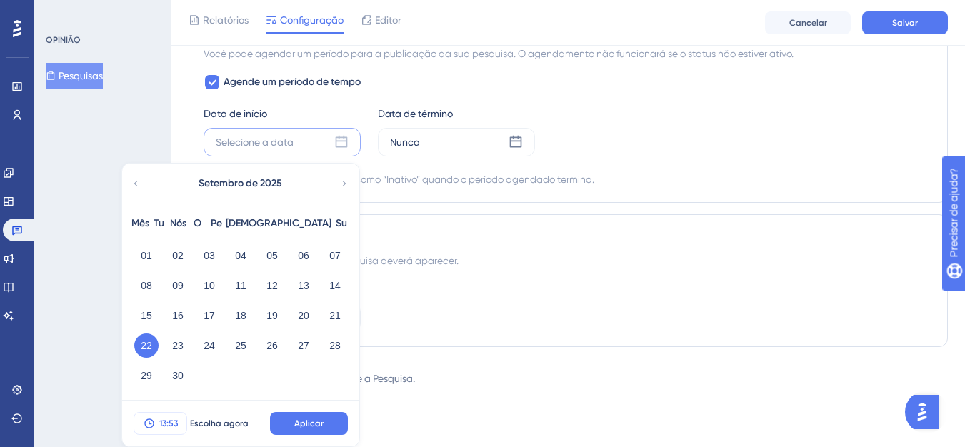
click at [159, 431] on button "13:53" at bounding box center [161, 423] width 54 height 23
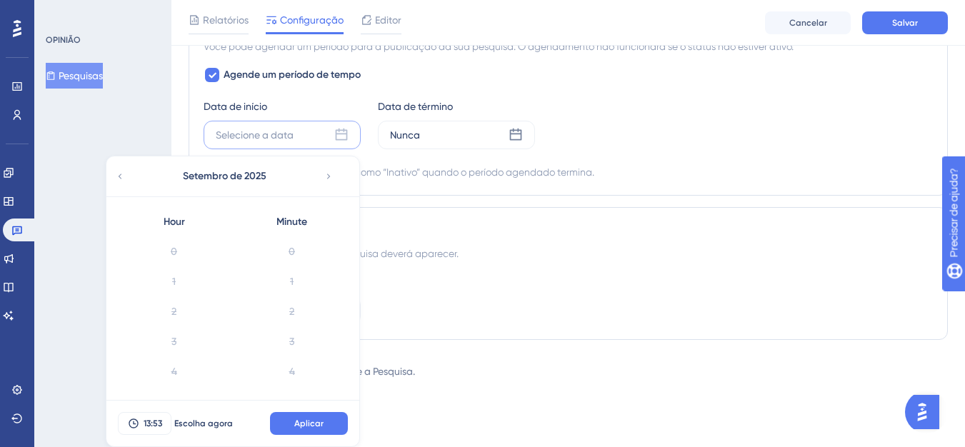
scroll to position [1529, 0]
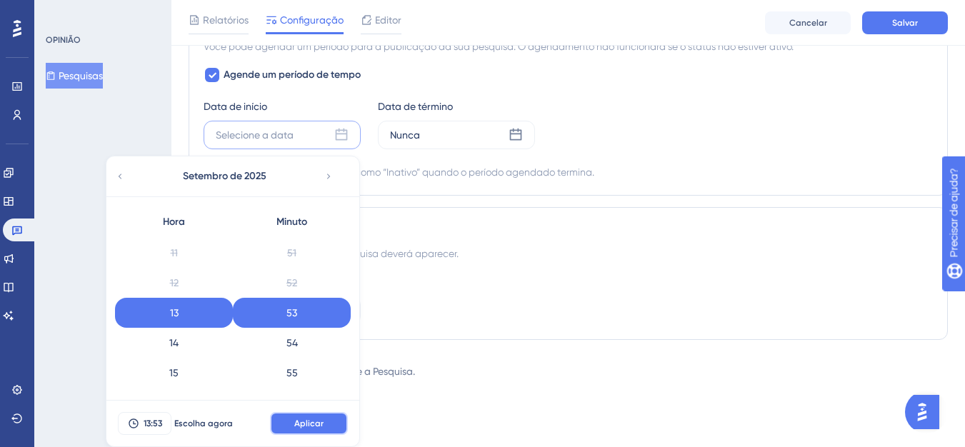
drag, startPoint x: 304, startPoint y: 422, endPoint x: 316, endPoint y: 397, distance: 27.5
click at [304, 422] on font "Aplicar" at bounding box center [308, 424] width 29 height 10
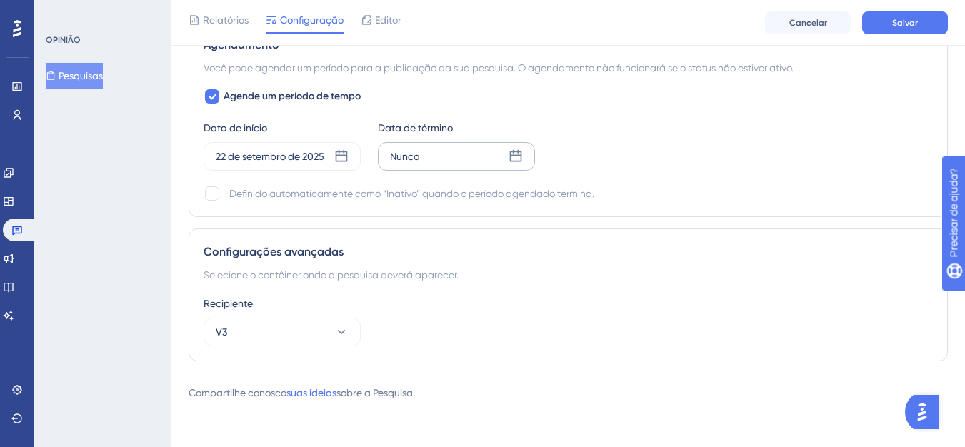
click at [454, 149] on div "Nunca" at bounding box center [456, 156] width 157 height 29
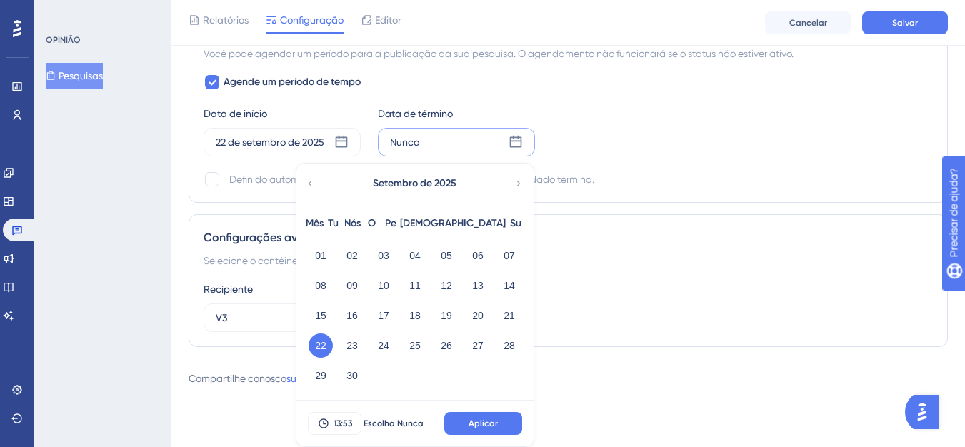
click at [514, 183] on icon at bounding box center [519, 183] width 10 height 13
click at [479, 289] on font "11" at bounding box center [477, 285] width 11 height 11
click at [477, 427] on font "Aplicar" at bounding box center [483, 424] width 29 height 10
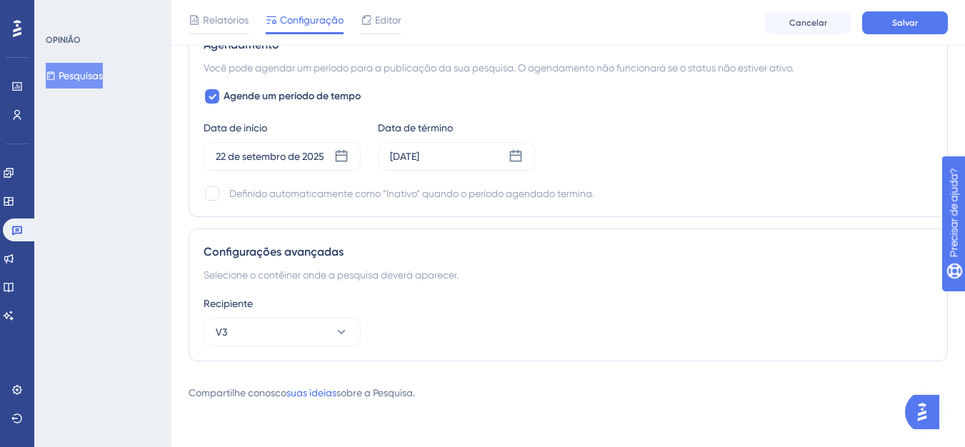
scroll to position [1239, 0]
click at [209, 190] on div at bounding box center [212, 193] width 14 height 14
checkbox input "true"
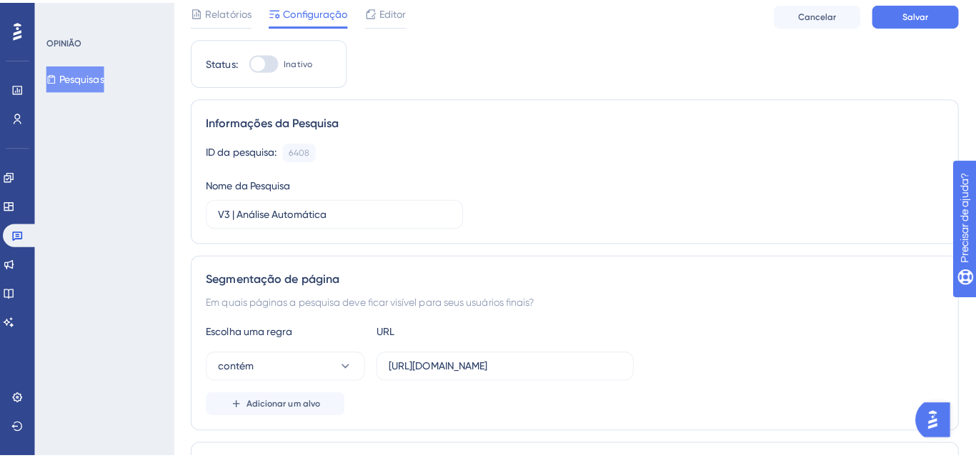
scroll to position [0, 0]
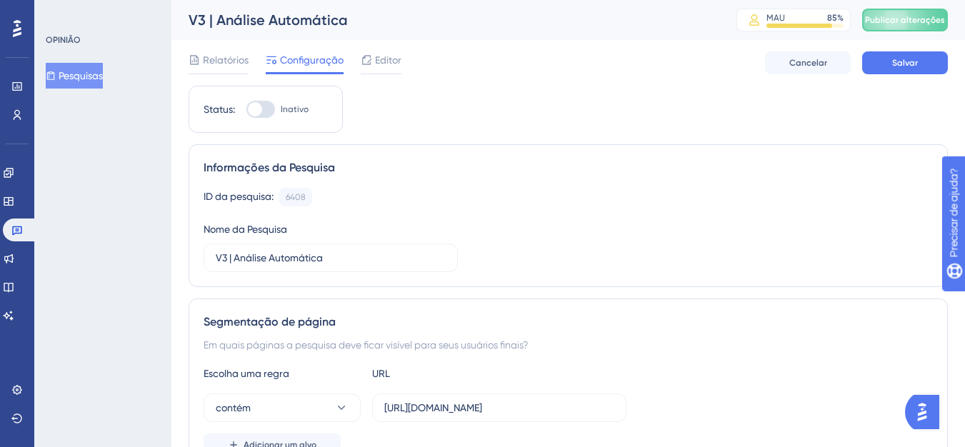
click at [260, 108] on div at bounding box center [255, 109] width 14 height 14
click at [246, 109] on input "Inativo" at bounding box center [246, 109] width 1 height 1
checkbox input "true"
click at [877, 64] on button "Salvar" at bounding box center [905, 62] width 86 height 23
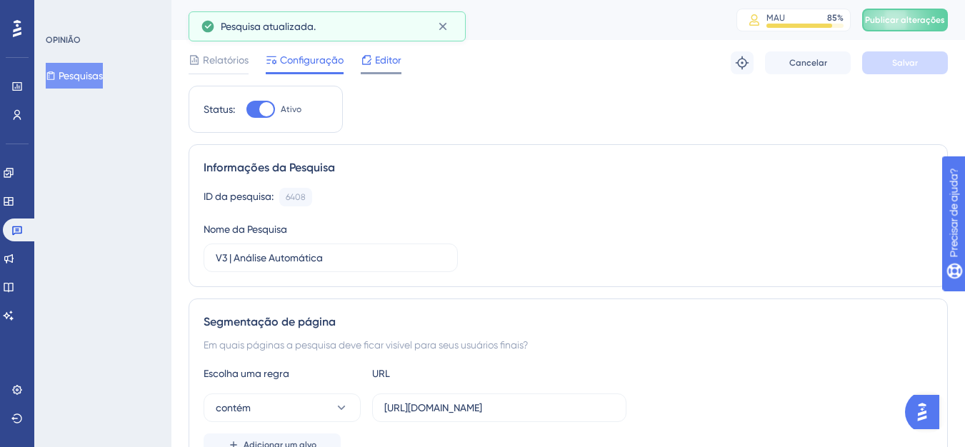
click at [364, 61] on icon at bounding box center [366, 59] width 11 height 11
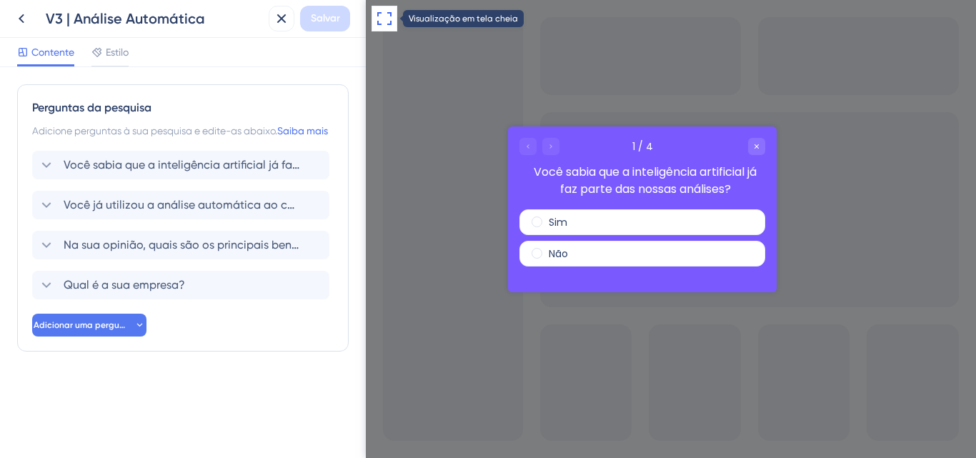
click at [382, 15] on icon at bounding box center [384, 18] width 17 height 17
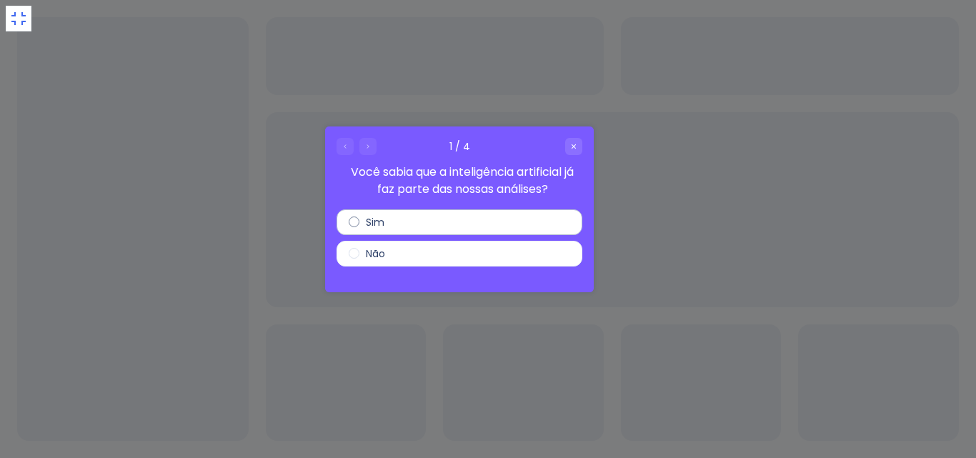
click at [399, 226] on div "Sim" at bounding box center [460, 222] width 246 height 26
click at [399, 223] on div "Sim" at bounding box center [460, 222] width 246 height 26
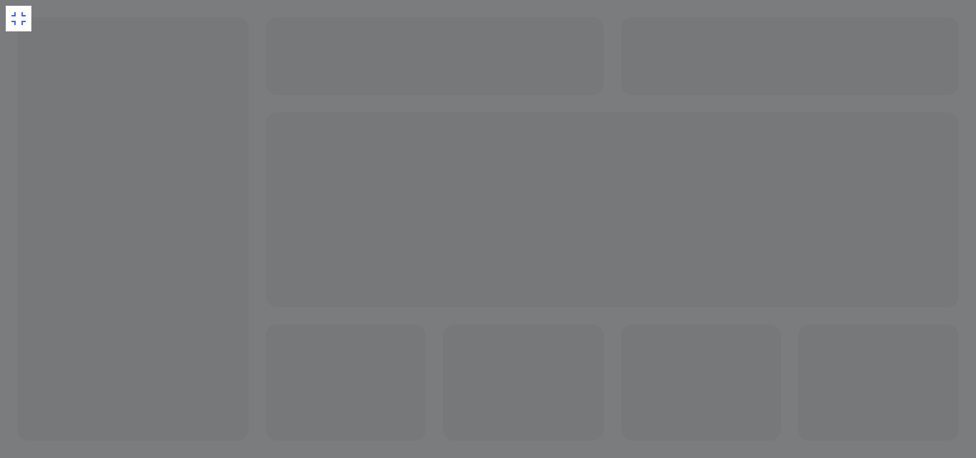
click at [29, 21] on button at bounding box center [19, 19] width 26 height 26
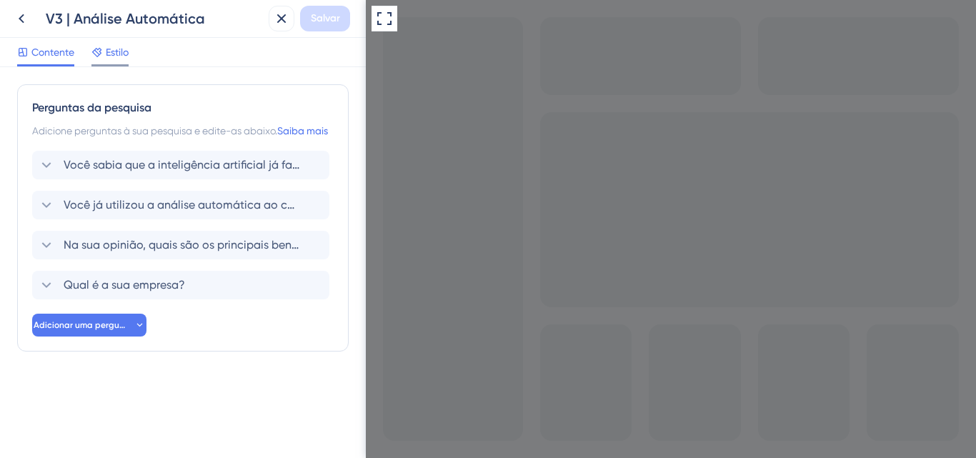
click at [118, 59] on span "Estilo" at bounding box center [117, 52] width 23 height 17
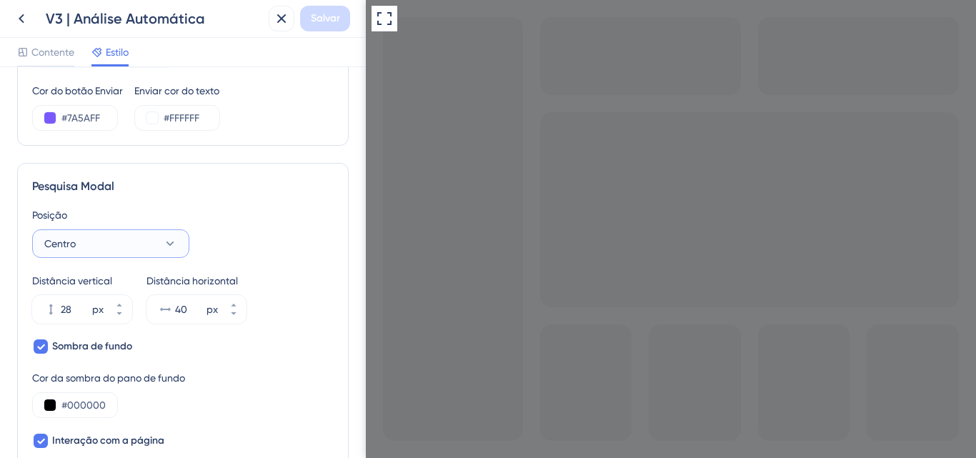
click at [167, 251] on button "Centro" at bounding box center [110, 243] width 157 height 29
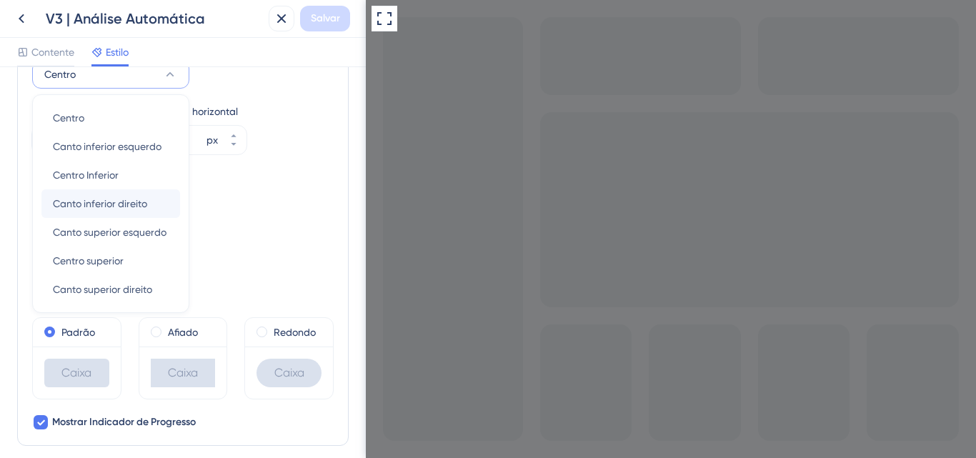
scroll to position [468, 0]
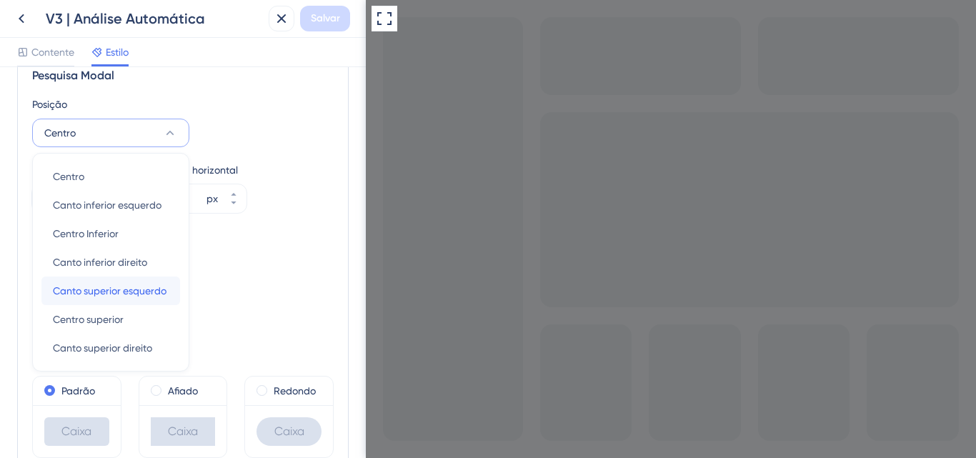
click at [87, 297] on span "Canto superior esquerdo" at bounding box center [110, 290] width 114 height 17
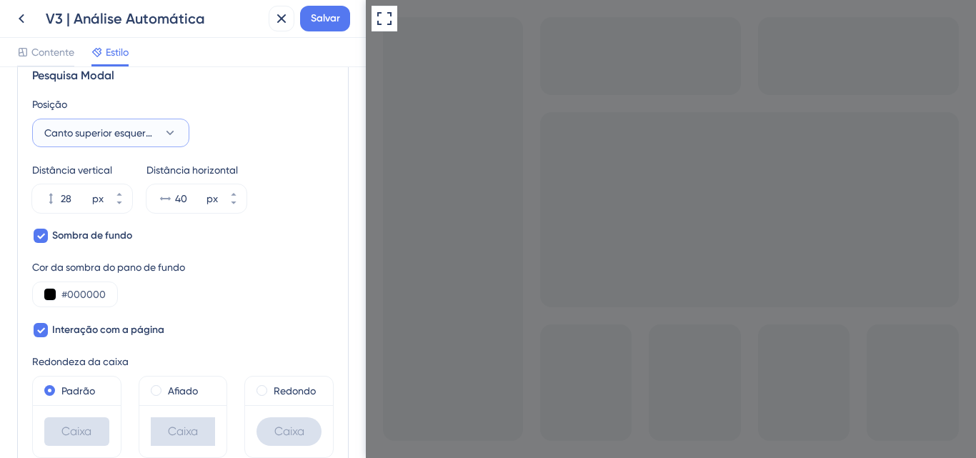
click at [90, 144] on button "Canto superior esquerdo" at bounding box center [110, 133] width 157 height 29
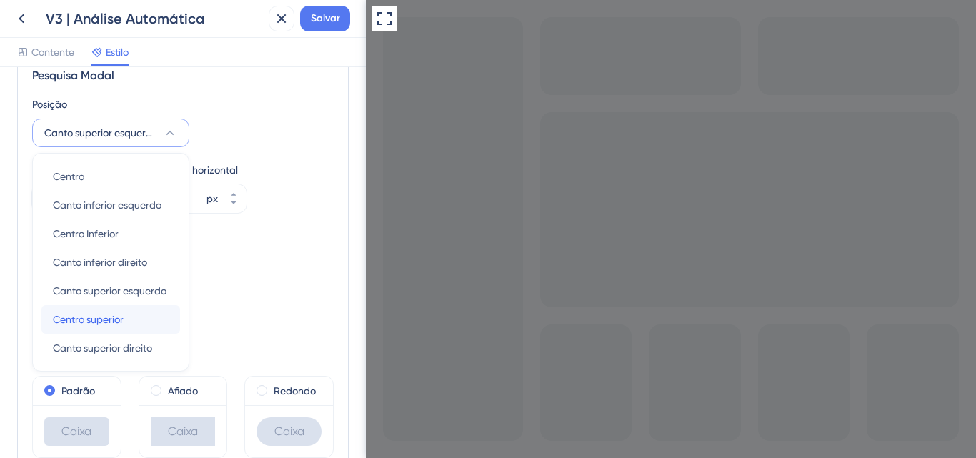
click at [84, 327] on span "Centro superior" at bounding box center [88, 319] width 71 height 17
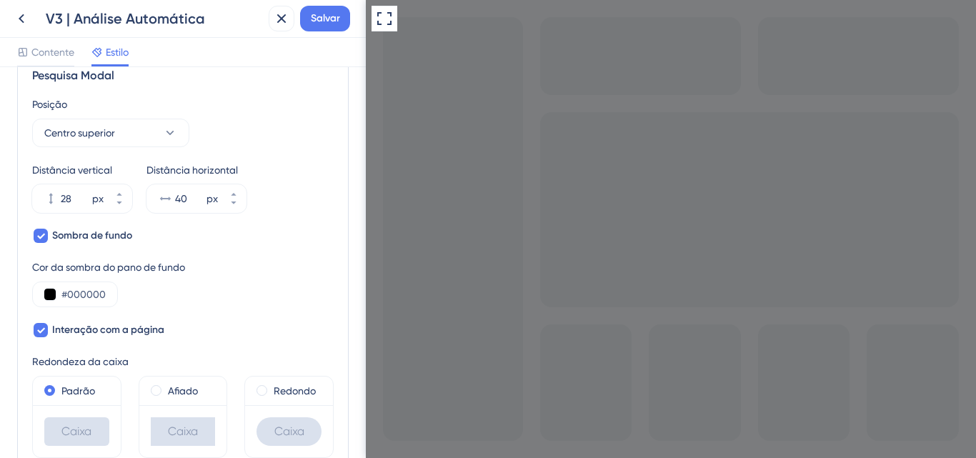
click at [384, 34] on div at bounding box center [671, 229] width 610 height 458
click at [386, 24] on icon at bounding box center [384, 18] width 17 height 17
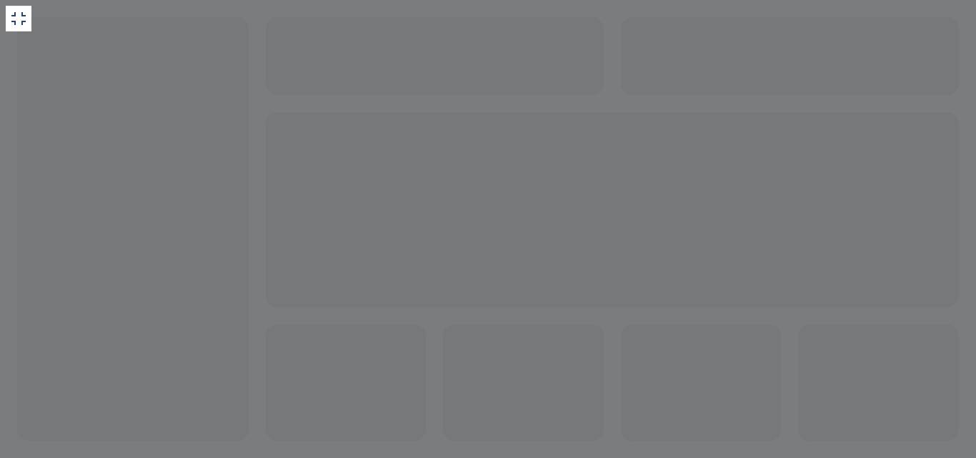
click at [0, 6] on div at bounding box center [488, 229] width 976 height 458
click at [9, 8] on div at bounding box center [19, 19] width 26 height 26
click at [11, 24] on icon at bounding box center [18, 18] width 17 height 17
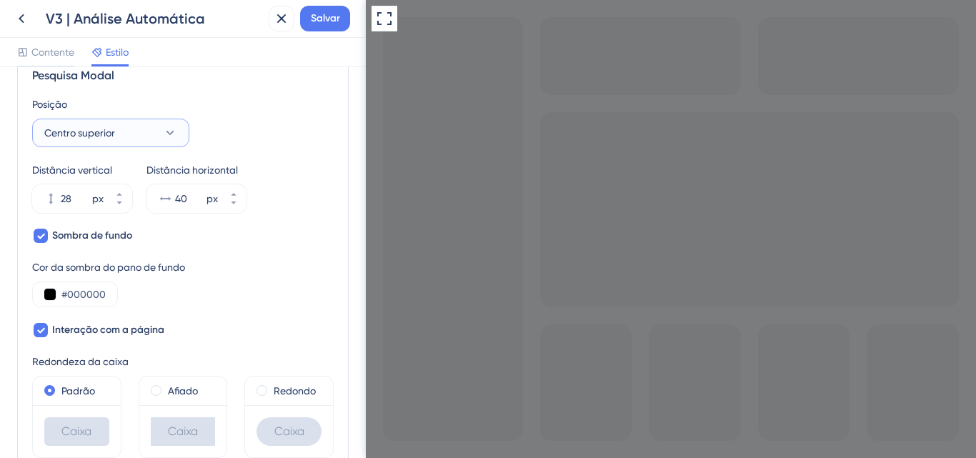
click at [109, 134] on font "Centro superior" at bounding box center [79, 132] width 71 height 11
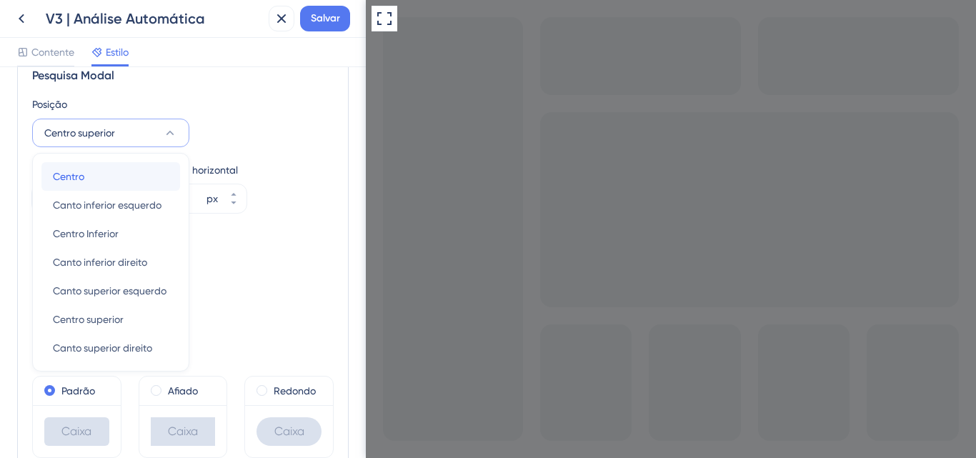
click at [101, 174] on div "Centro Centro" at bounding box center [111, 176] width 116 height 29
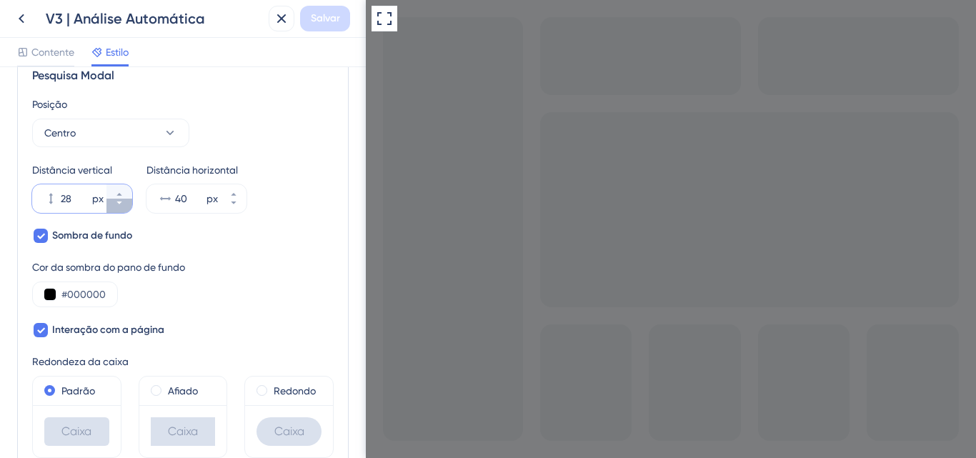
click at [121, 211] on button "28 px" at bounding box center [119, 206] width 26 height 14
click at [121, 211] on button "20 px" at bounding box center [119, 206] width 26 height 14
click at [119, 201] on icon at bounding box center [119, 203] width 9 height 9
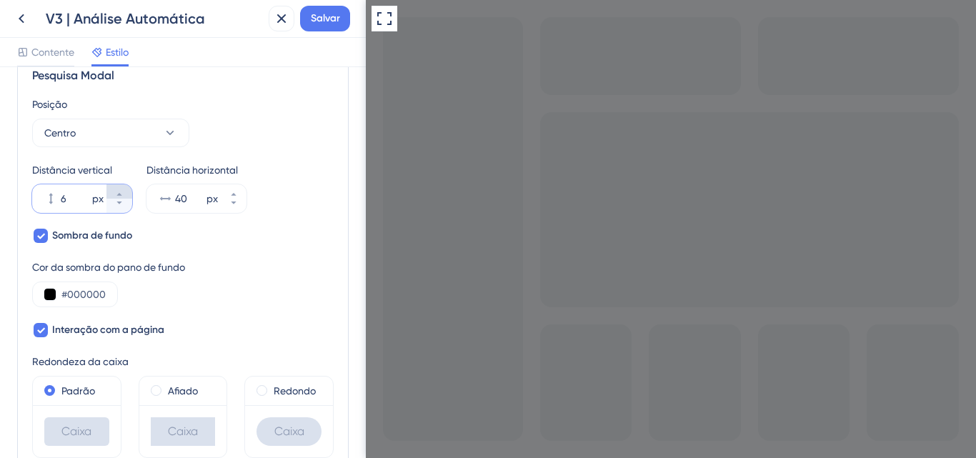
click at [119, 190] on icon at bounding box center [119, 194] width 9 height 9
type input "7"
click at [130, 133] on button "Centro" at bounding box center [110, 133] width 157 height 29
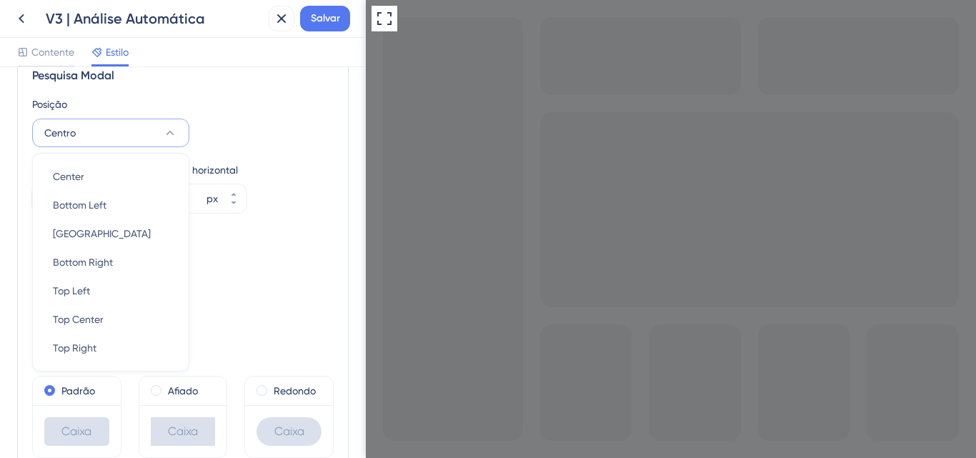
scroll to position [466, 0]
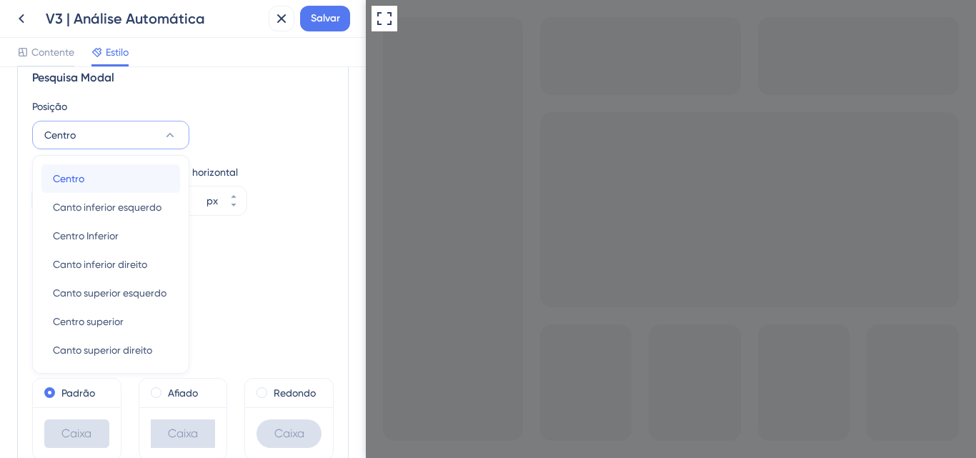
click at [89, 173] on div "Centro Centro" at bounding box center [111, 178] width 116 height 29
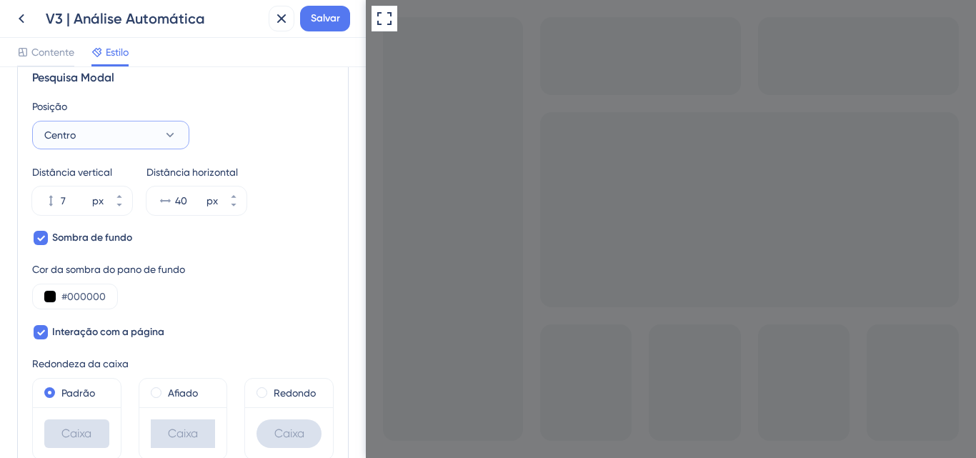
click at [105, 146] on button "Centro" at bounding box center [110, 135] width 157 height 29
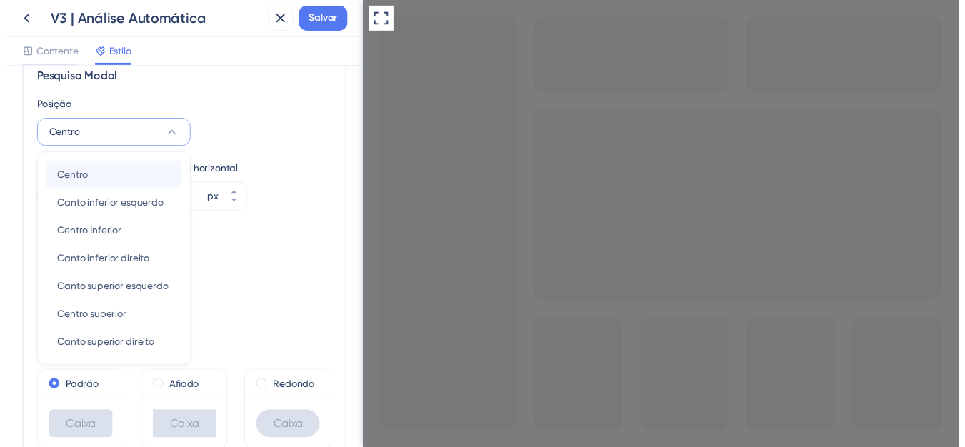
scroll to position [468, 0]
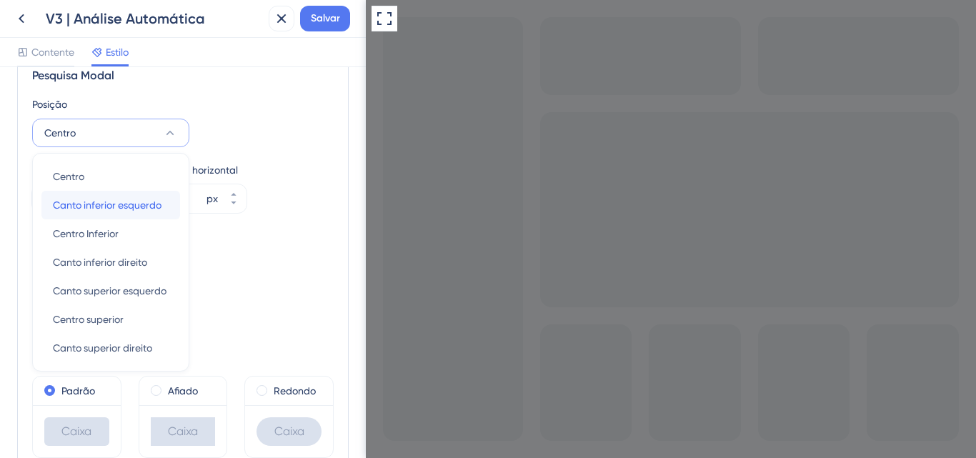
click at [101, 196] on div "Canto inferior esquerdo Canto inferior esquerdo" at bounding box center [111, 205] width 116 height 29
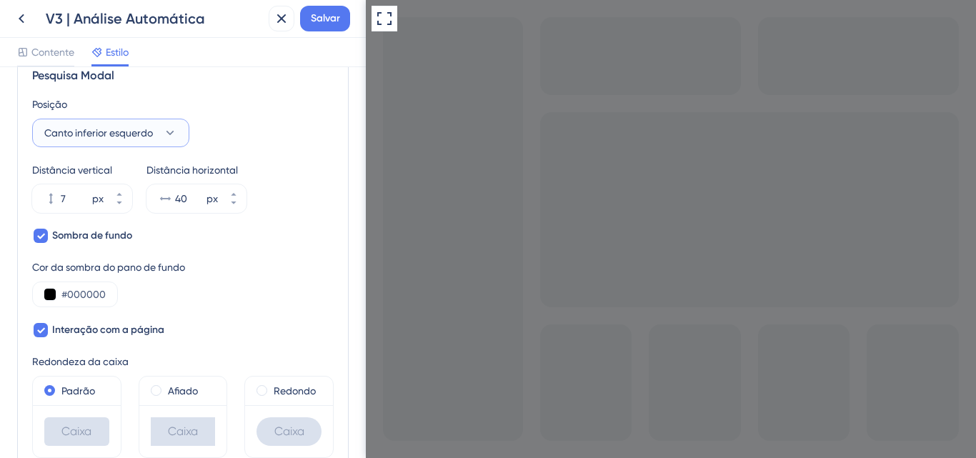
click at [124, 126] on span "Canto inferior esquerdo" at bounding box center [98, 132] width 109 height 17
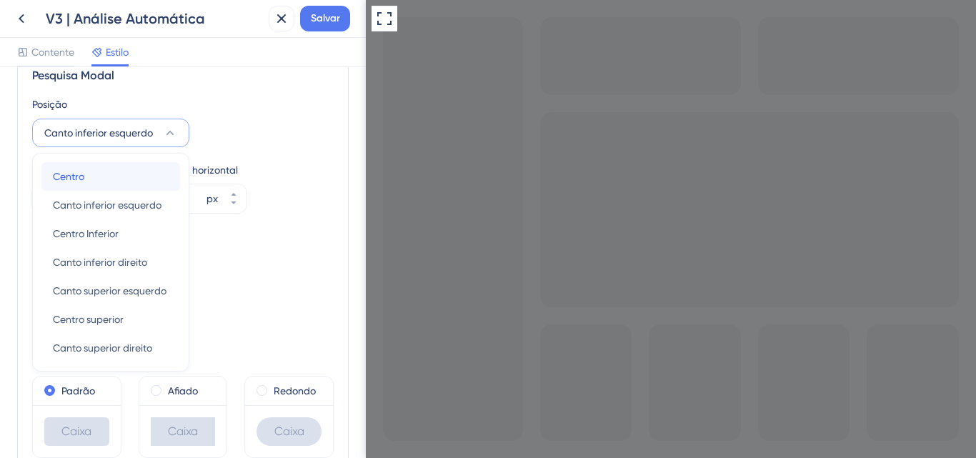
click at [84, 180] on font "Centro" at bounding box center [68, 176] width 31 height 11
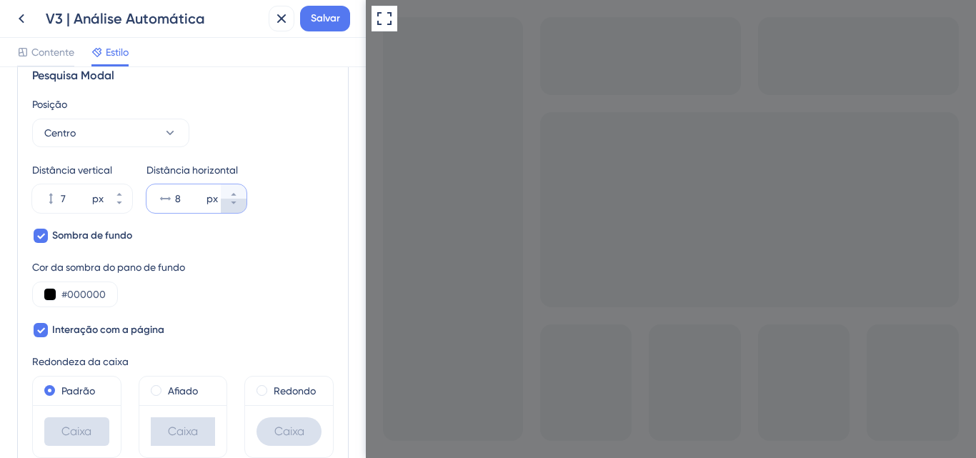
click at [224, 205] on button "8 px" at bounding box center [234, 206] width 26 height 14
type input "7"
click at [129, 191] on button "24 px" at bounding box center [119, 191] width 26 height 14
type input "25"
click at [31, 13] on button at bounding box center [22, 19] width 26 height 26
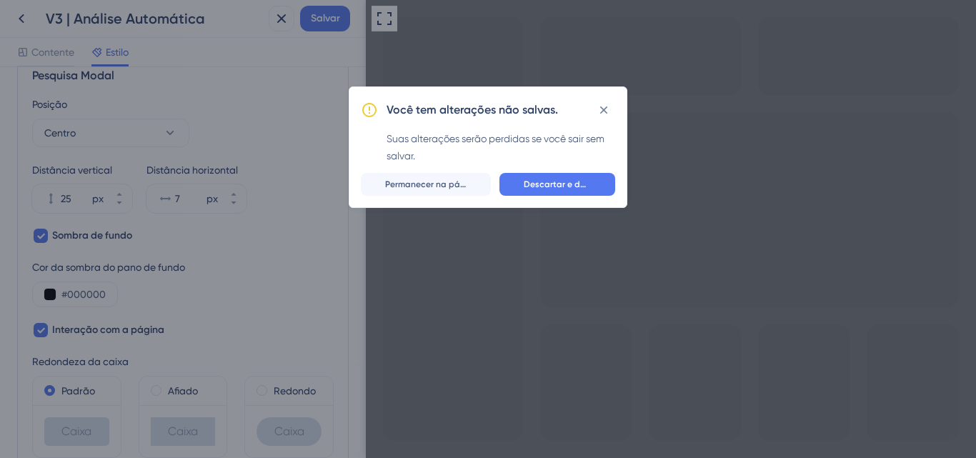
click at [555, 189] on button "Descartar e deixar" at bounding box center [557, 184] width 116 height 23
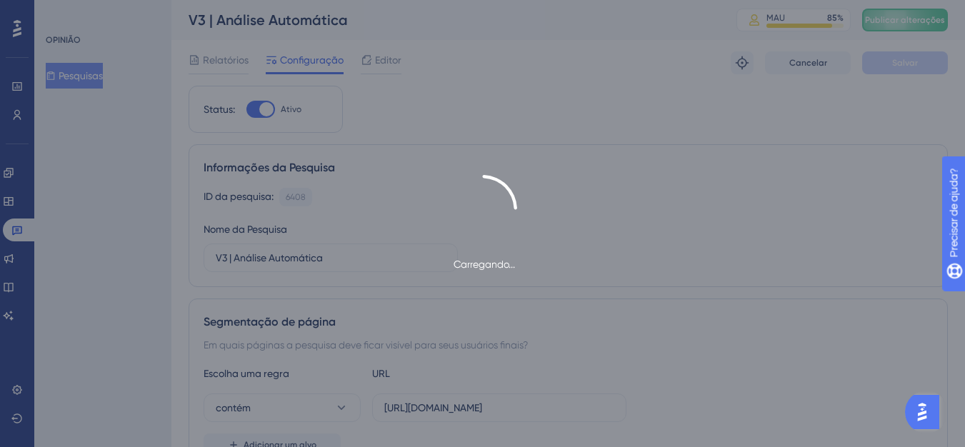
click at [365, 67] on div "Carregando..." at bounding box center [482, 223] width 965 height 447
click at [371, 64] on div "Carregando..." at bounding box center [482, 223] width 965 height 447
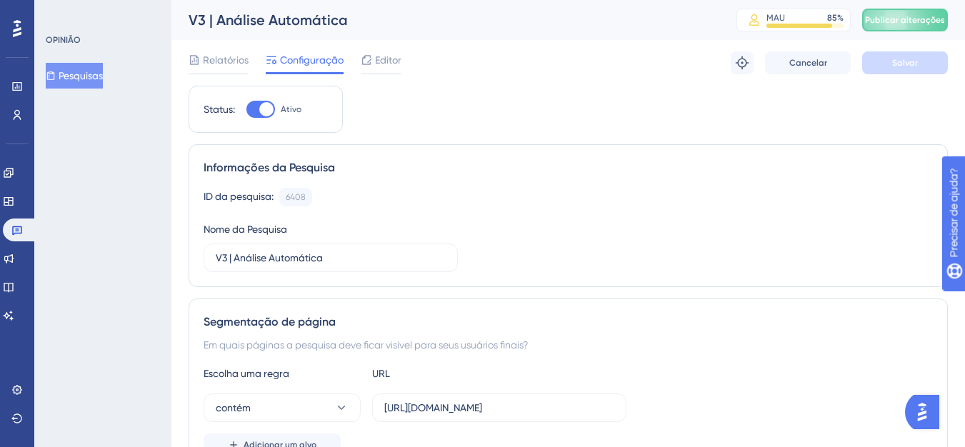
click at [371, 64] on icon at bounding box center [366, 59] width 11 height 11
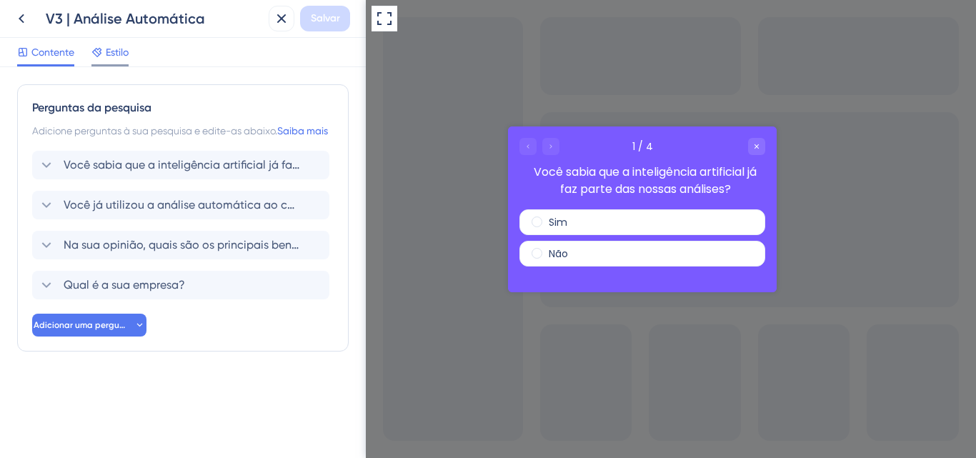
click at [121, 59] on span "Estilo" at bounding box center [117, 52] width 23 height 17
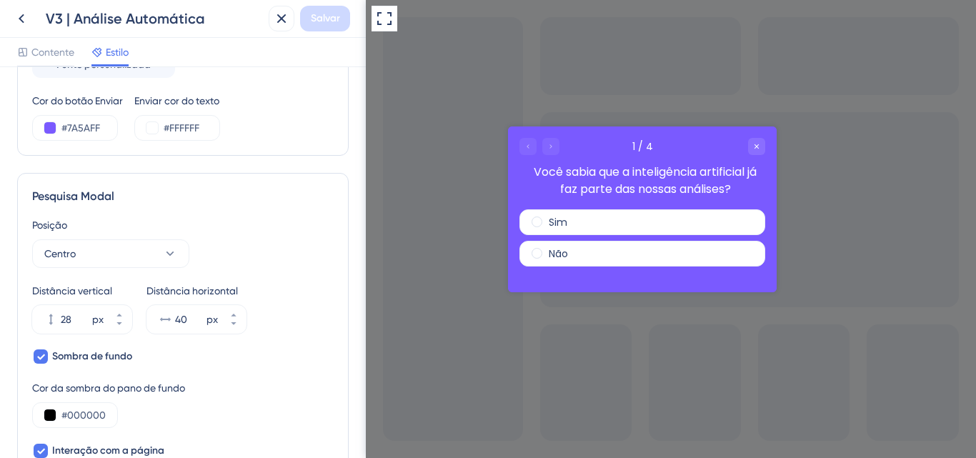
scroll to position [357, 0]
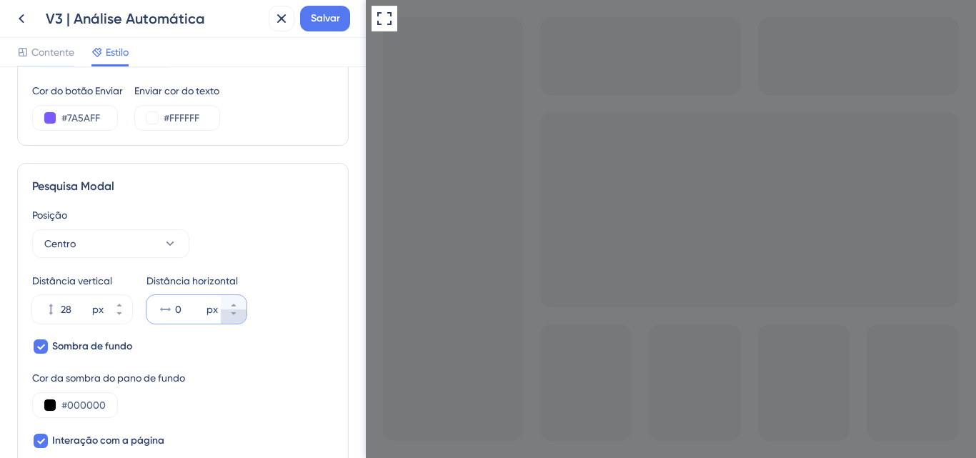
click at [231, 312] on icon at bounding box center [233, 313] width 9 height 9
click at [332, 23] on font "Salvar" at bounding box center [325, 18] width 29 height 12
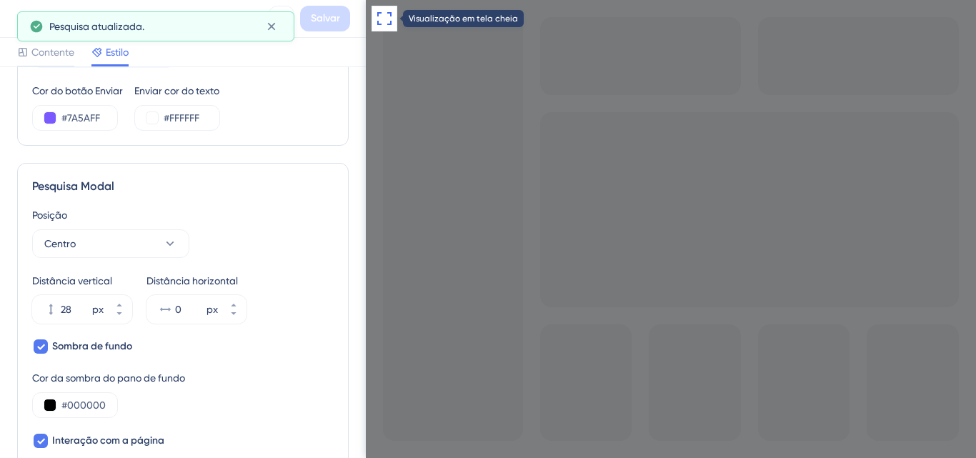
click at [376, 23] on icon at bounding box center [384, 18] width 17 height 17
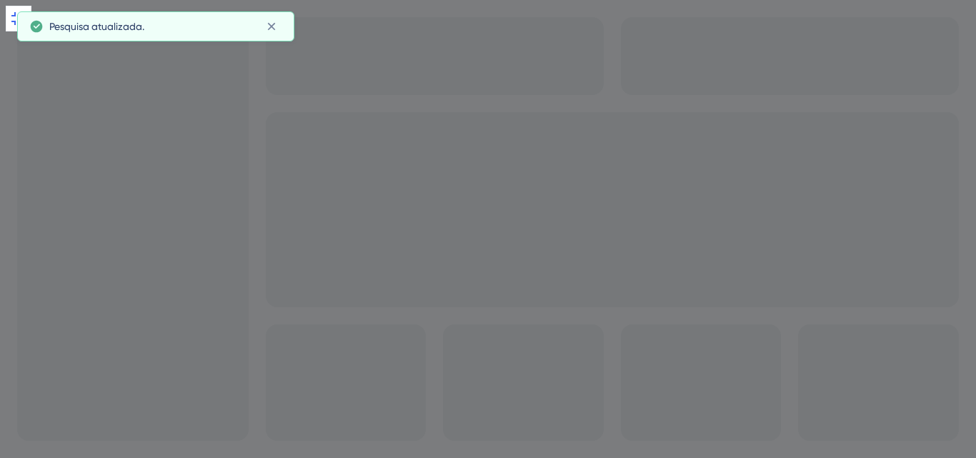
click at [274, 26] on icon at bounding box center [271, 26] width 14 height 14
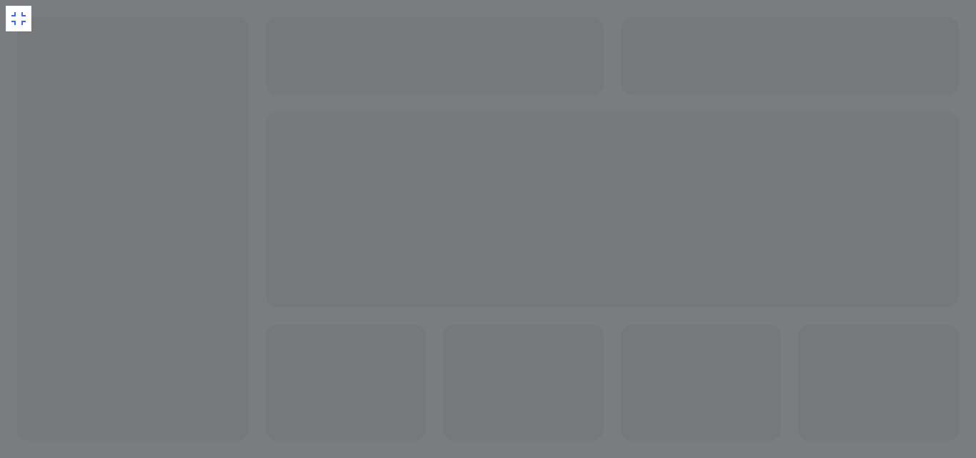
click at [30, 17] on div "Sair da tela cheia" at bounding box center [488, 313] width 976 height 627
click at [21, 17] on icon at bounding box center [18, 18] width 17 height 17
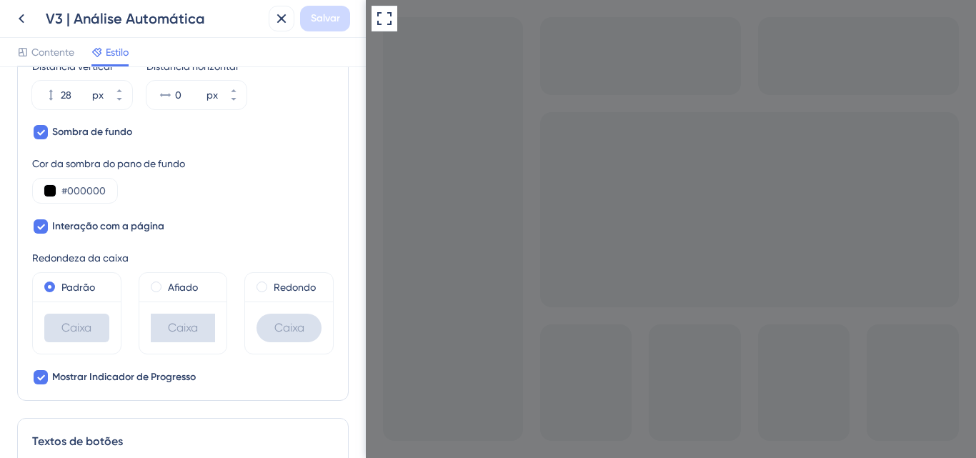
scroll to position [500, 0]
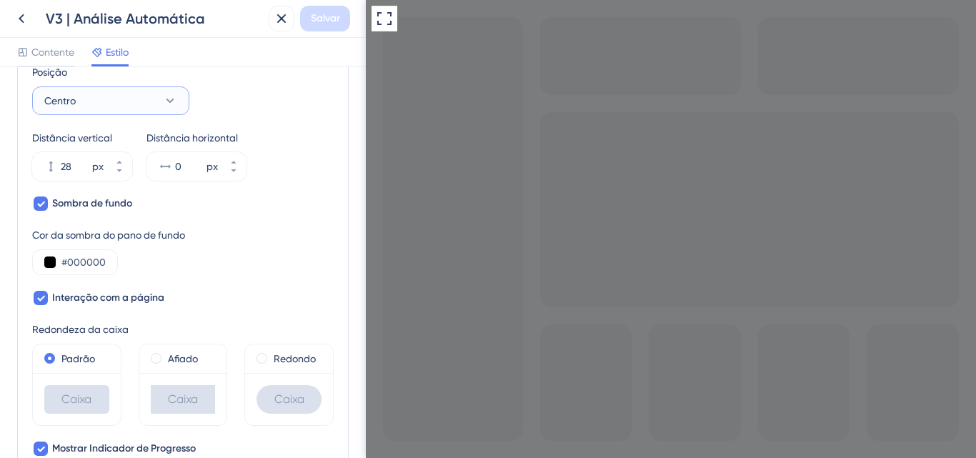
click at [123, 96] on button "Centro" at bounding box center [110, 100] width 157 height 29
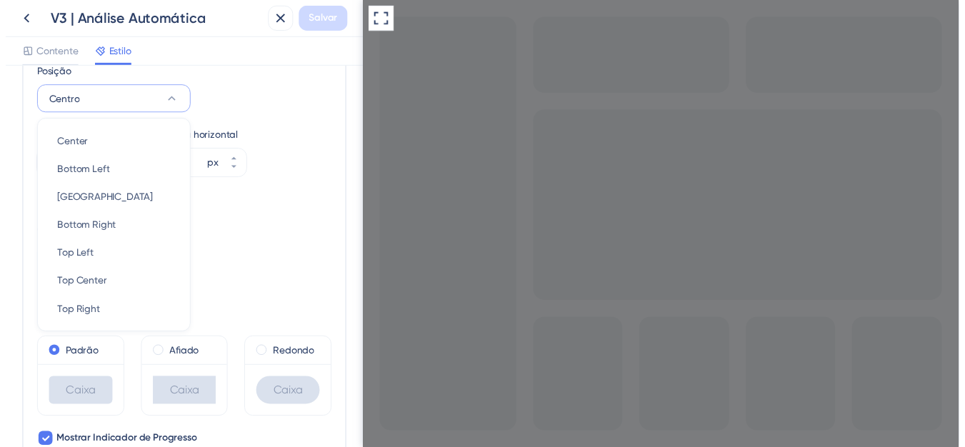
scroll to position [468, 0]
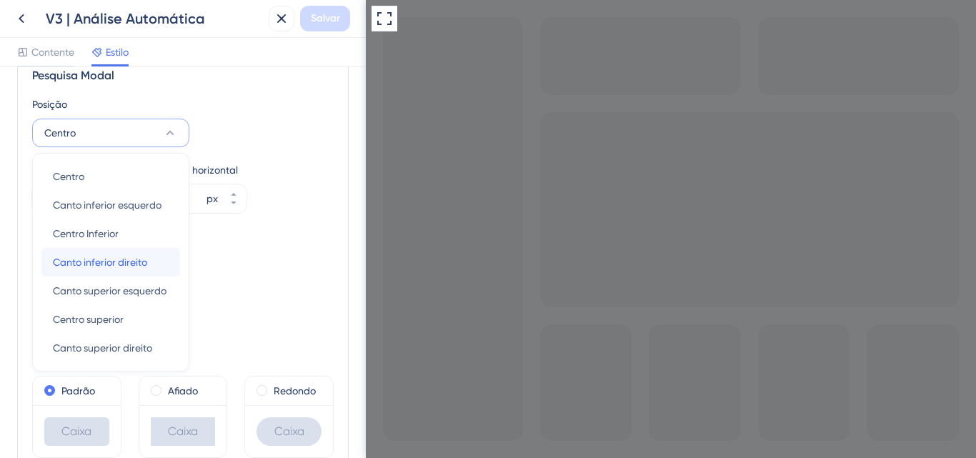
click at [109, 267] on font "Canto inferior direito" at bounding box center [100, 262] width 94 height 11
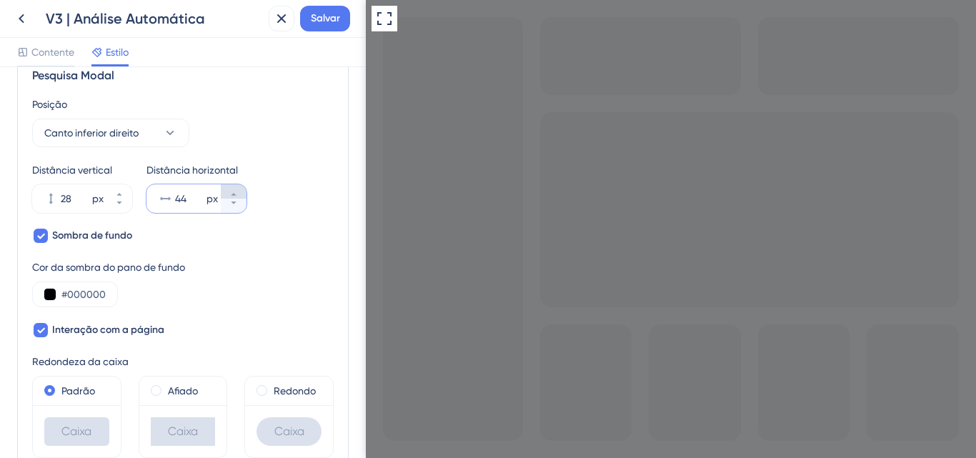
click at [234, 191] on icon at bounding box center [233, 194] width 9 height 9
type input "45"
click at [122, 207] on button "25 px" at bounding box center [119, 206] width 26 height 14
click at [124, 196] on button "46 px" at bounding box center [119, 191] width 26 height 14
click at [124, 196] on button "47 px" at bounding box center [119, 191] width 26 height 14
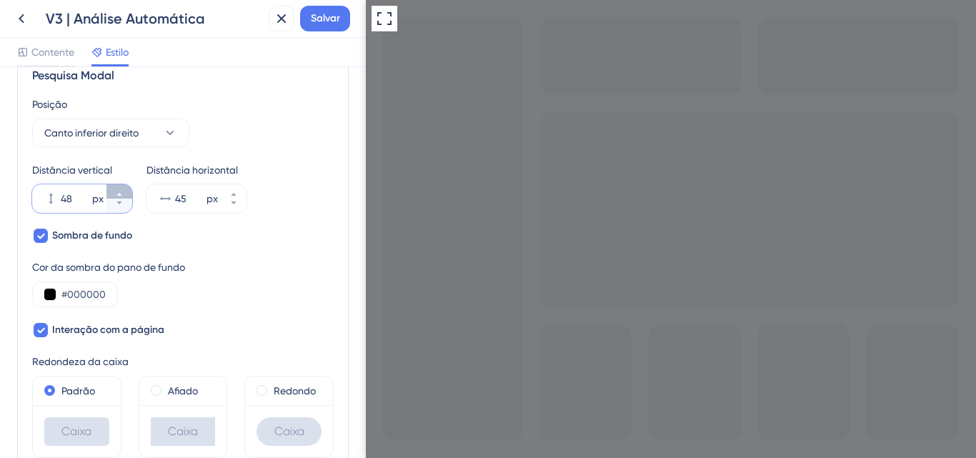
click at [124, 196] on button "48 px" at bounding box center [119, 191] width 26 height 14
click at [124, 196] on button "71 px" at bounding box center [119, 191] width 26 height 14
click at [124, 196] on button "109 px" at bounding box center [119, 191] width 26 height 14
click at [124, 196] on button "193 px" at bounding box center [119, 191] width 26 height 14
click at [124, 196] on button "204 px" at bounding box center [119, 191] width 26 height 14
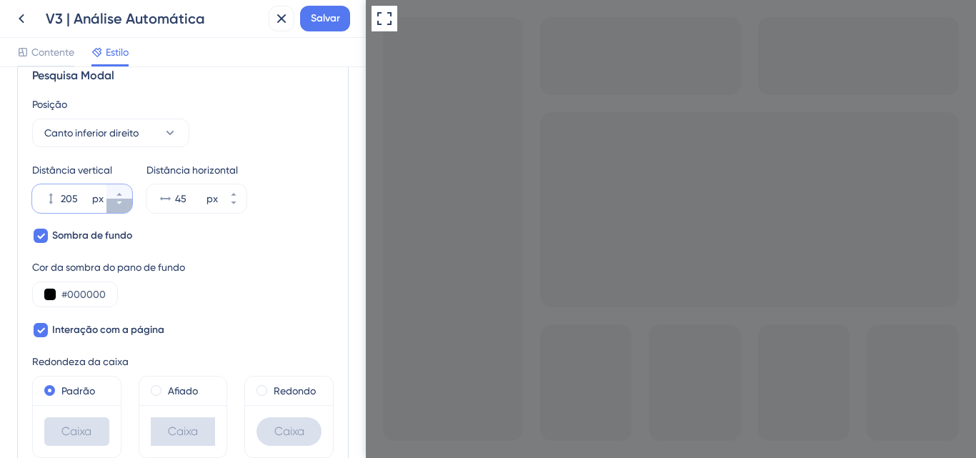
click at [120, 206] on icon at bounding box center [119, 203] width 9 height 9
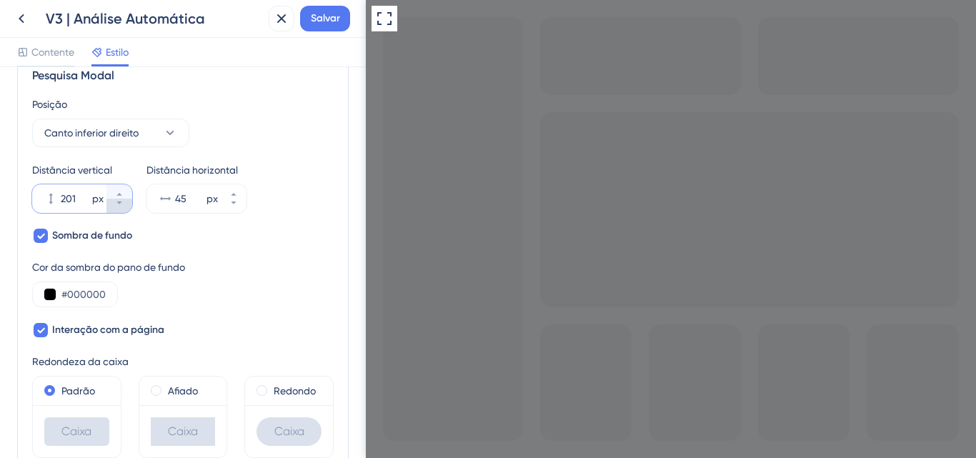
type input "200"
click at [328, 24] on font "Salvar" at bounding box center [325, 18] width 29 height 12
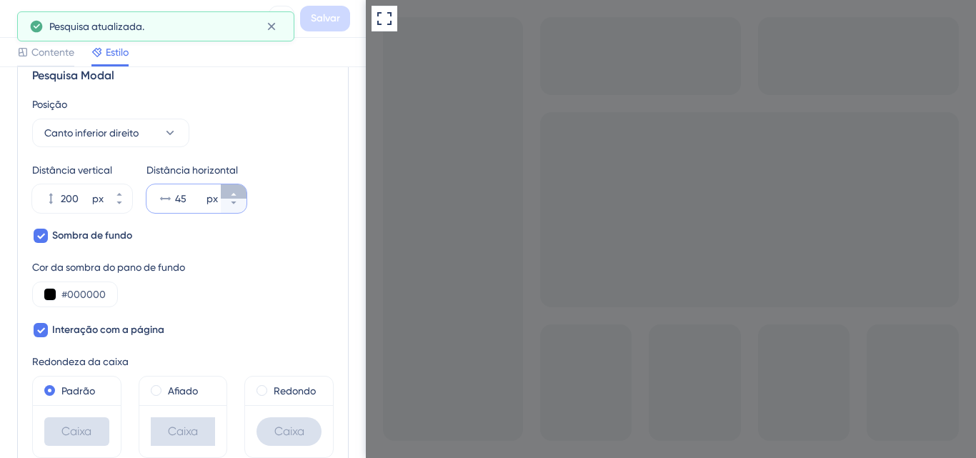
click at [232, 191] on icon at bounding box center [233, 194] width 9 height 9
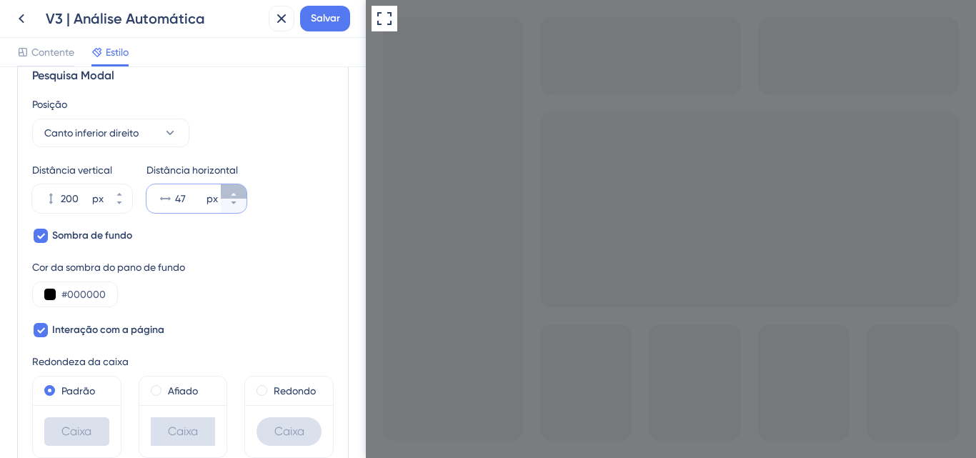
click at [232, 191] on icon at bounding box center [233, 194] width 9 height 9
type input "50"
click at [310, 28] on button "Salvar" at bounding box center [325, 19] width 50 height 26
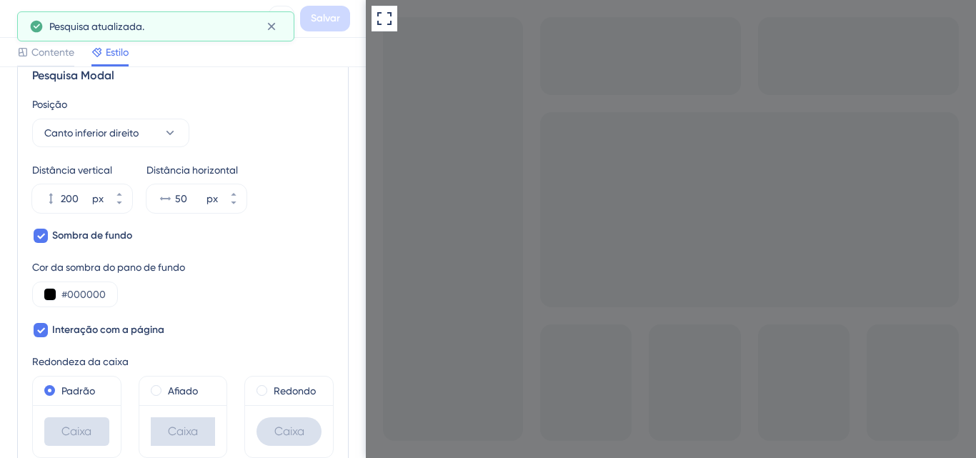
click at [9, 24] on button at bounding box center [22, 19] width 26 height 26
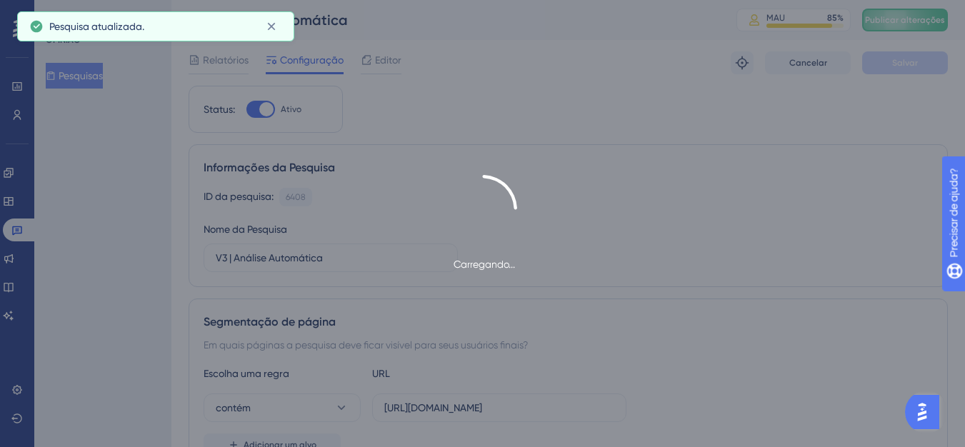
click at [898, 26] on div "Carregando..." at bounding box center [482, 223] width 965 height 447
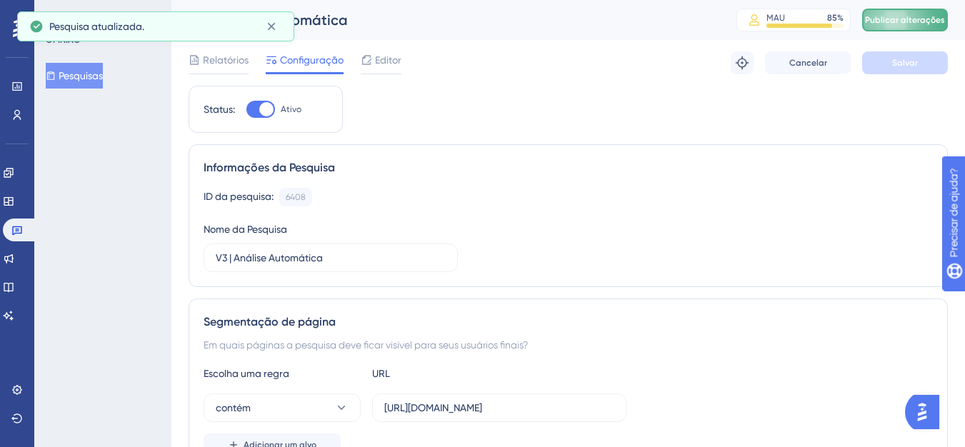
click at [902, 16] on font "Publicar alterações" at bounding box center [905, 20] width 80 height 10
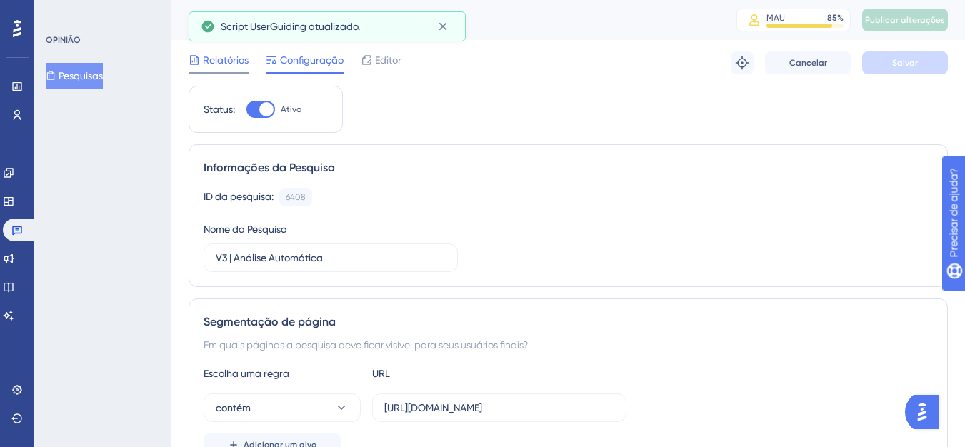
click at [226, 60] on font "Relatórios" at bounding box center [226, 59] width 46 height 11
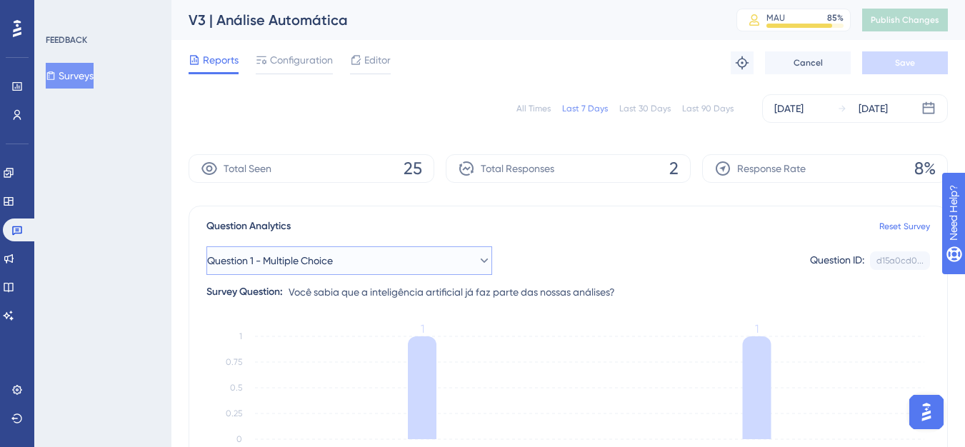
click at [398, 266] on button "Question 1 - Multiple Choice" at bounding box center [349, 260] width 286 height 29
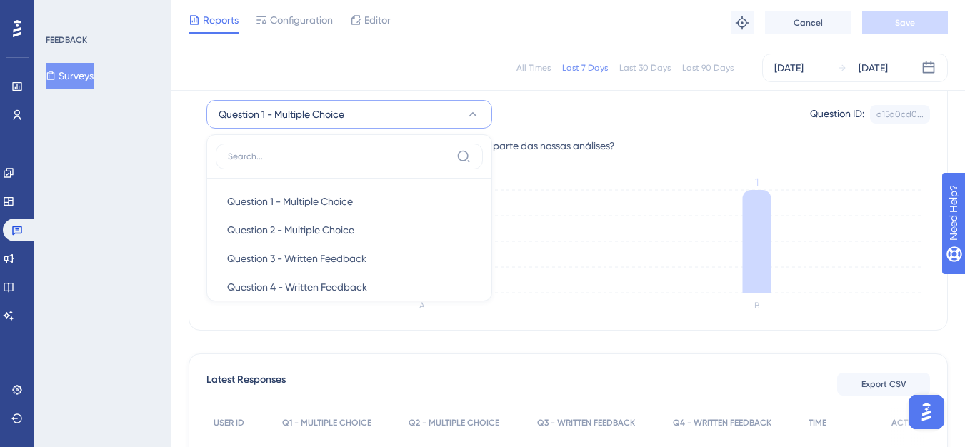
scroll to position [18, 0]
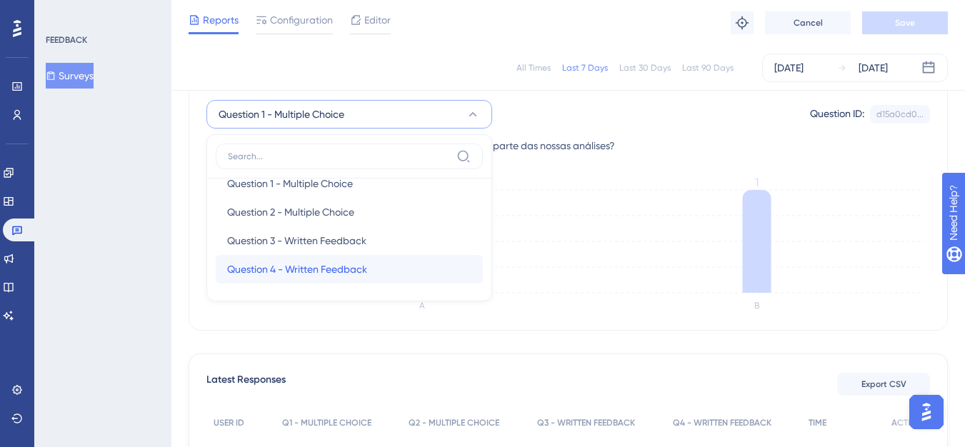
click at [371, 277] on div "Question 4 - Written Feedback Question 4 - Written Feedback" at bounding box center [349, 269] width 244 height 29
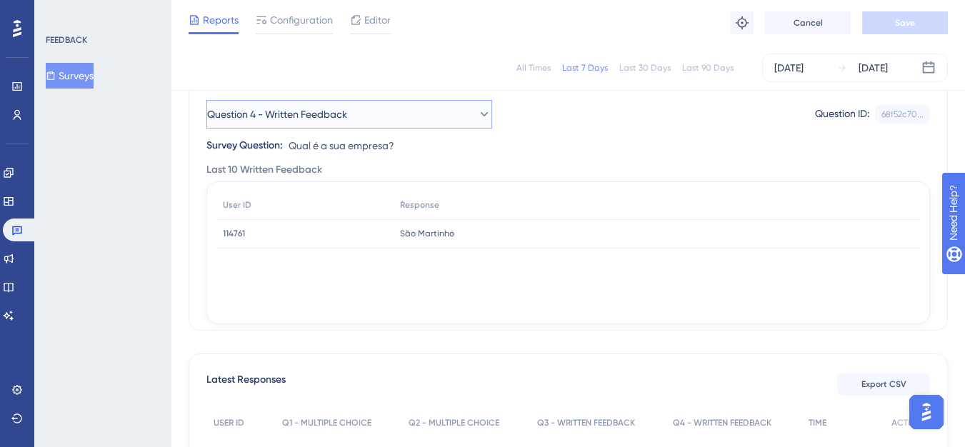
click at [347, 116] on span "Question 4 - Written Feedback" at bounding box center [277, 114] width 140 height 17
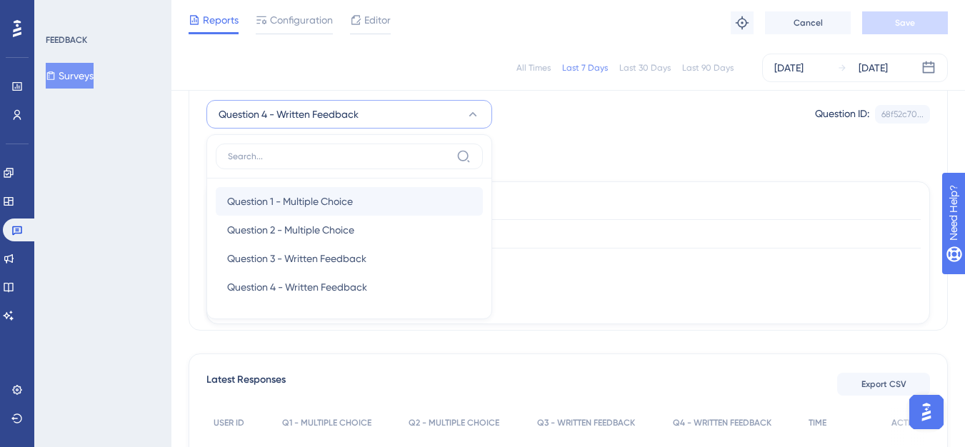
scroll to position [144, 0]
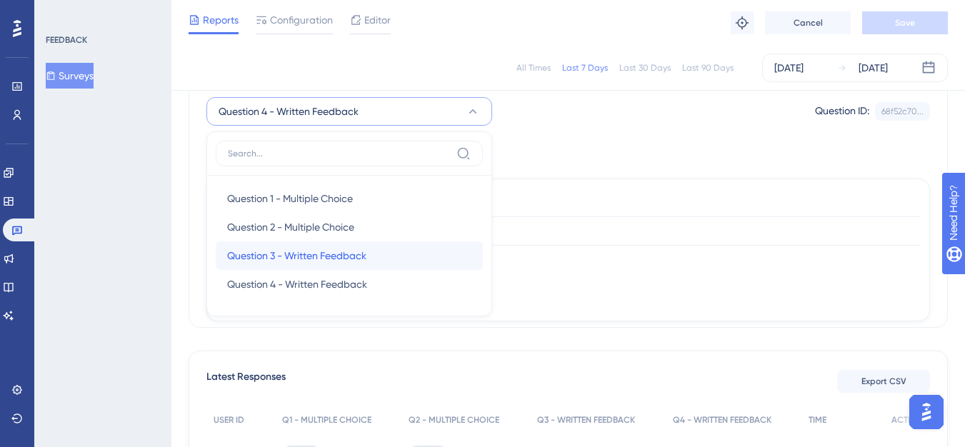
click at [325, 264] on div "Question 3 - Written Feedback Question 3 - Written Feedback" at bounding box center [349, 255] width 244 height 29
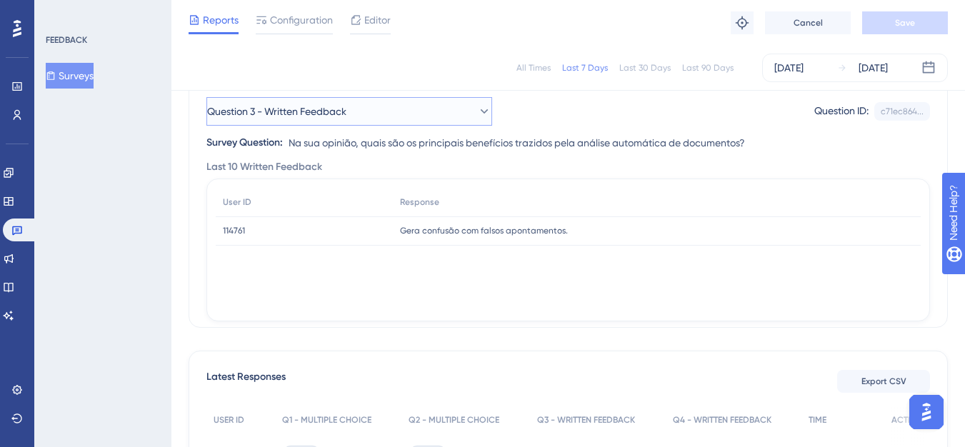
click at [398, 121] on button "Question 3 - Written Feedback" at bounding box center [349, 111] width 286 height 29
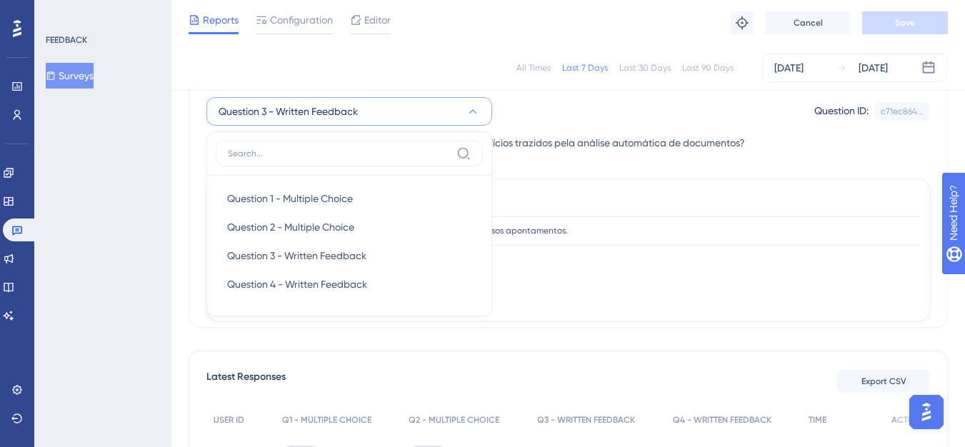
scroll to position [144, 0]
click at [332, 230] on span "Question 2 - Multiple Choice" at bounding box center [290, 226] width 127 height 17
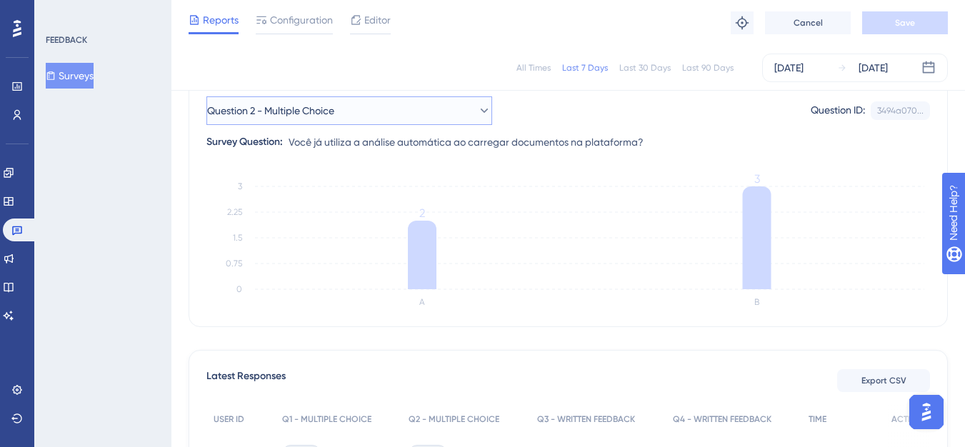
click at [394, 115] on button "Question 2 - Multiple Choice" at bounding box center [349, 110] width 286 height 29
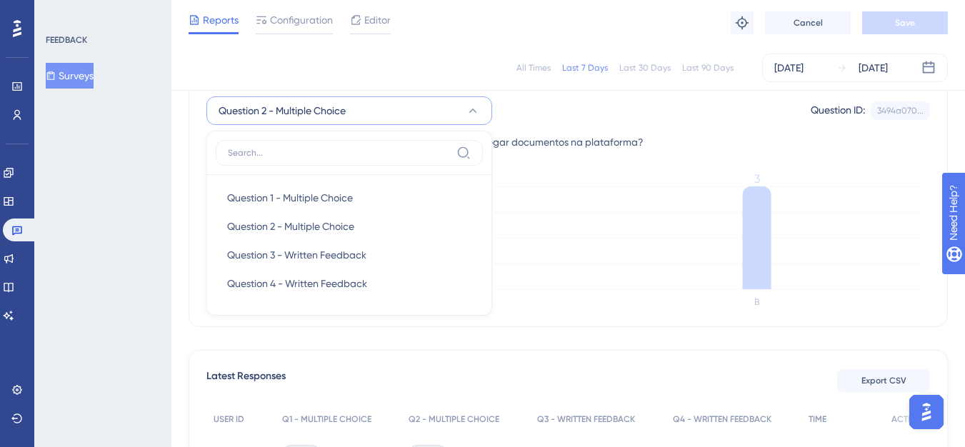
scroll to position [144, 0]
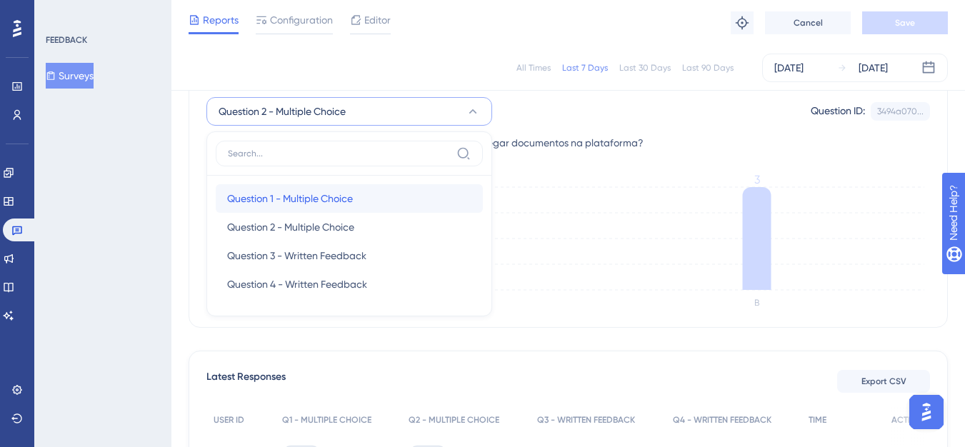
click at [332, 203] on span "Question 1 - Multiple Choice" at bounding box center [290, 198] width 126 height 17
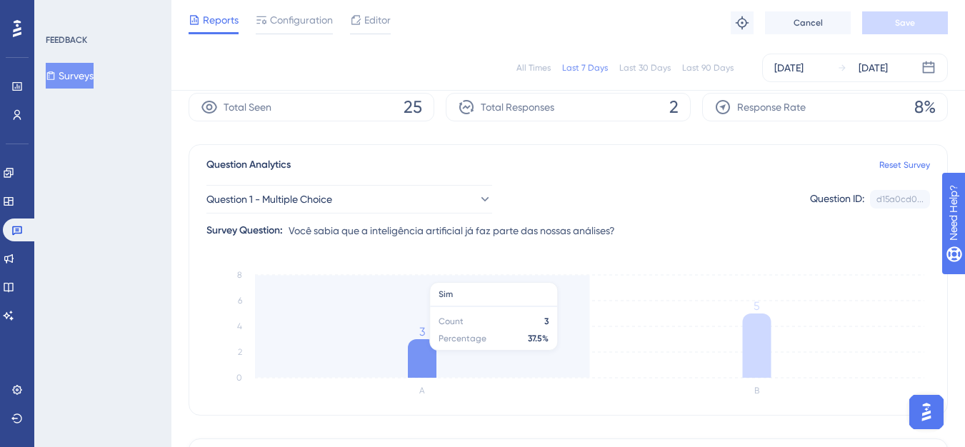
scroll to position [0, 0]
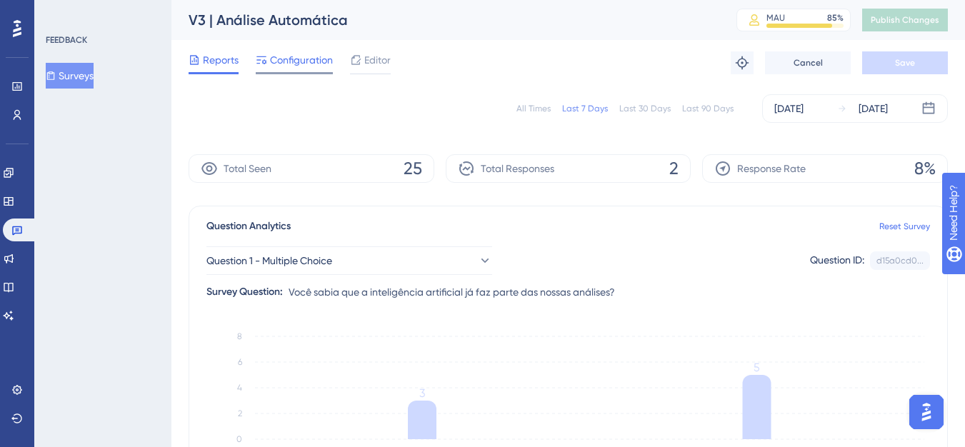
click at [309, 67] on span "Configuration" at bounding box center [301, 59] width 63 height 17
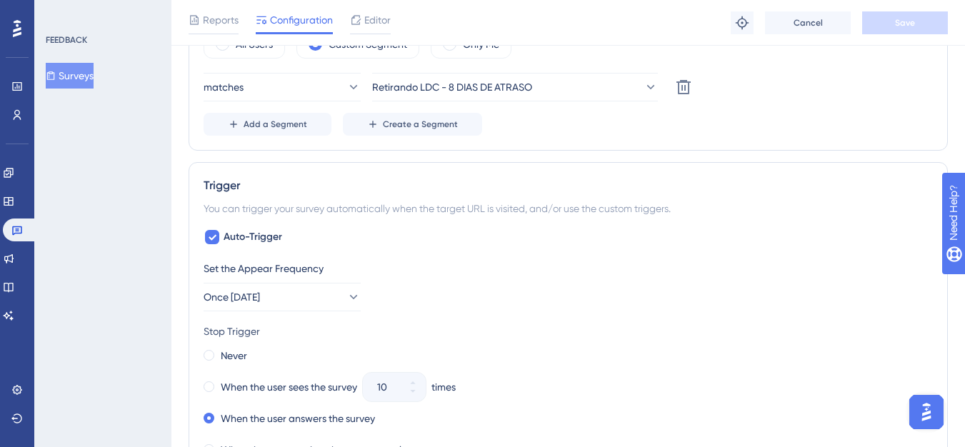
scroll to position [364, 0]
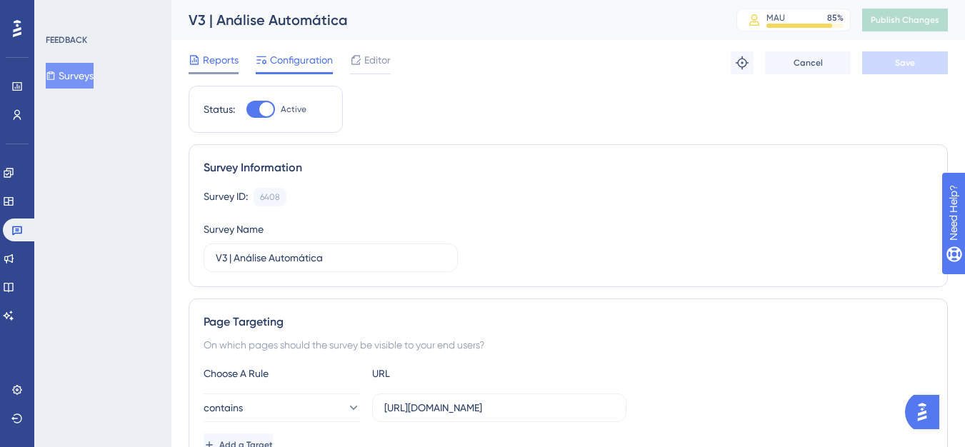
click at [212, 71] on div "Reports" at bounding box center [214, 62] width 50 height 23
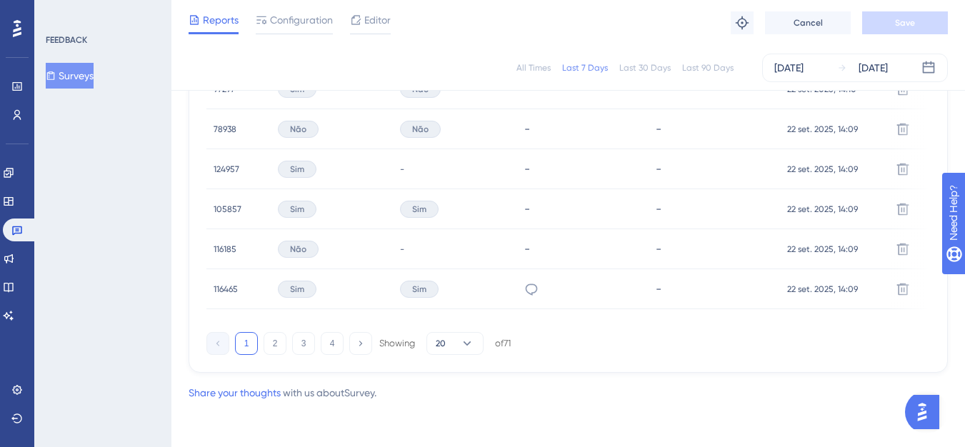
scroll to position [1074, 0]
click at [445, 336] on button "20" at bounding box center [455, 343] width 57 height 23
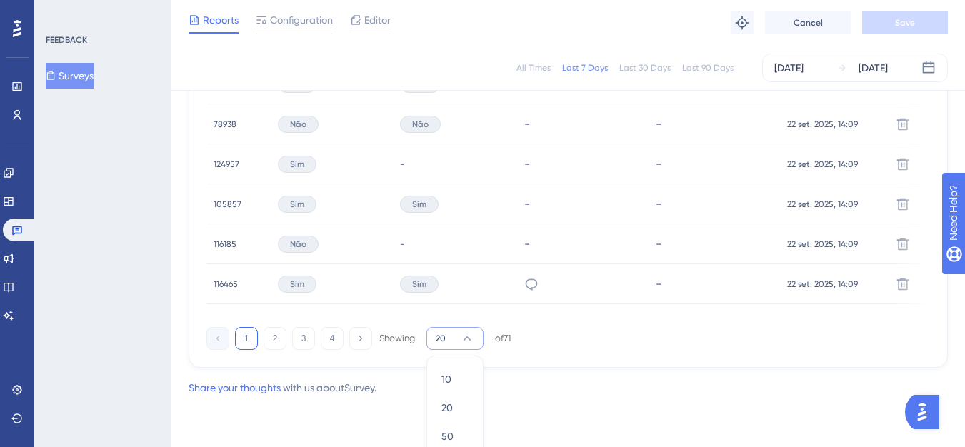
scroll to position [1120, 0]
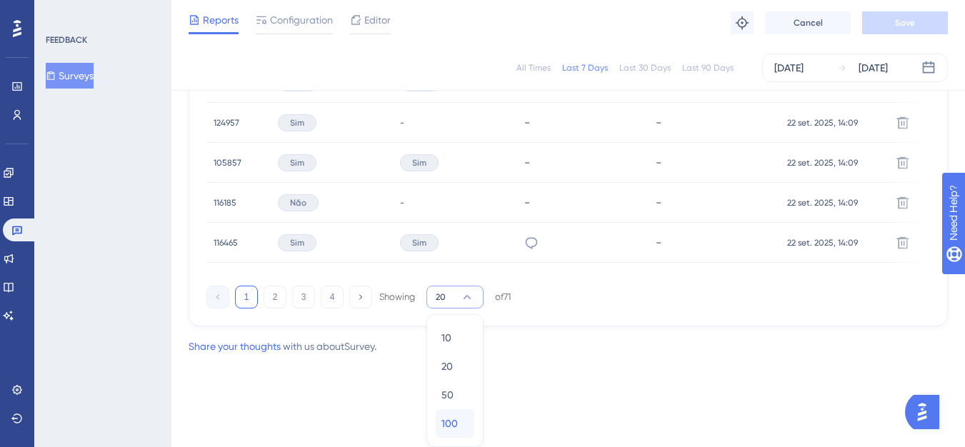
click at [452, 414] on div "100 100" at bounding box center [455, 423] width 27 height 29
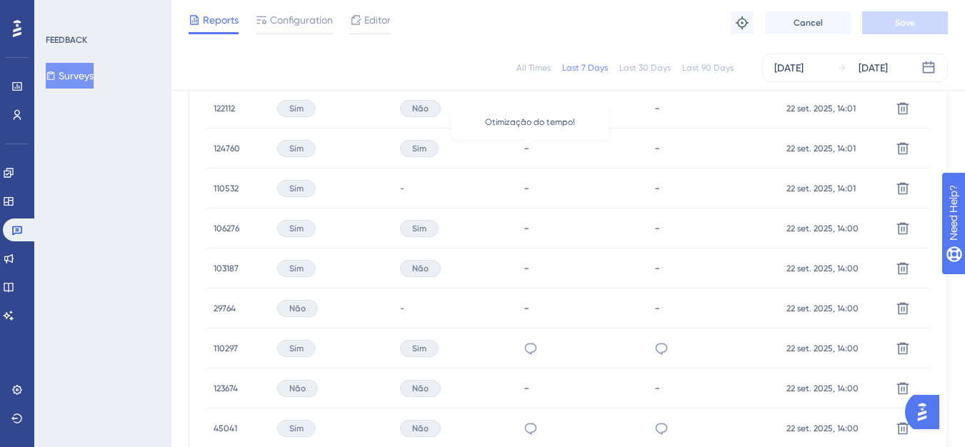
scroll to position [2429, 0]
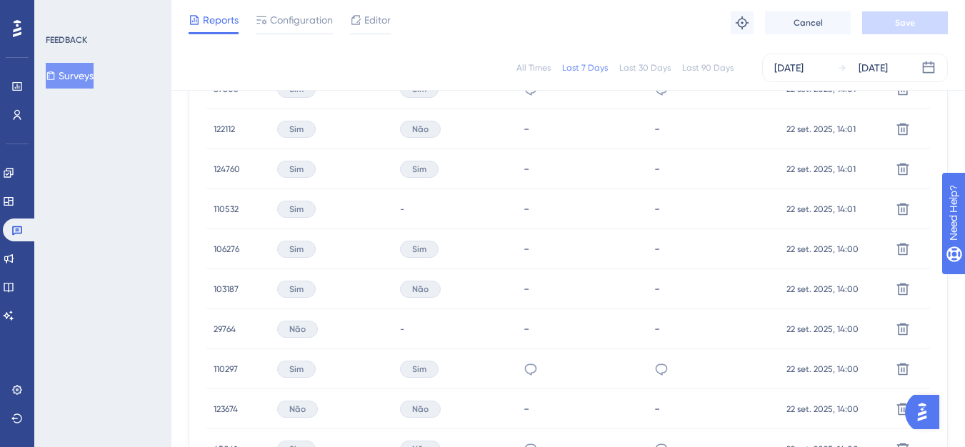
click at [218, 376] on div "110297 110297" at bounding box center [226, 369] width 24 height 40
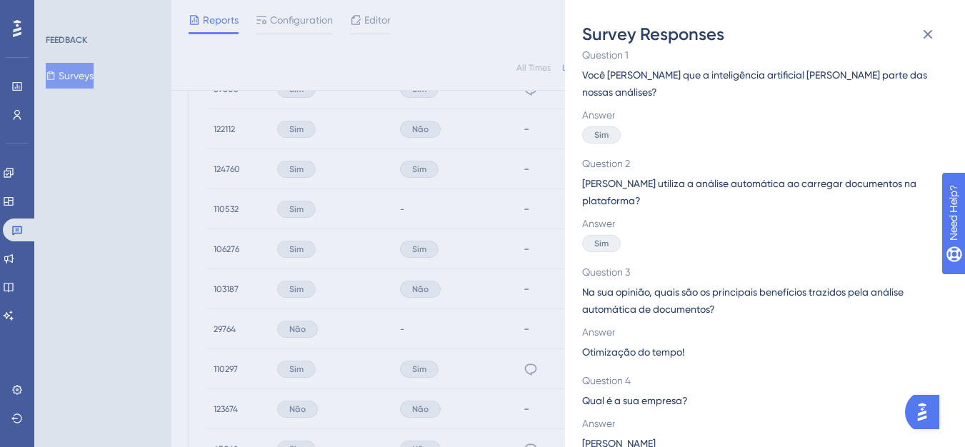
scroll to position [0, 0]
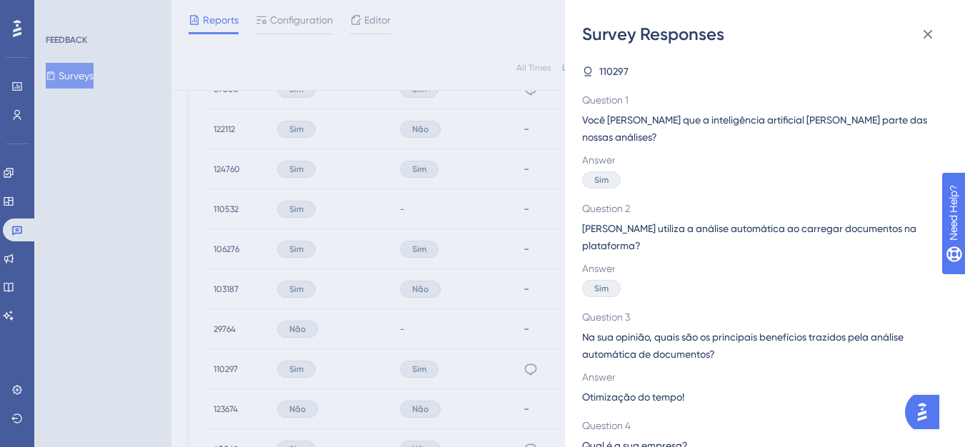
click at [609, 74] on span "110297" at bounding box center [613, 71] width 29 height 17
click at [931, 27] on icon at bounding box center [928, 34] width 17 height 17
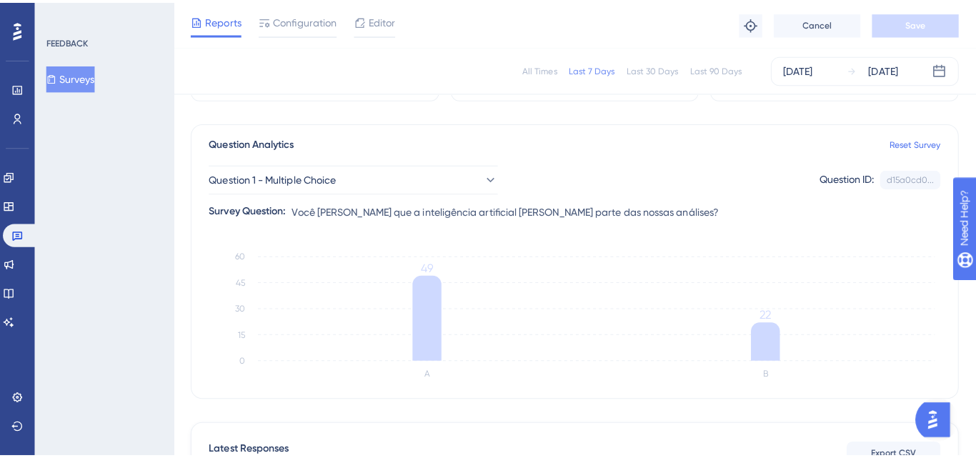
scroll to position [214, 0]
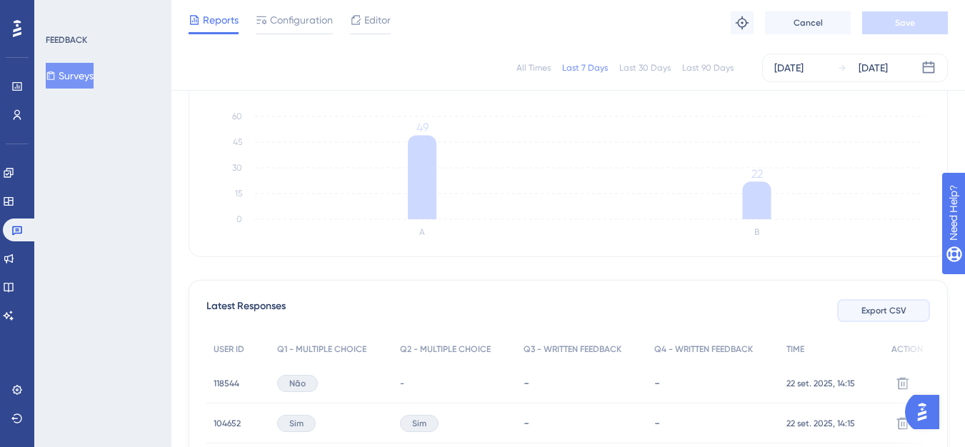
click at [873, 313] on span "Export CSV" at bounding box center [884, 310] width 45 height 11
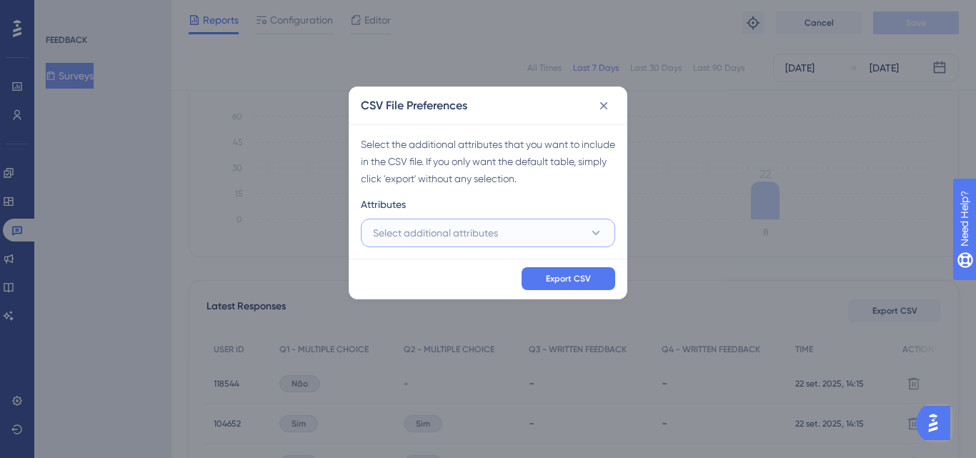
click at [494, 225] on span "Select additional attributes" at bounding box center [435, 232] width 125 height 17
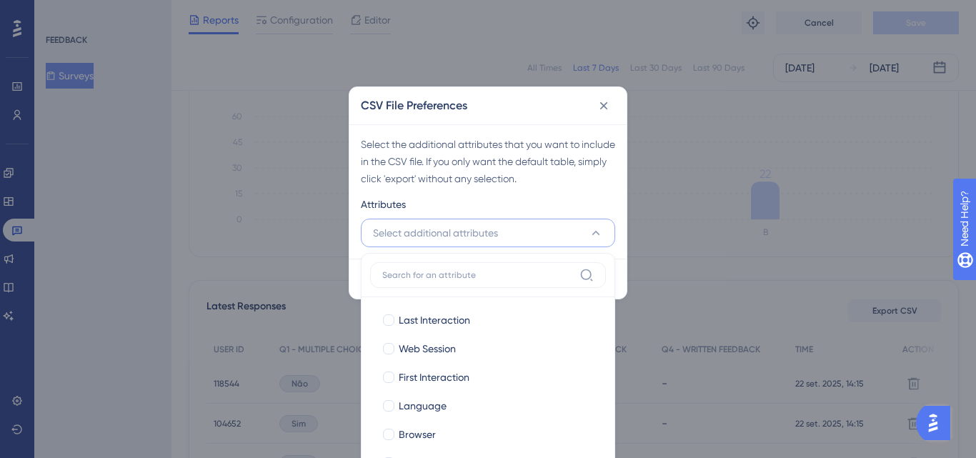
scroll to position [307, 0]
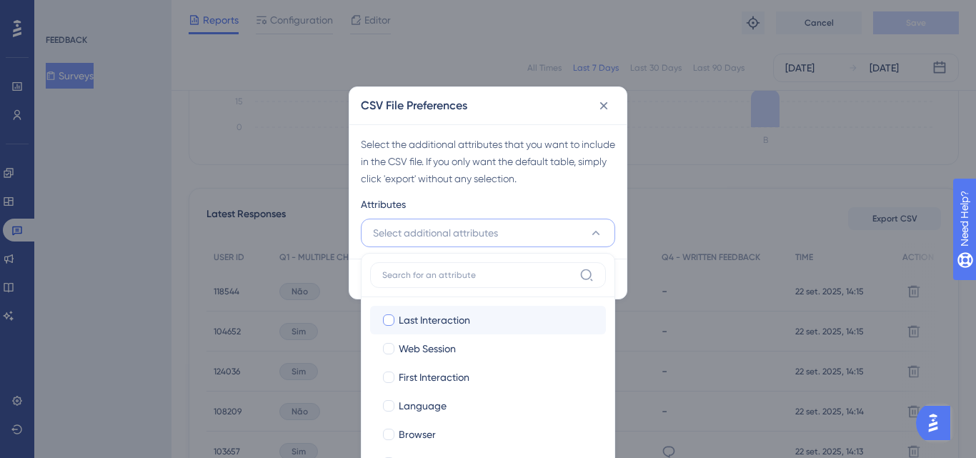
click at [409, 327] on span "Last Interaction" at bounding box center [434, 320] width 71 height 17
checkbox input "true"
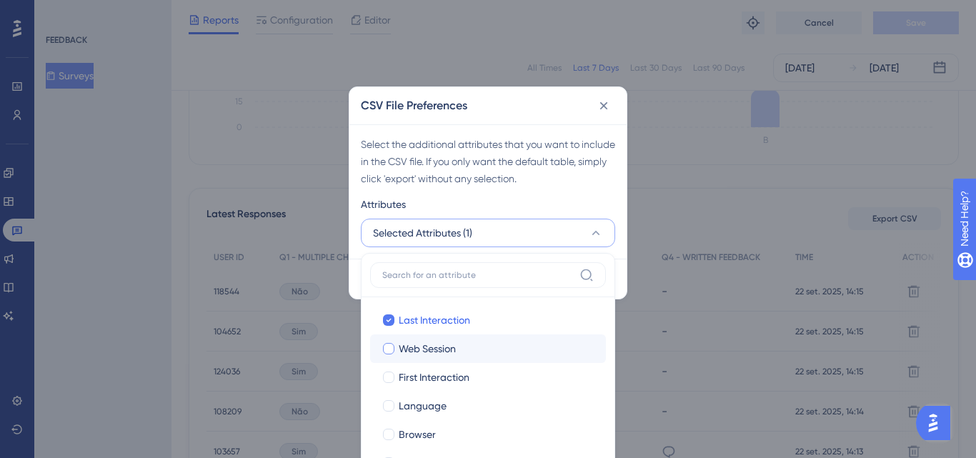
click at [403, 340] on span "Web Session" at bounding box center [427, 348] width 57 height 17
checkbox input "true"
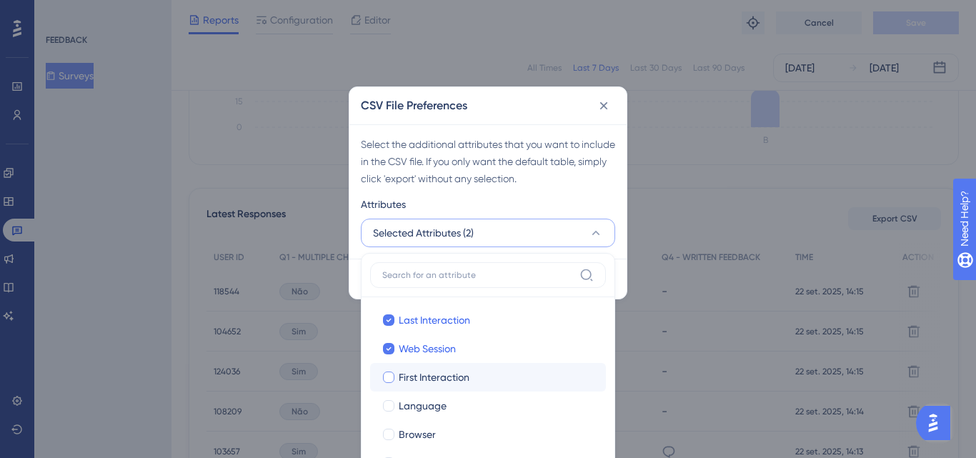
click at [395, 373] on div at bounding box center [389, 377] width 14 height 14
checkbox input "true"
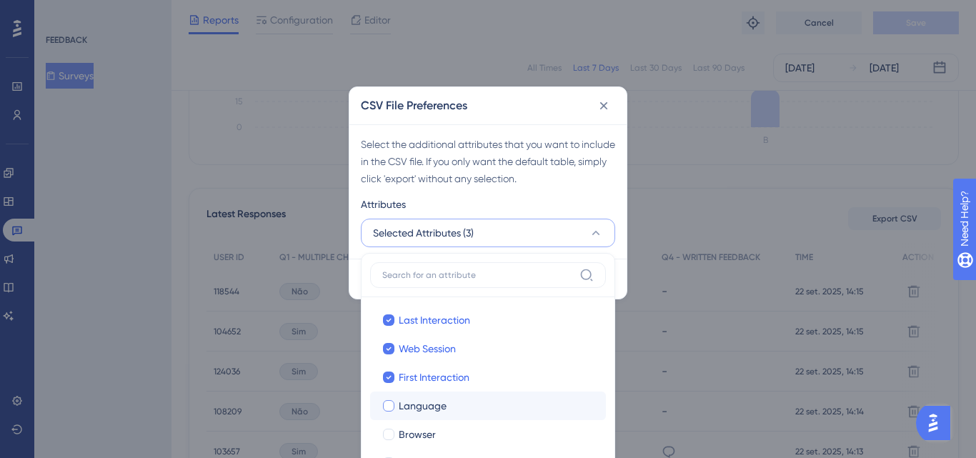
click at [387, 397] on label "Language" at bounding box center [488, 405] width 213 height 17
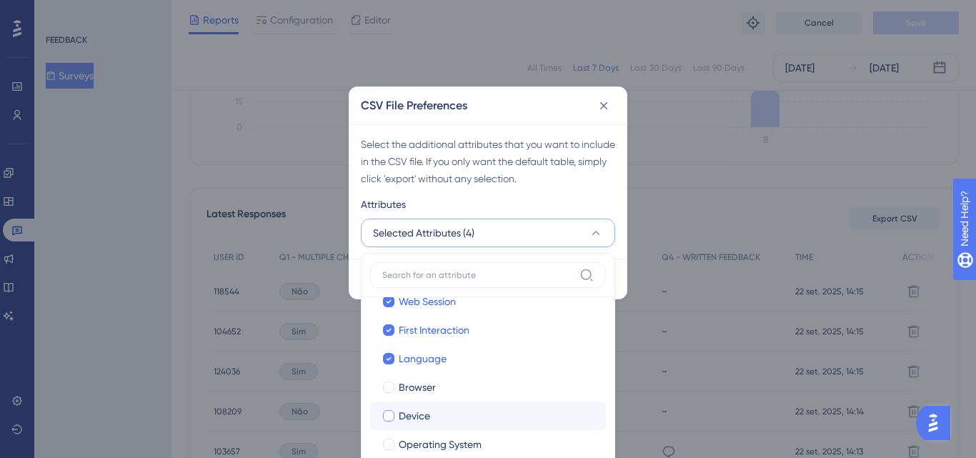
scroll to position [69, 0]
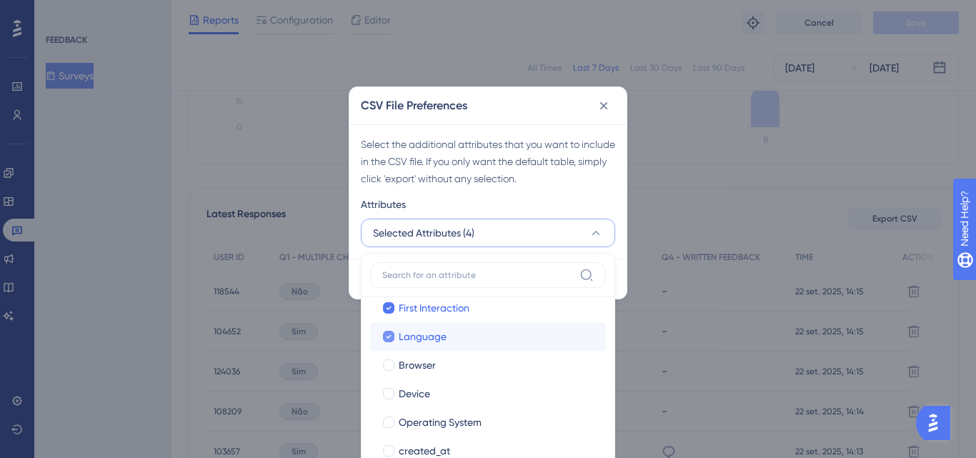
click at [397, 334] on label "Language" at bounding box center [488, 336] width 213 height 17
checkbox input "false"
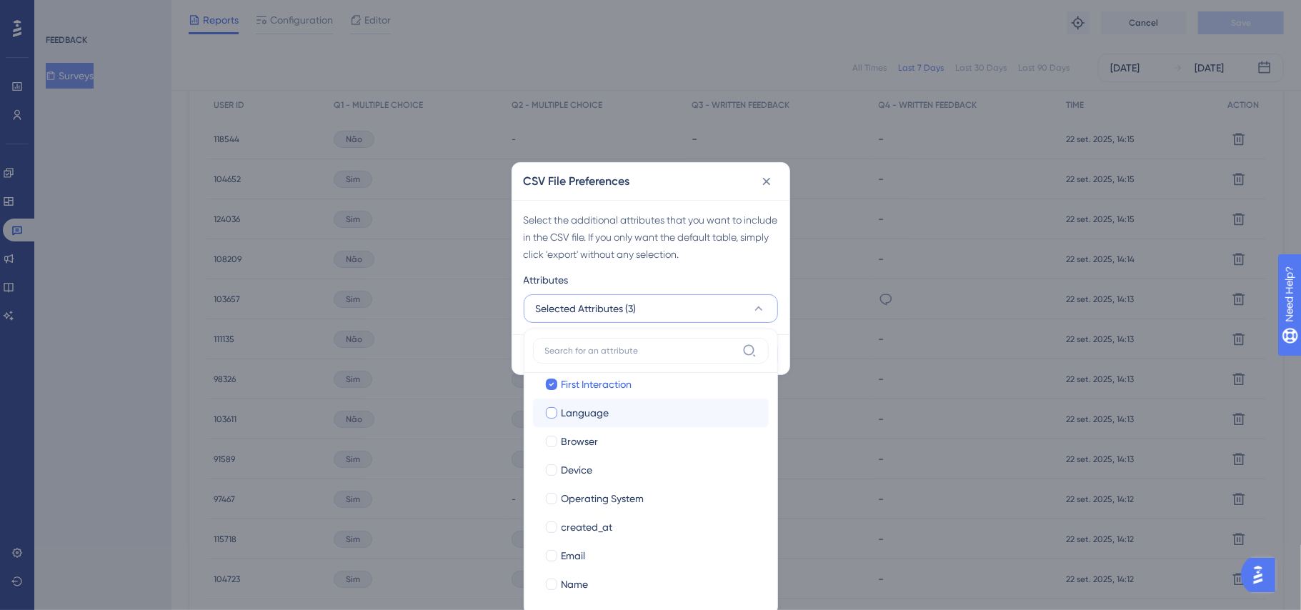
scroll to position [69, 0]
drag, startPoint x: 558, startPoint y: 556, endPoint x: 555, endPoint y: 572, distance: 16.7
click at [558, 447] on div at bounding box center [551, 556] width 14 height 14
checkbox input "true"
click at [555, 447] on label "Name Name" at bounding box center [651, 584] width 236 height 29
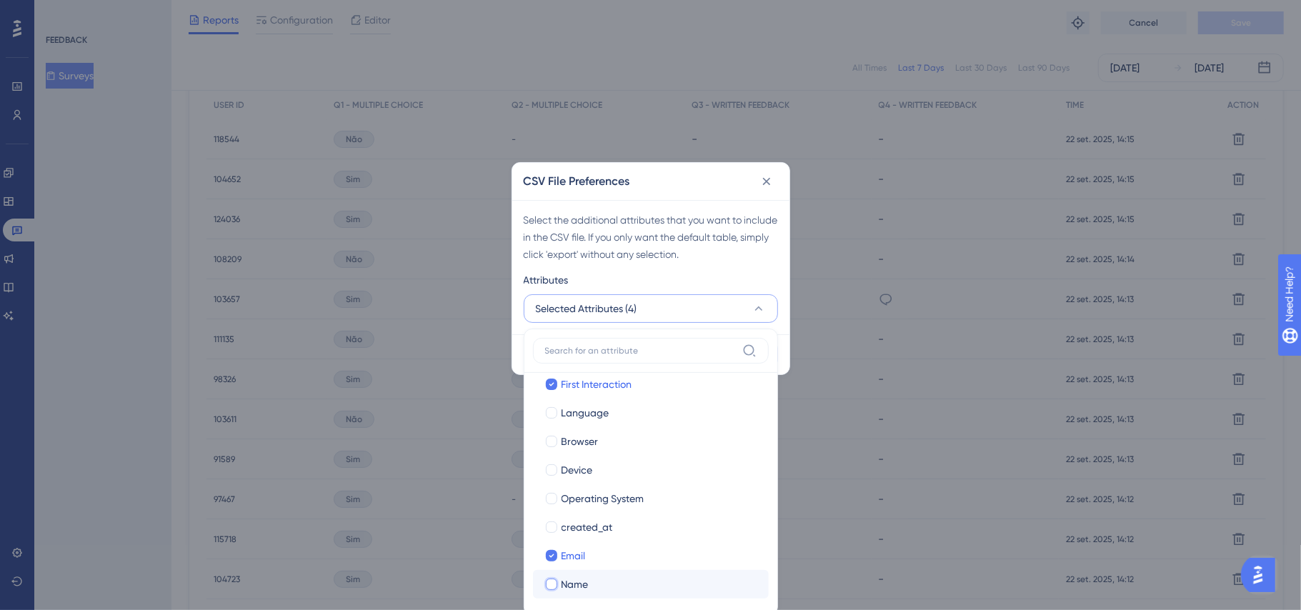
checkbox input "false"
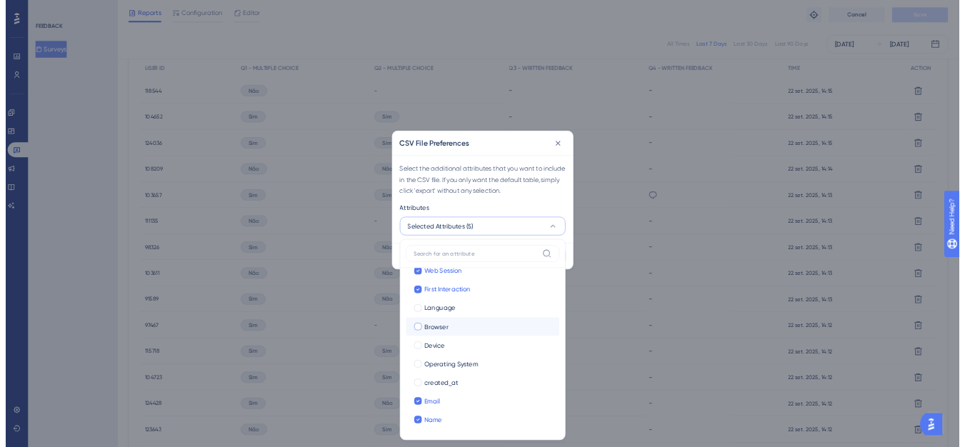
scroll to position [48, 0]
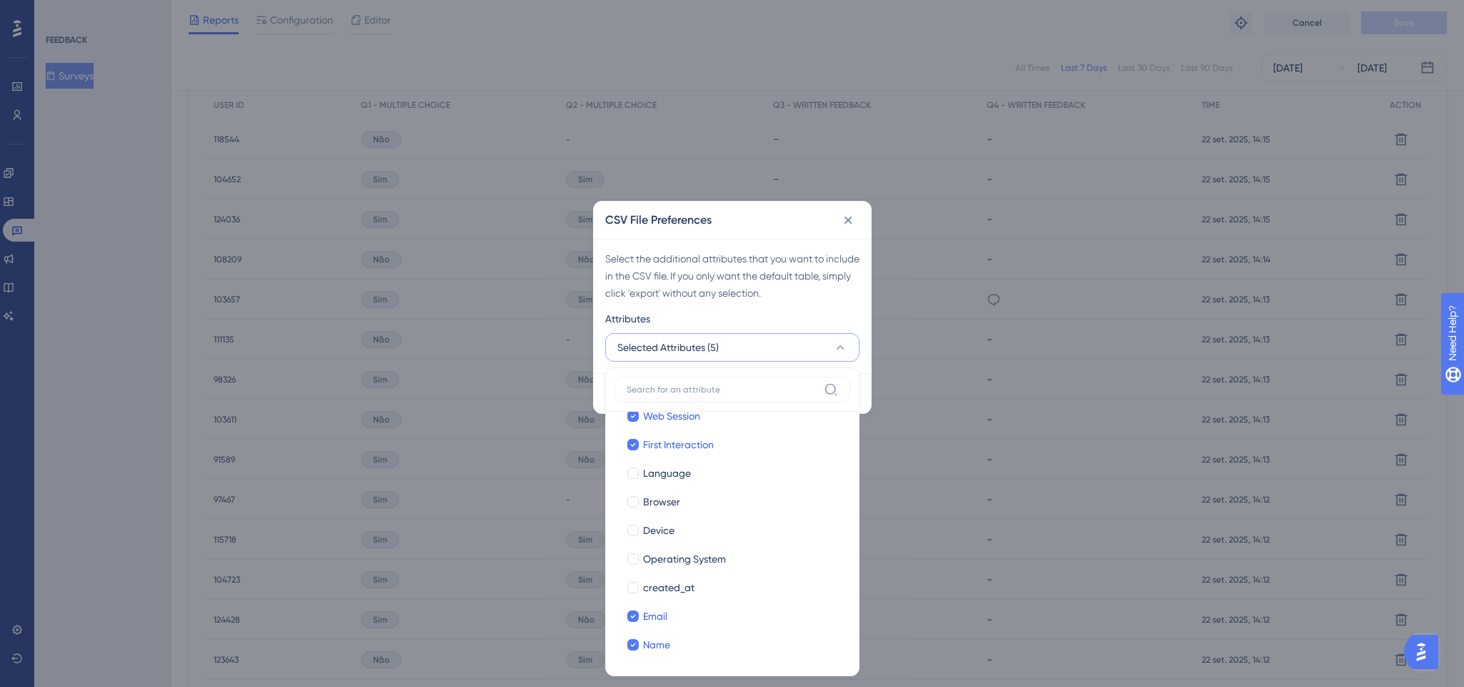
click at [808, 299] on div "Select the additional attributes that you want to include in the CSV file. If y…" at bounding box center [732, 275] width 254 height 51
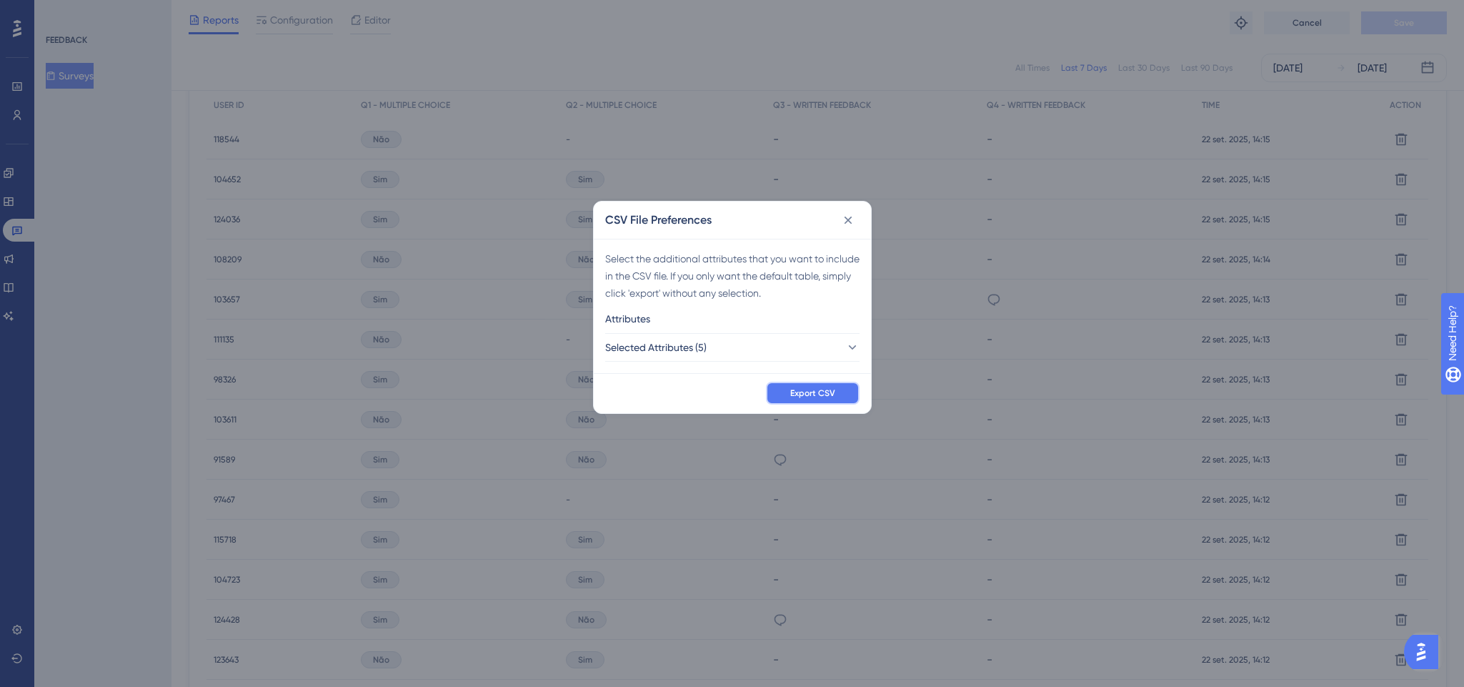
click at [789, 403] on button "Export CSV" at bounding box center [813, 393] width 94 height 23
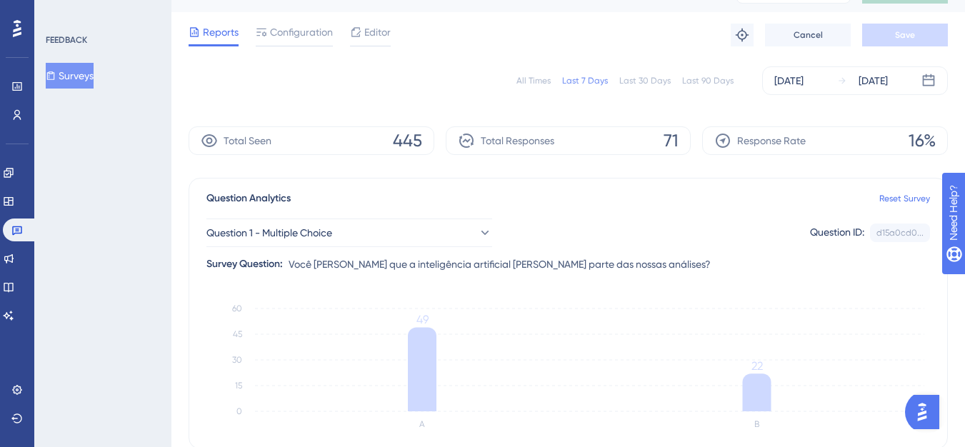
scroll to position [0, 0]
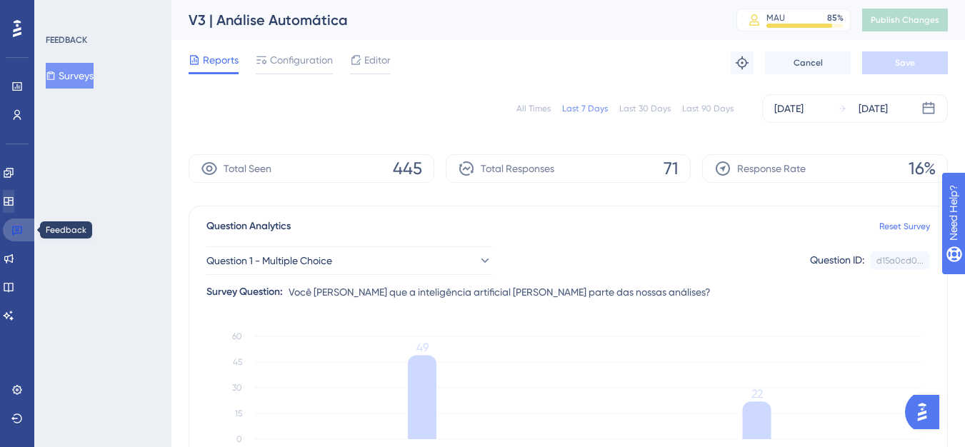
drag, startPoint x: 14, startPoint y: 234, endPoint x: 17, endPoint y: 206, distance: 28.1
click at [14, 234] on icon at bounding box center [16, 229] width 11 height 11
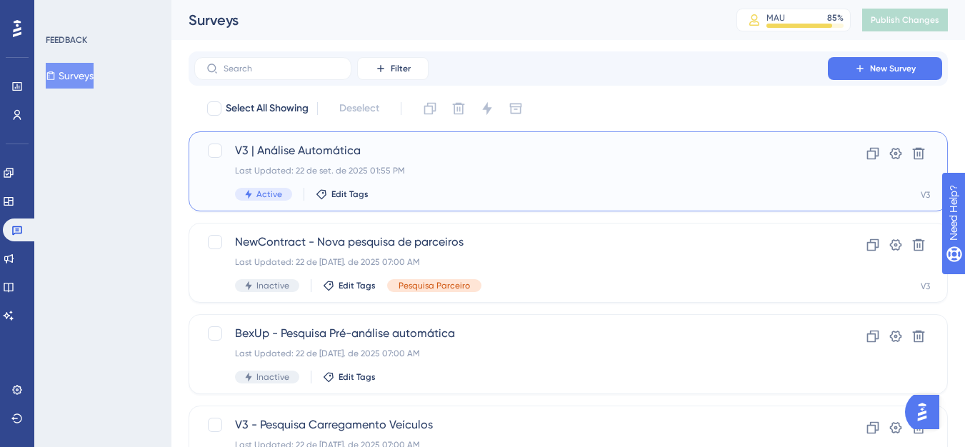
click at [305, 149] on span "V3 | Análise Automática" at bounding box center [511, 150] width 552 height 17
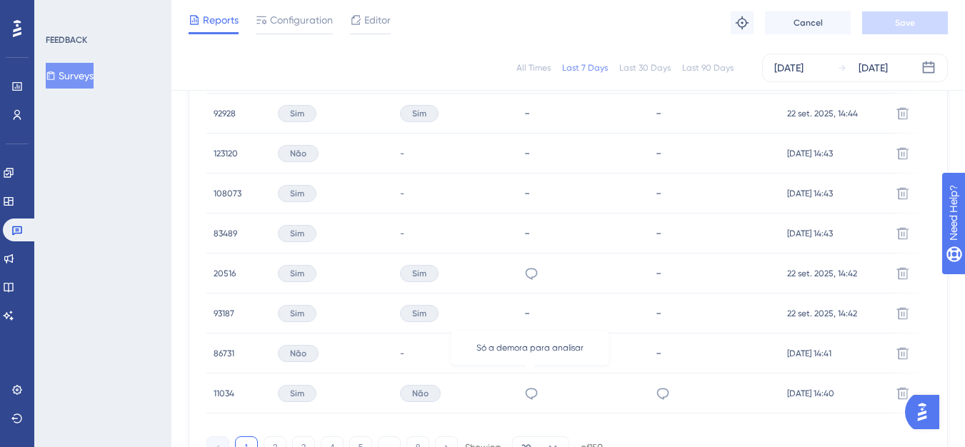
scroll to position [1072, 0]
